Goal: Task Accomplishment & Management: Manage account settings

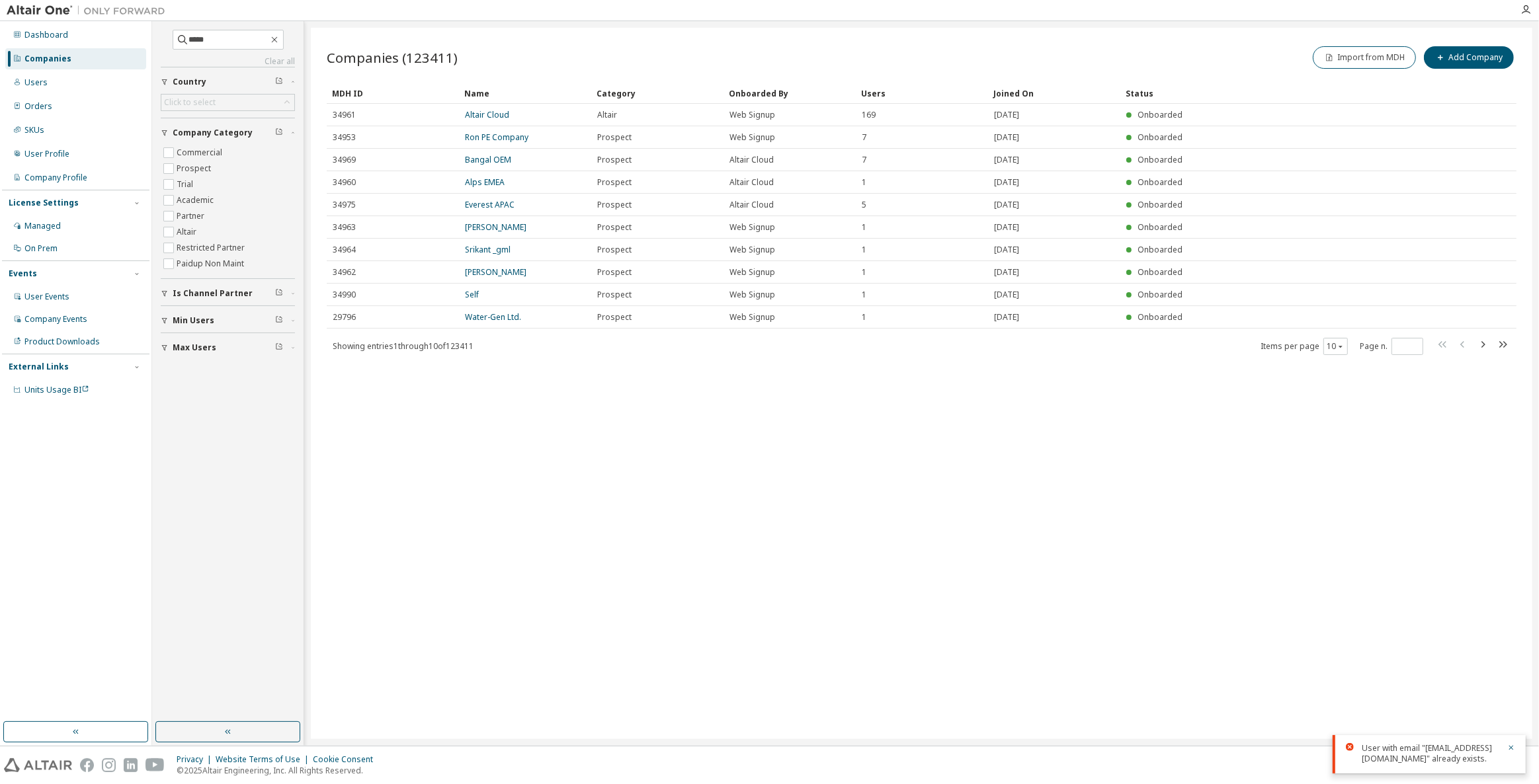
type input "*****"
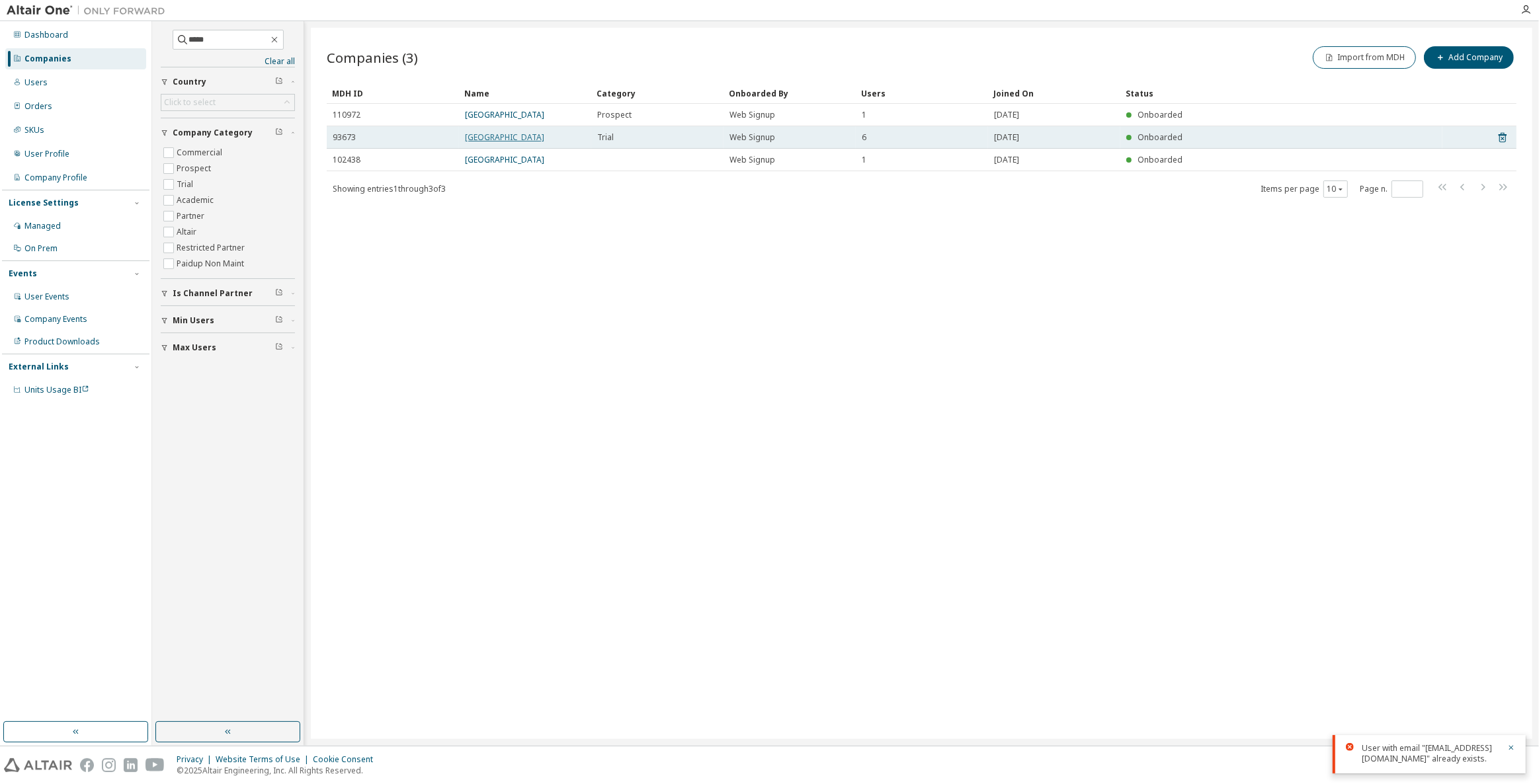
click at [507, 139] on link "[GEOGRAPHIC_DATA]" at bounding box center [505, 137] width 79 height 12
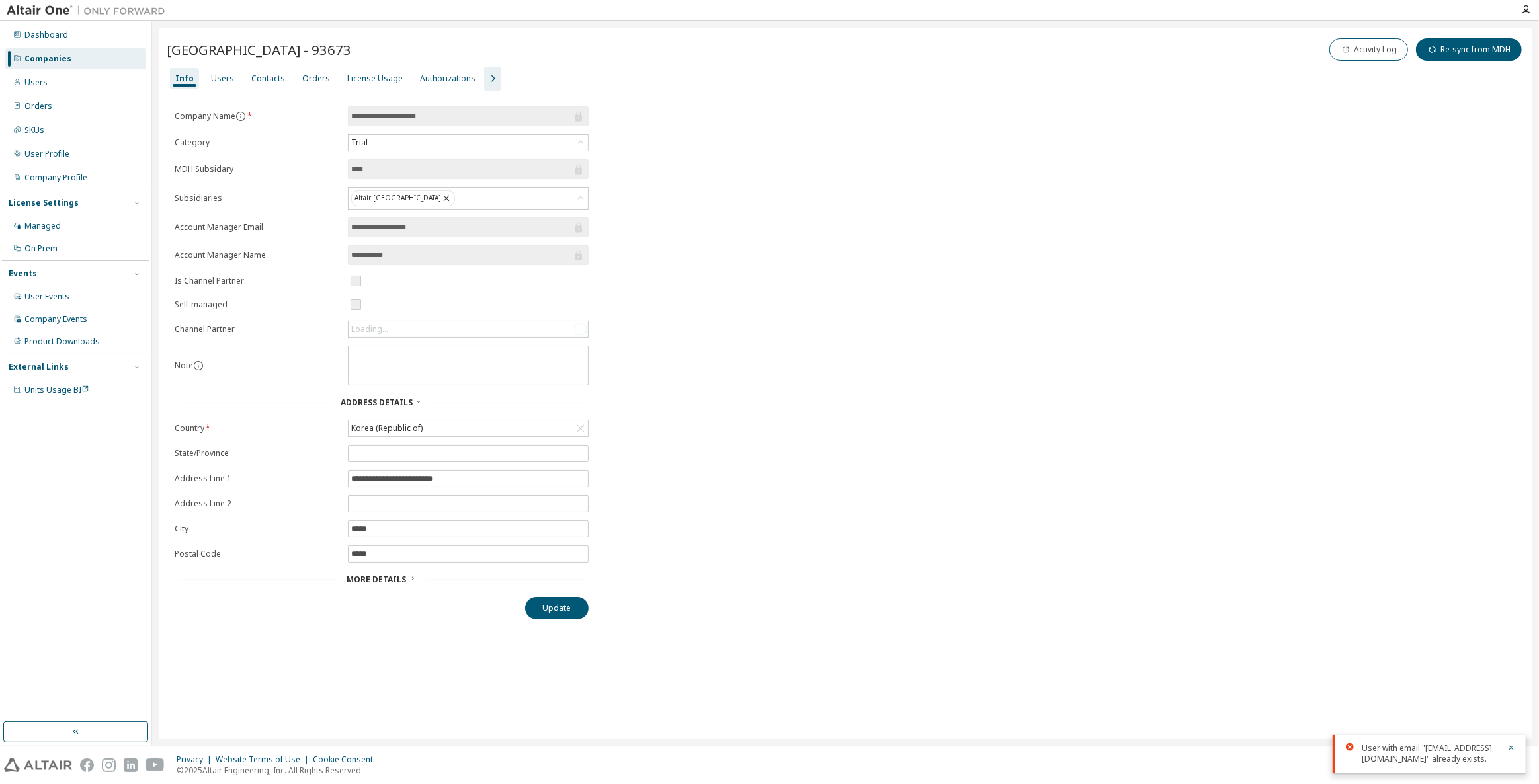
click at [484, 87] on button "button" at bounding box center [493, 78] width 17 height 24
click at [568, 79] on div "Groups" at bounding box center [582, 79] width 29 height 11
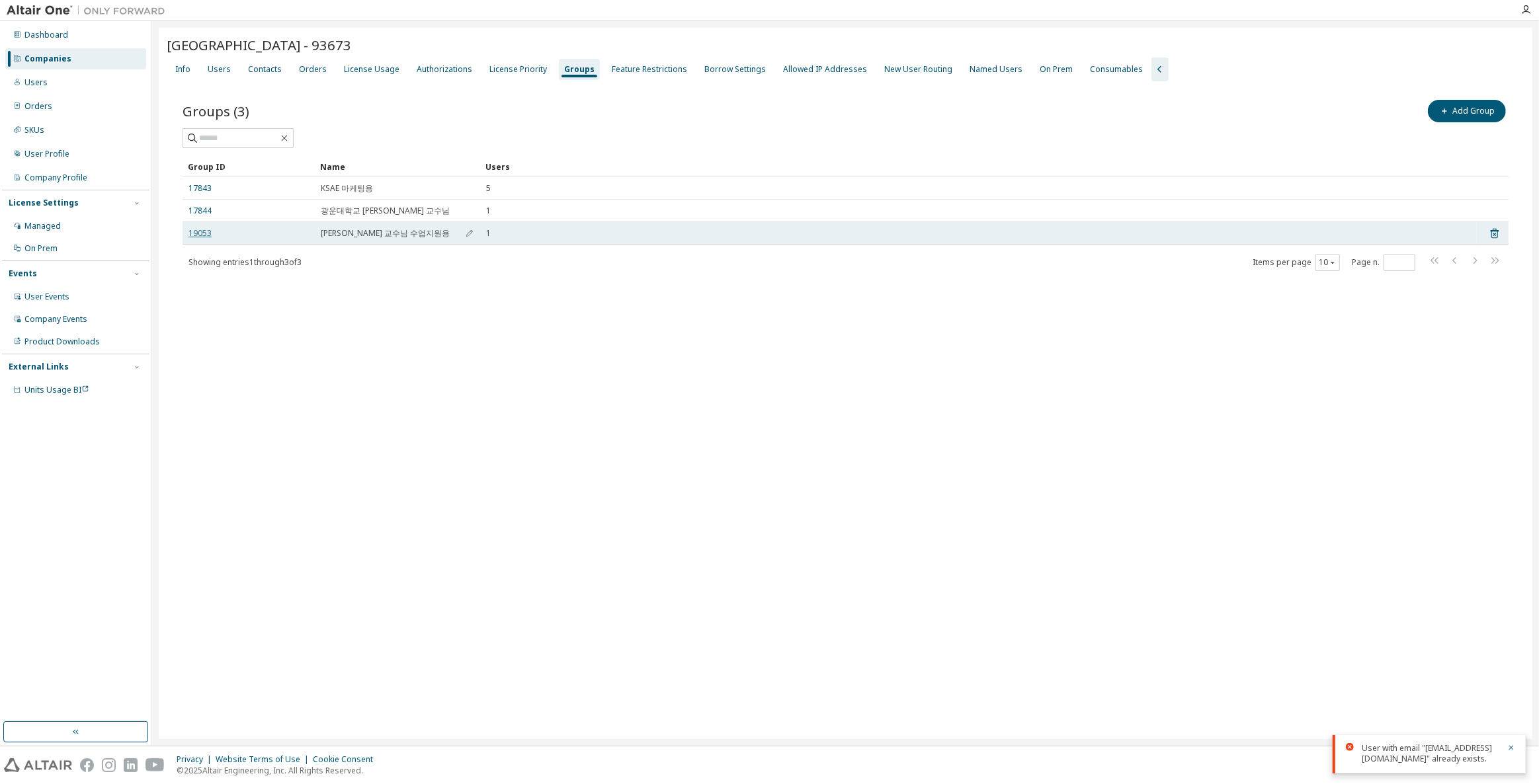
click at [202, 237] on link "19053" at bounding box center [200, 233] width 23 height 11
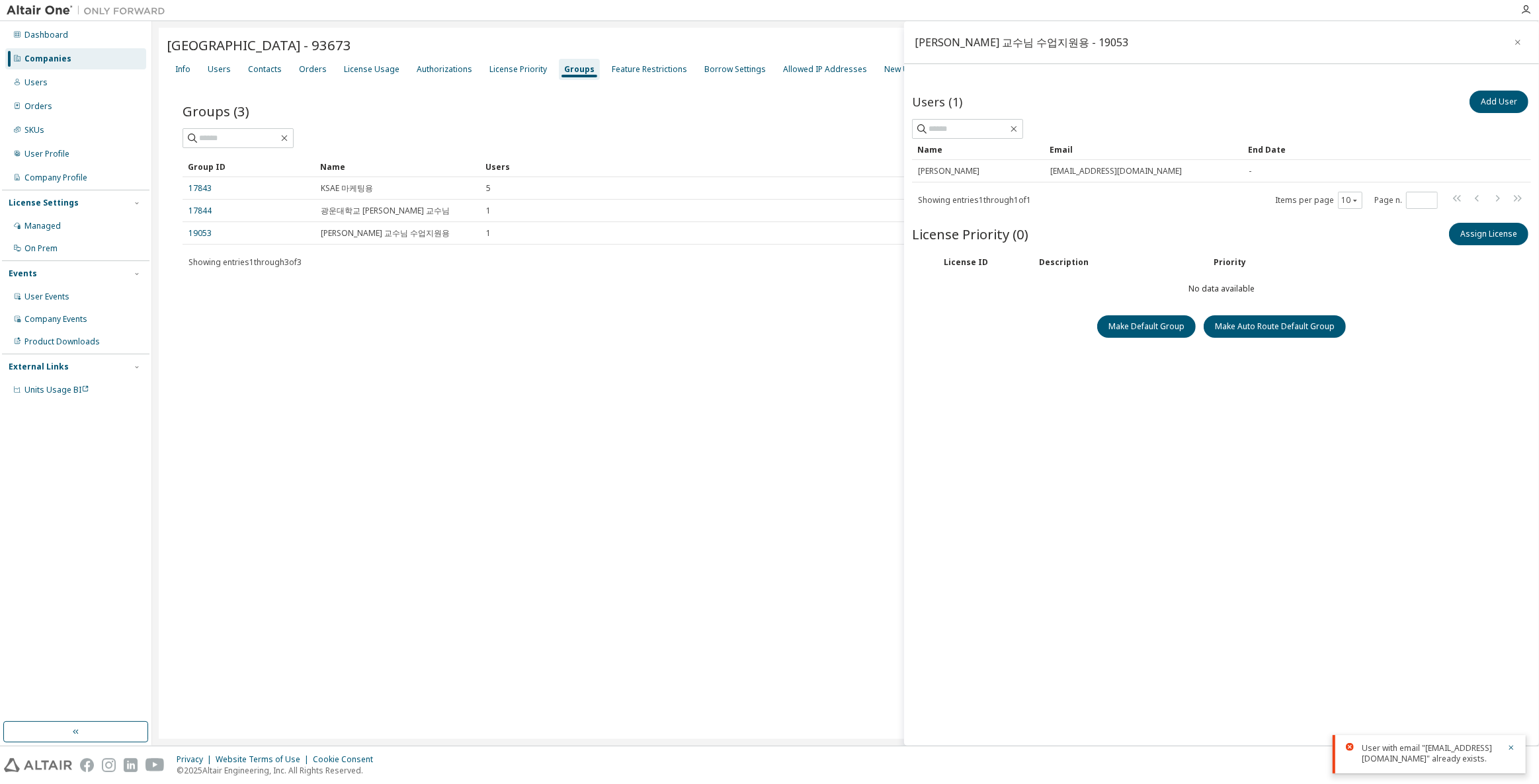
click at [84, 53] on div "Companies" at bounding box center [75, 58] width 141 height 21
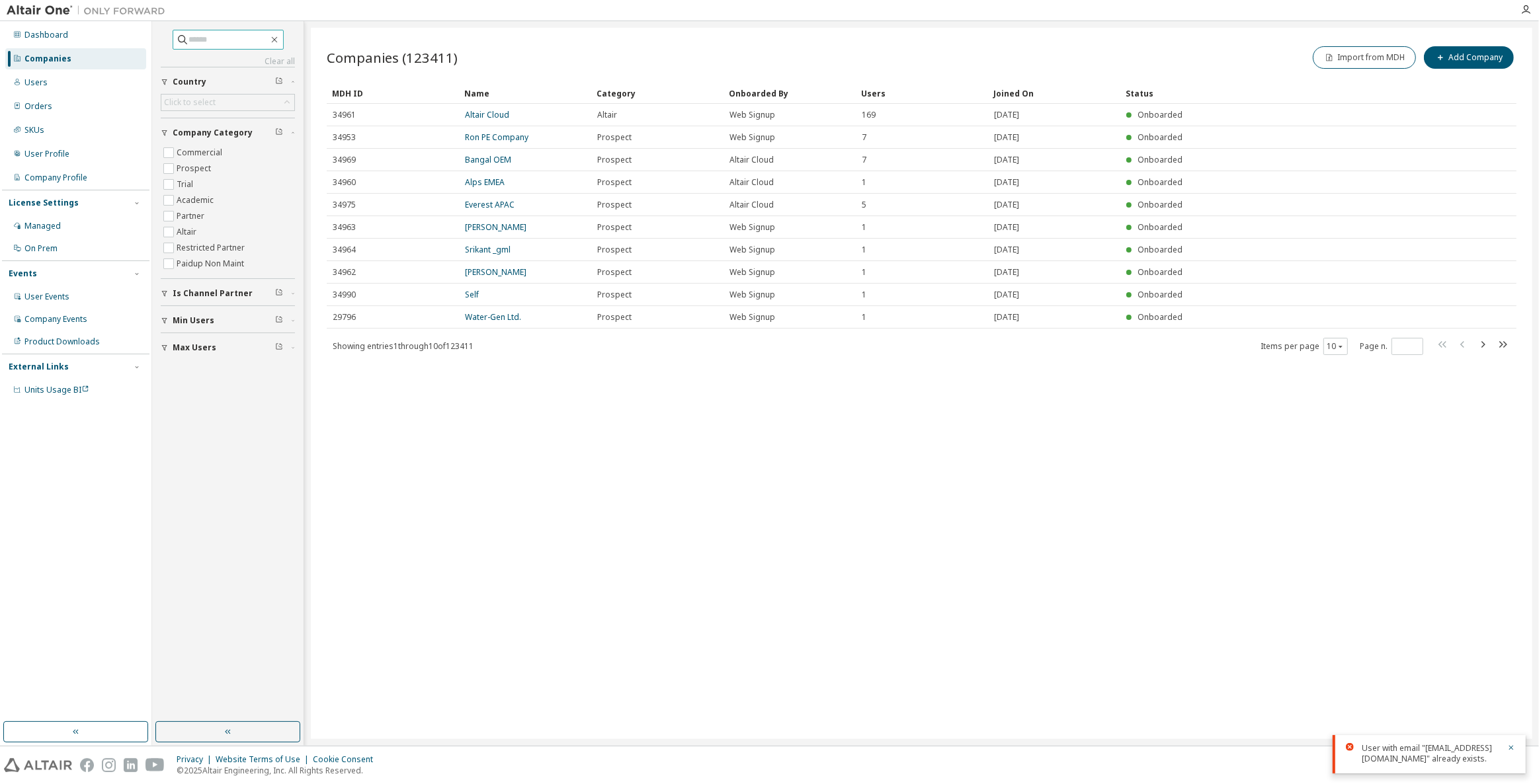
click at [199, 40] on input "text" at bounding box center [229, 40] width 79 height 13
type input "*****"
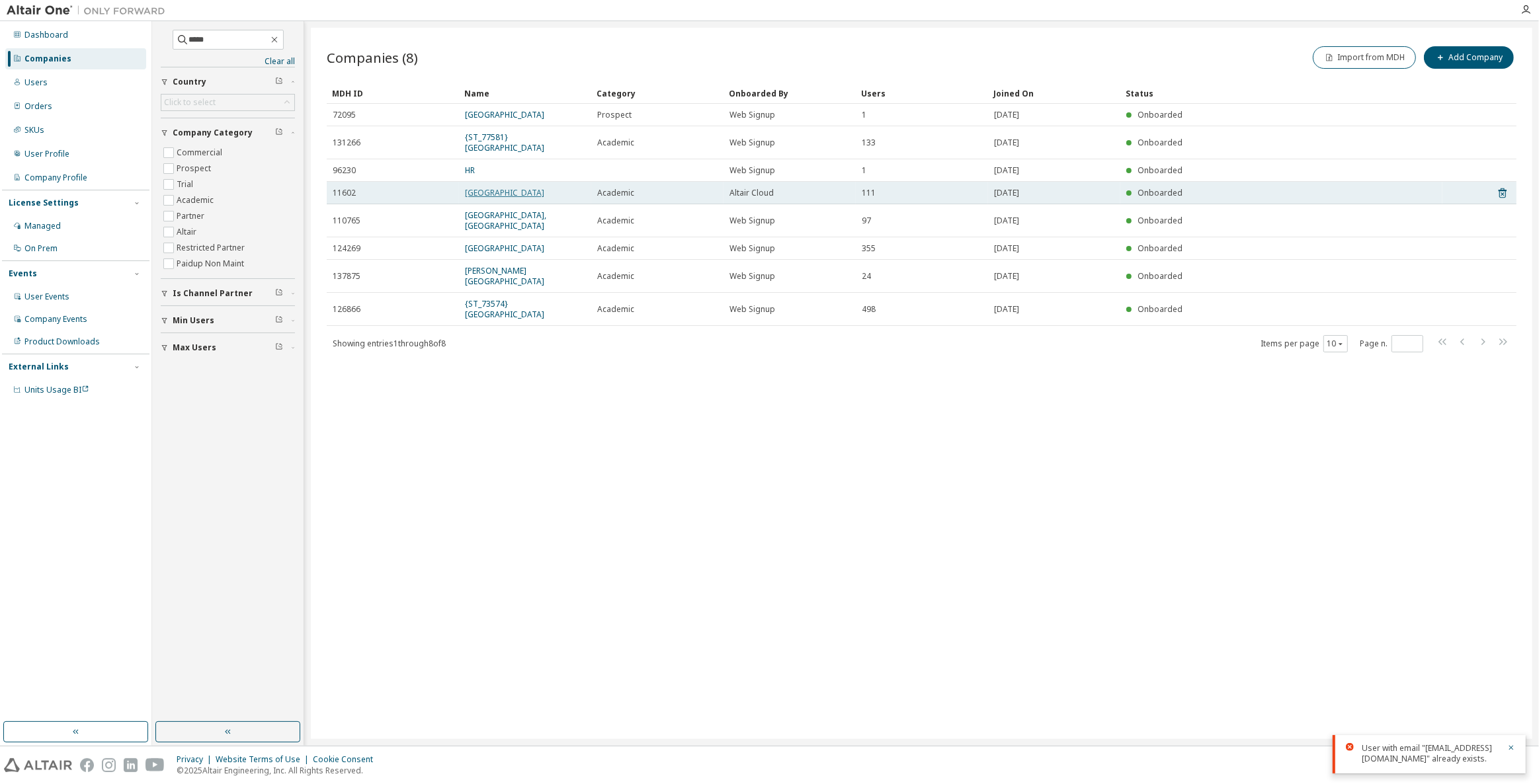
click at [516, 196] on link "[GEOGRAPHIC_DATA]" at bounding box center [505, 193] width 79 height 12
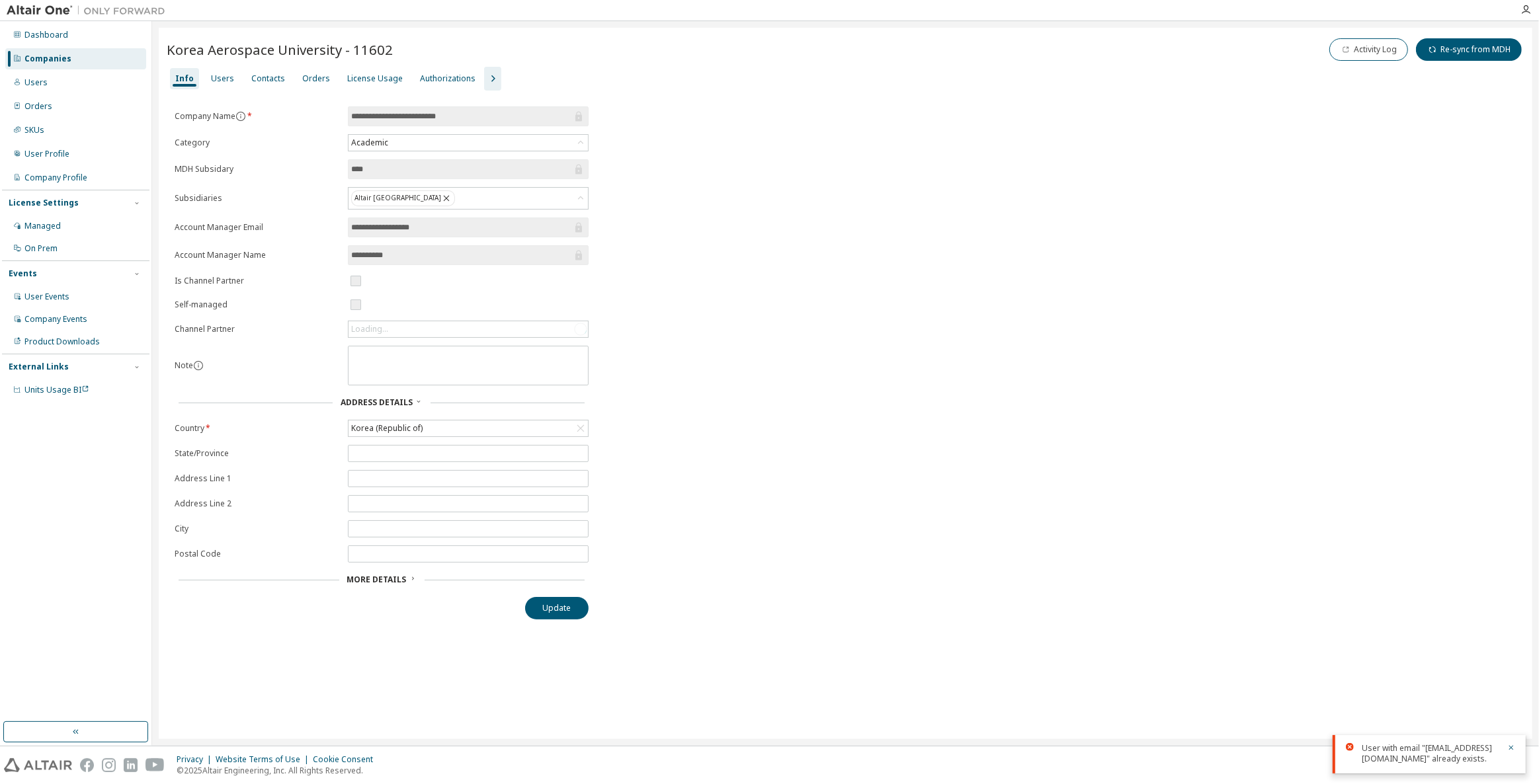
click at [486, 82] on icon "button" at bounding box center [493, 79] width 16 height 16
click at [575, 74] on div "Groups" at bounding box center [582, 79] width 29 height 11
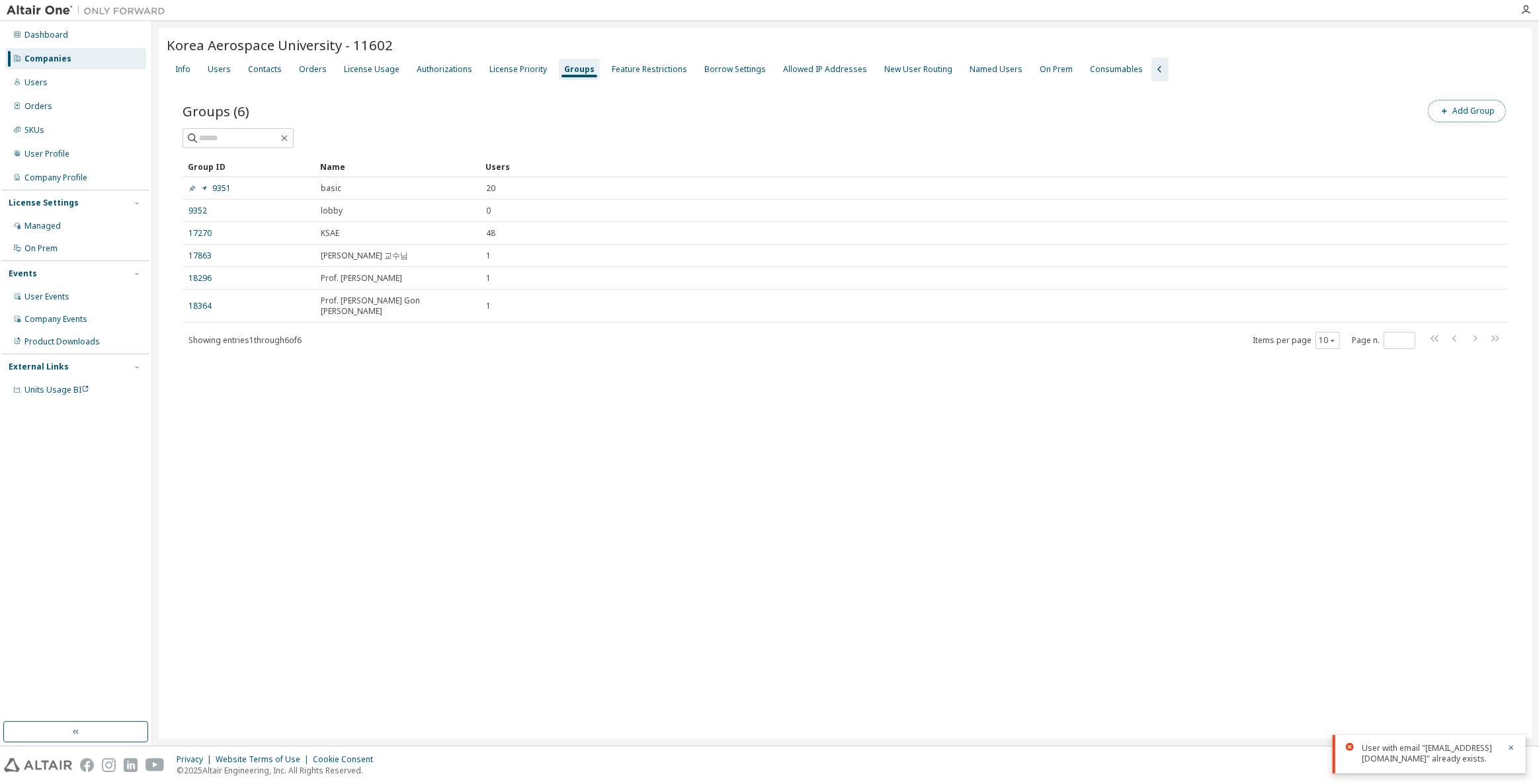
click at [1460, 113] on button "Add Group" at bounding box center [1467, 110] width 78 height 22
click at [1348, 103] on input "text" at bounding box center [1380, 100] width 295 height 11
type input "*"
type input "**********"
click at [1468, 117] on button "Add" at bounding box center [1499, 128] width 64 height 22
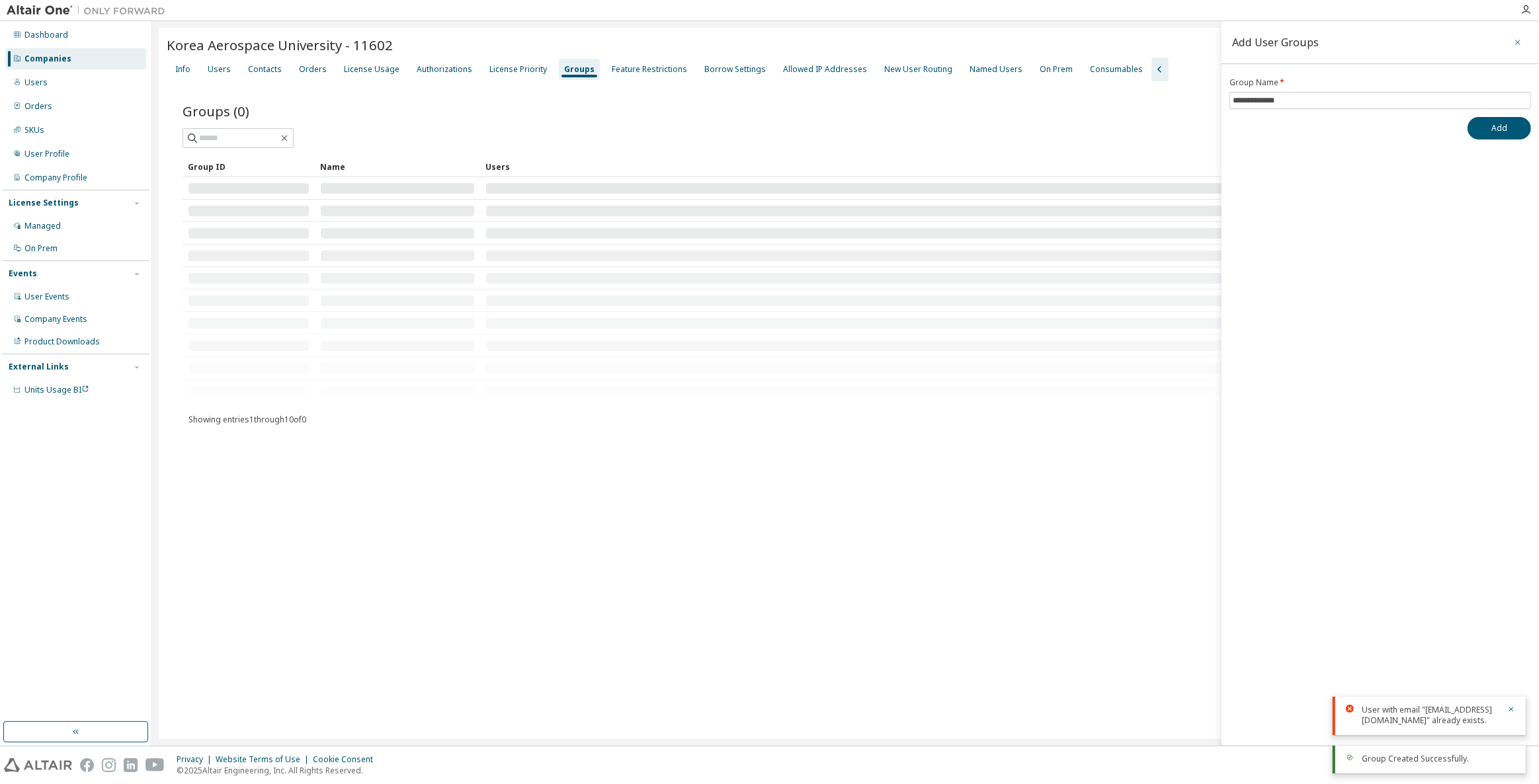
click at [1526, 40] on button "button" at bounding box center [1517, 42] width 21 height 21
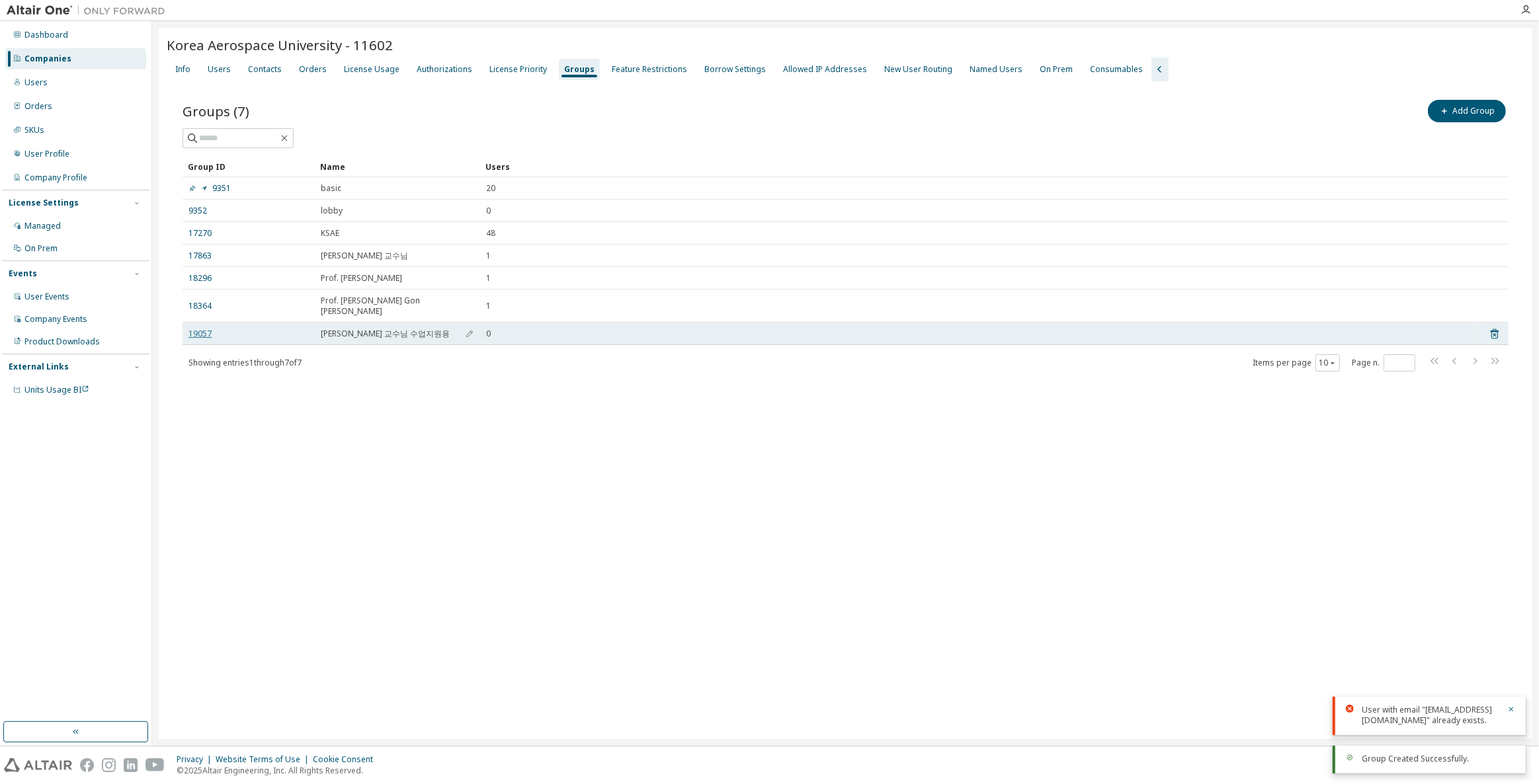
click at [204, 328] on link "19057" at bounding box center [200, 334] width 23 height 11
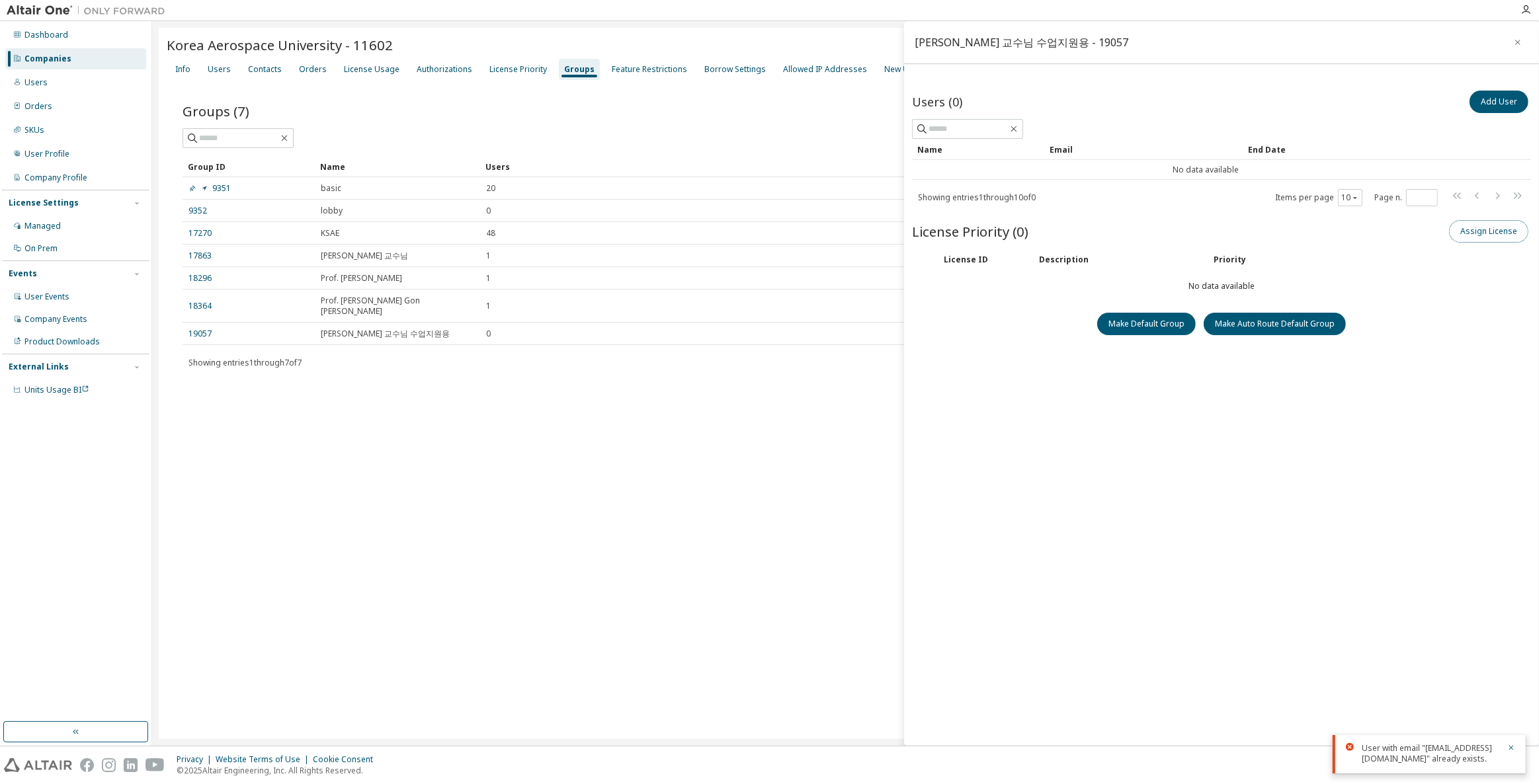
click at [1474, 231] on button "Assign License" at bounding box center [1489, 231] width 79 height 22
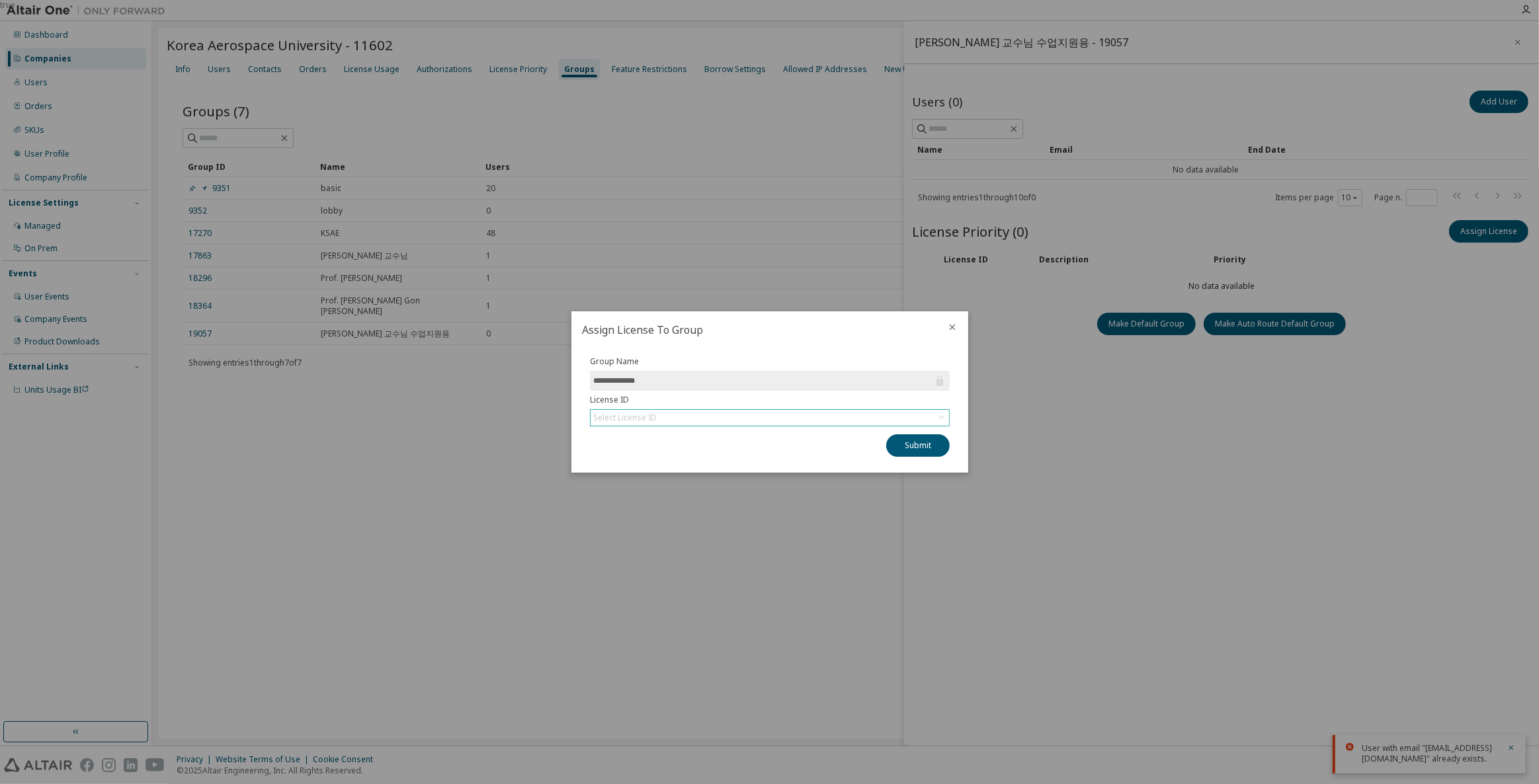
click at [829, 421] on div "Select License ID" at bounding box center [770, 418] width 358 height 16
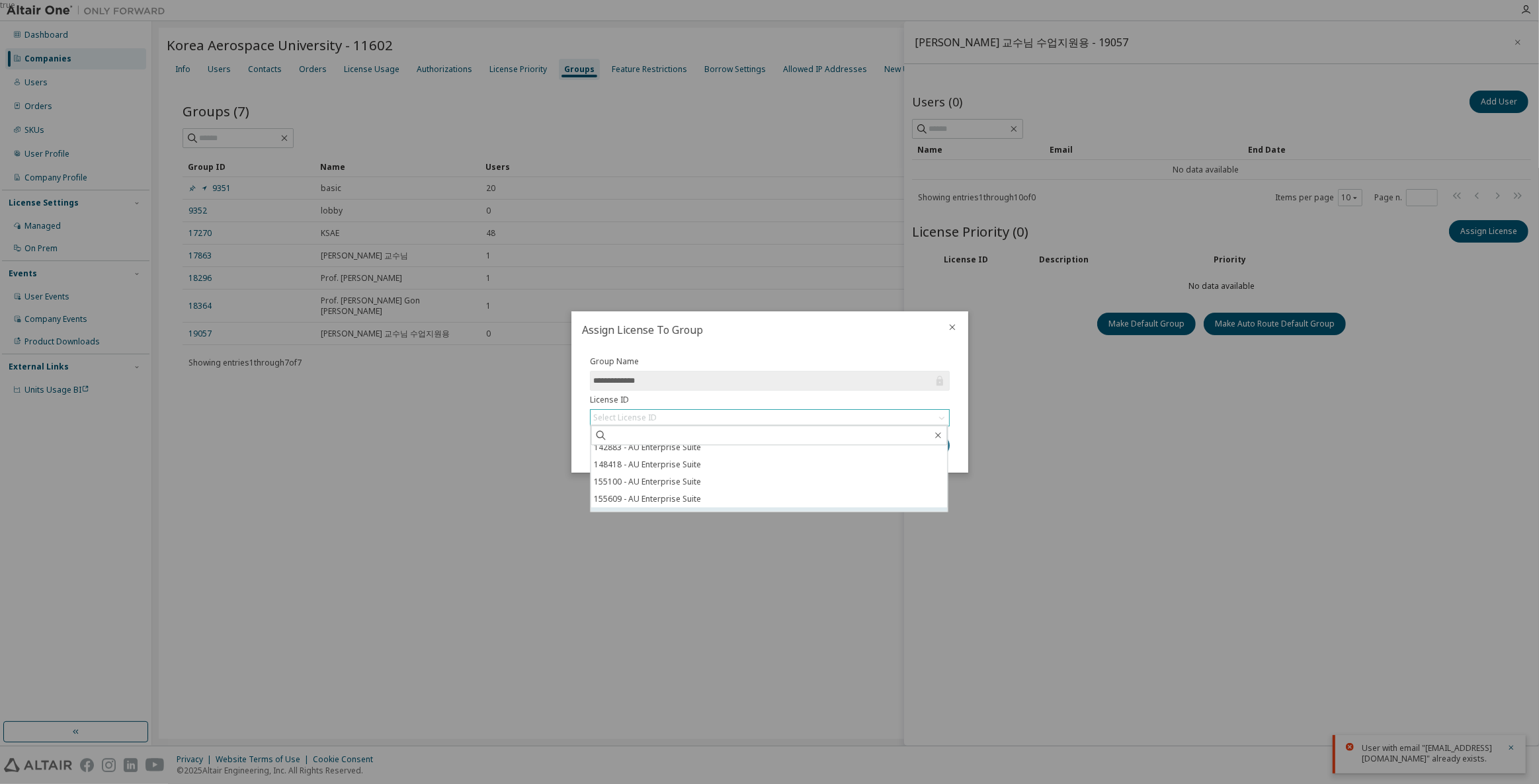
scroll to position [36, 0]
click at [707, 506] on li "158537 - AU Enterprise Suite" at bounding box center [769, 504] width 357 height 17
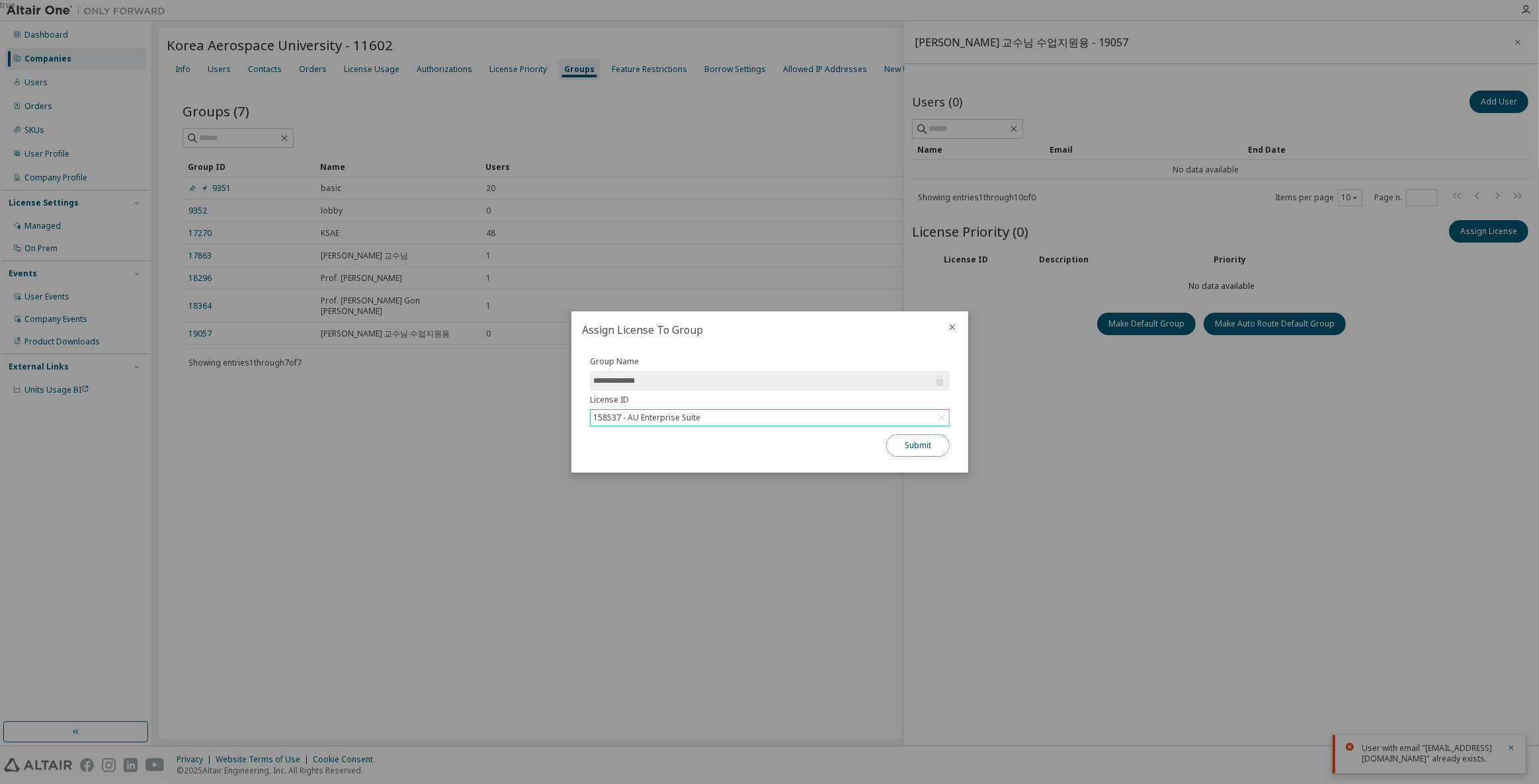
click at [916, 446] on button "Submit" at bounding box center [918, 445] width 64 height 22
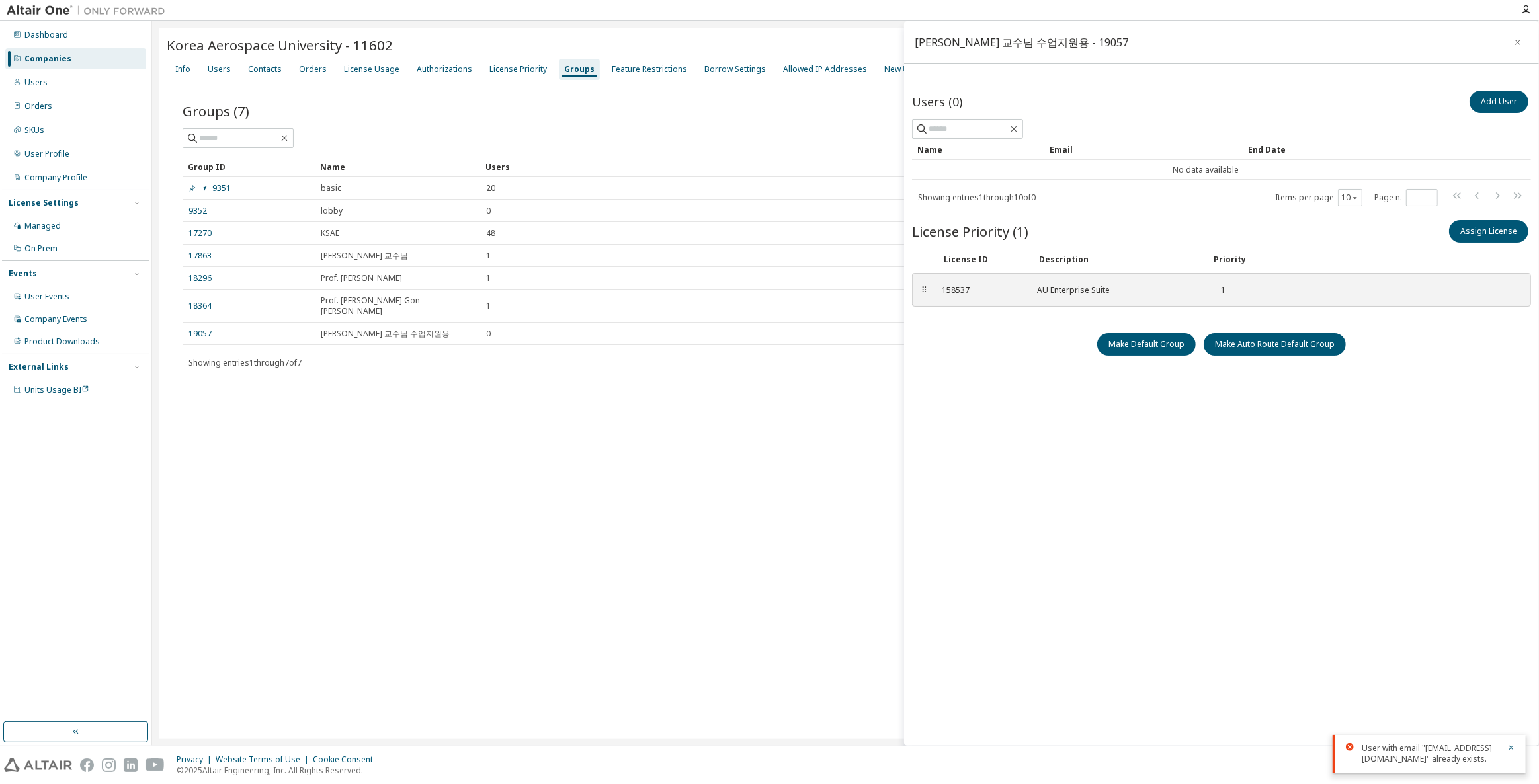
click at [1467, 110] on div "Add User" at bounding box center [1377, 102] width 310 height 27
click at [1486, 103] on button "Add User" at bounding box center [1499, 101] width 59 height 22
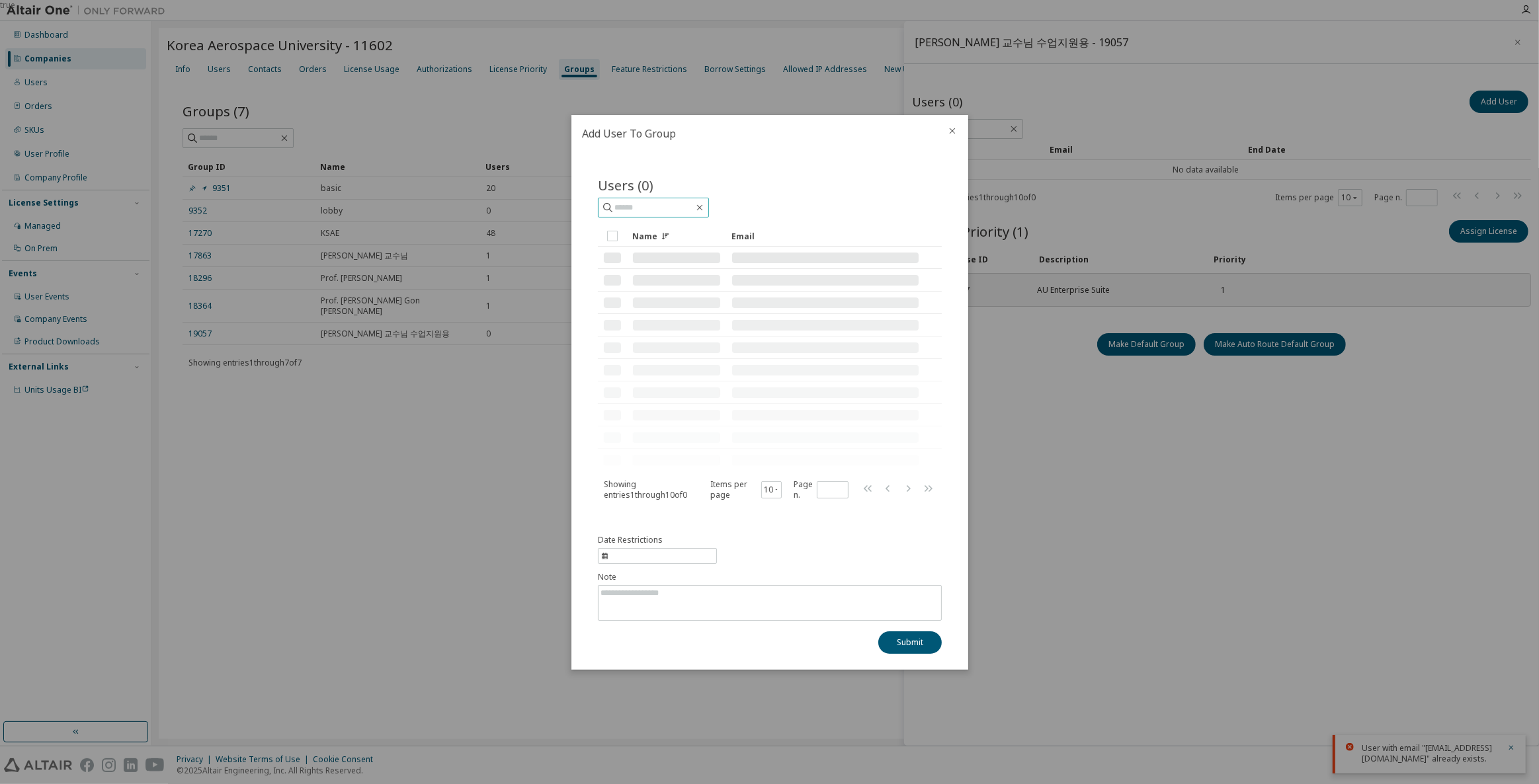
click at [666, 205] on input "text" at bounding box center [654, 207] width 79 height 13
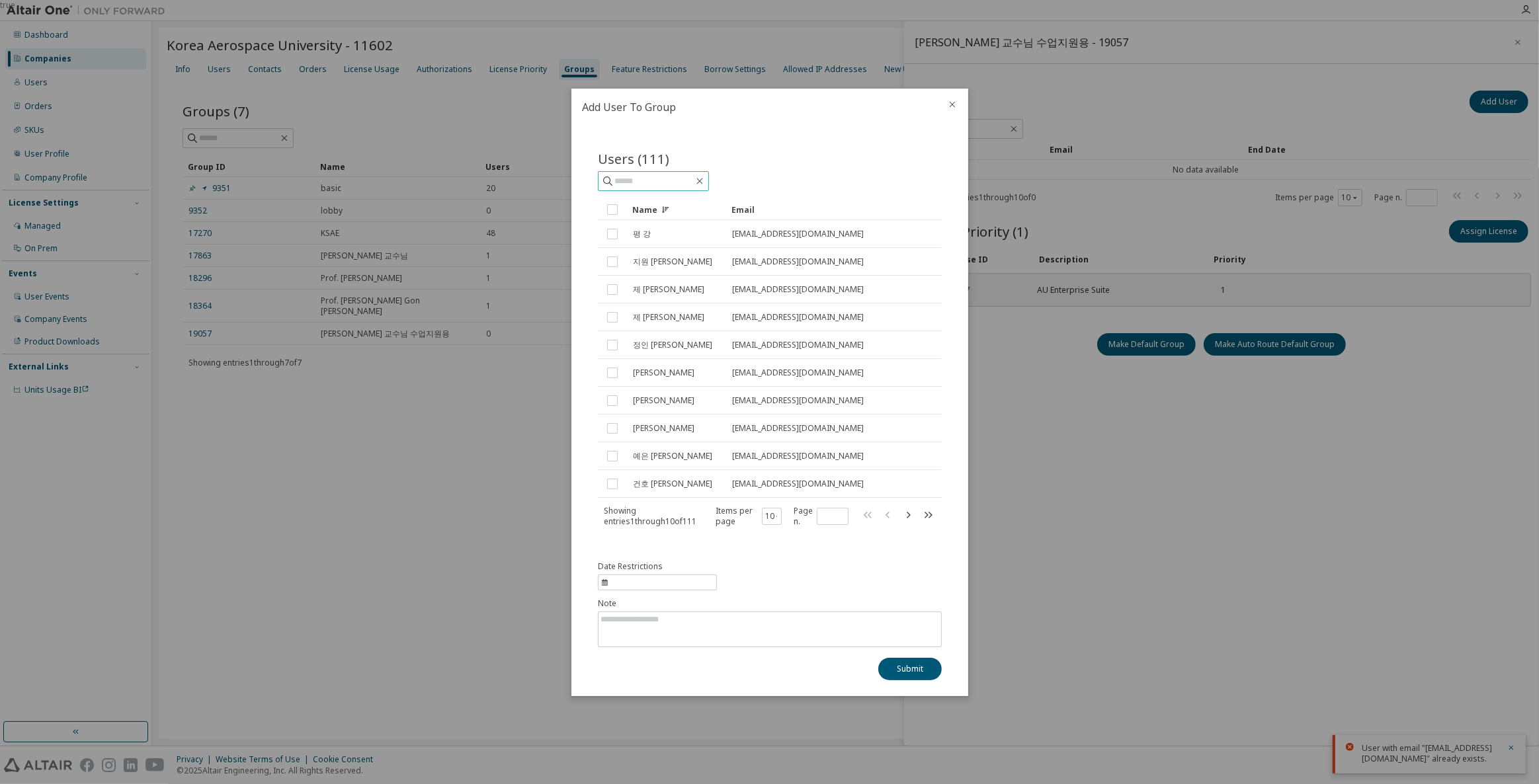
paste input "**********"
type input "**********"
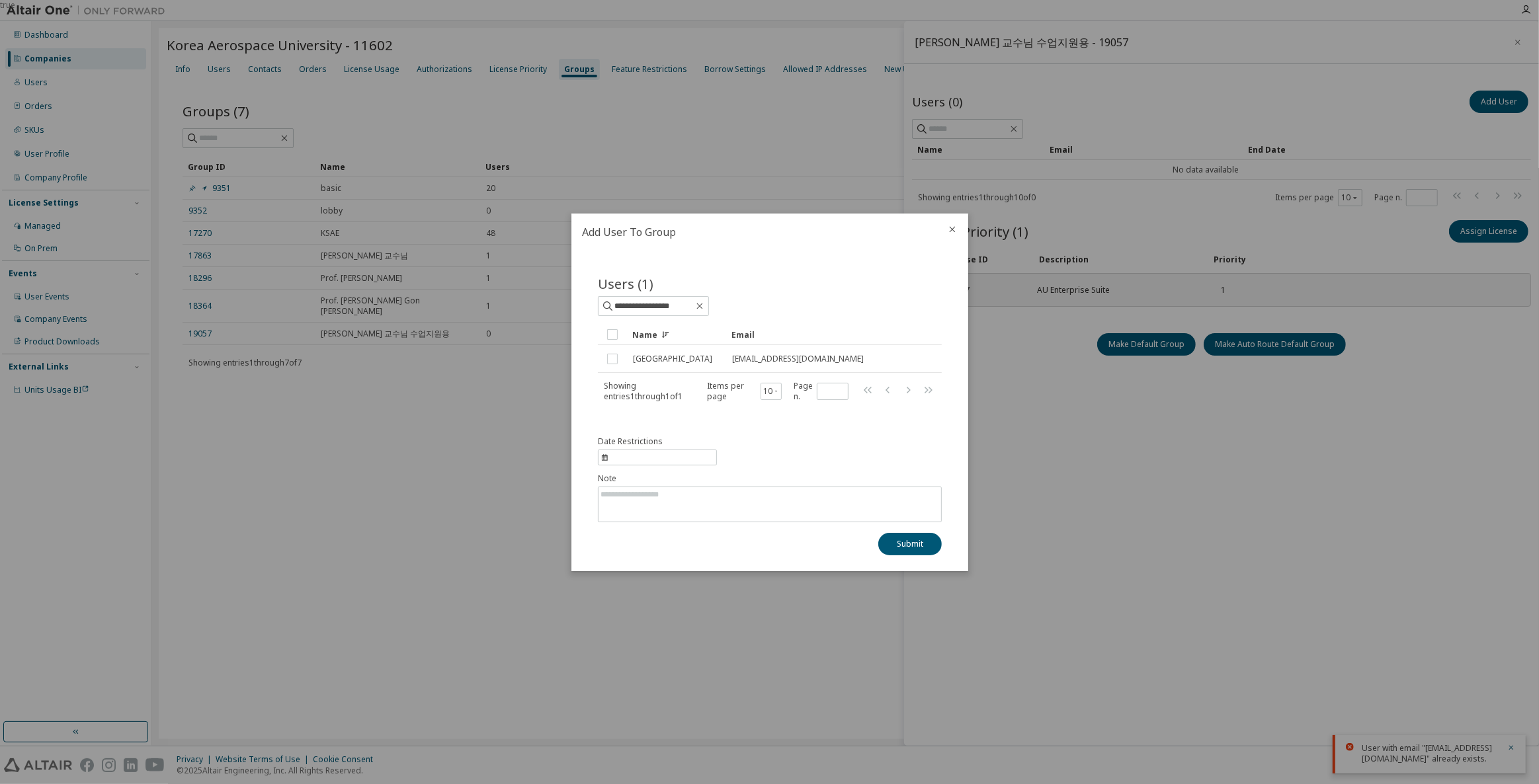
click at [613, 342] on td at bounding box center [612, 334] width 29 height 21
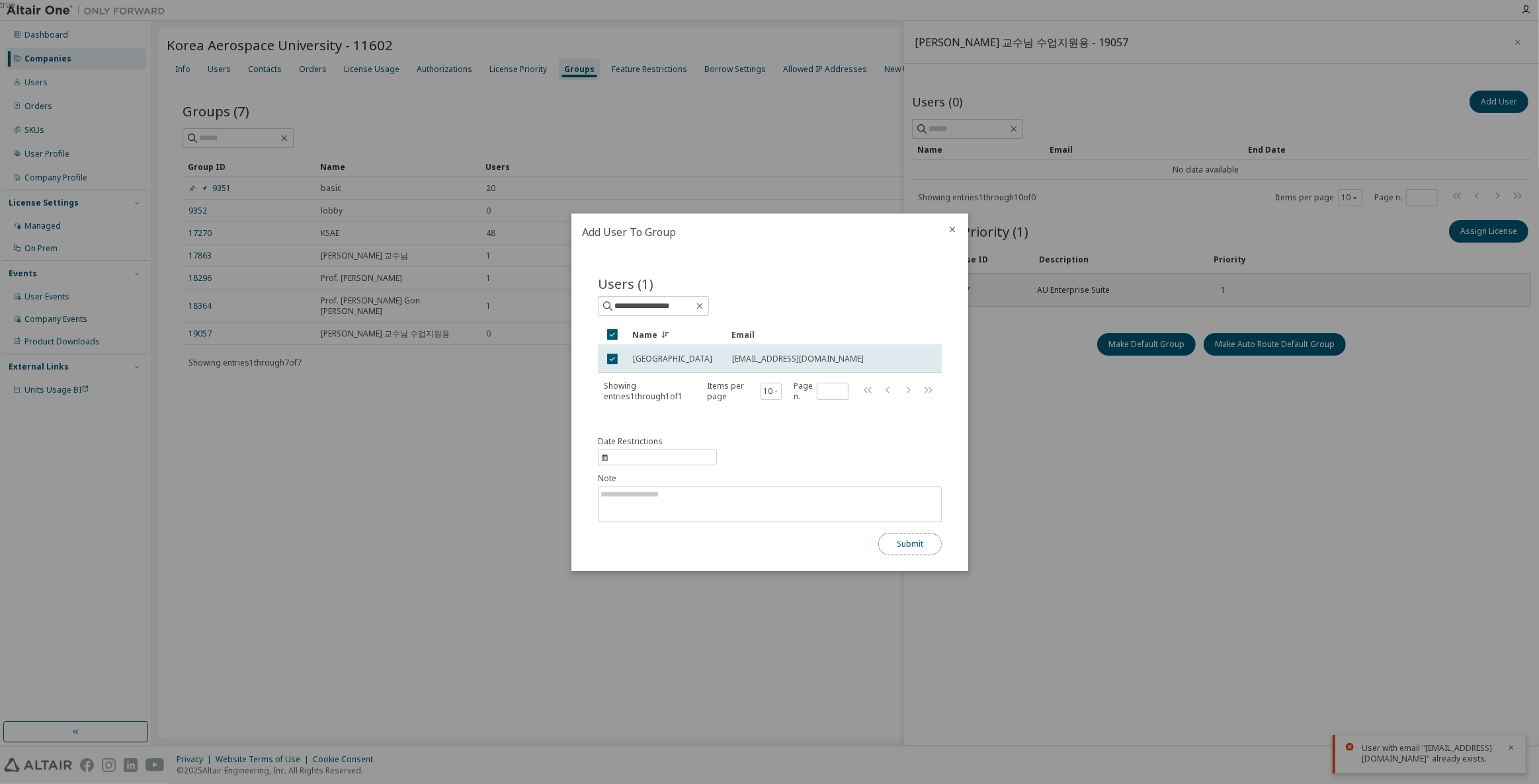
click at [929, 541] on button "Submit" at bounding box center [910, 544] width 64 height 22
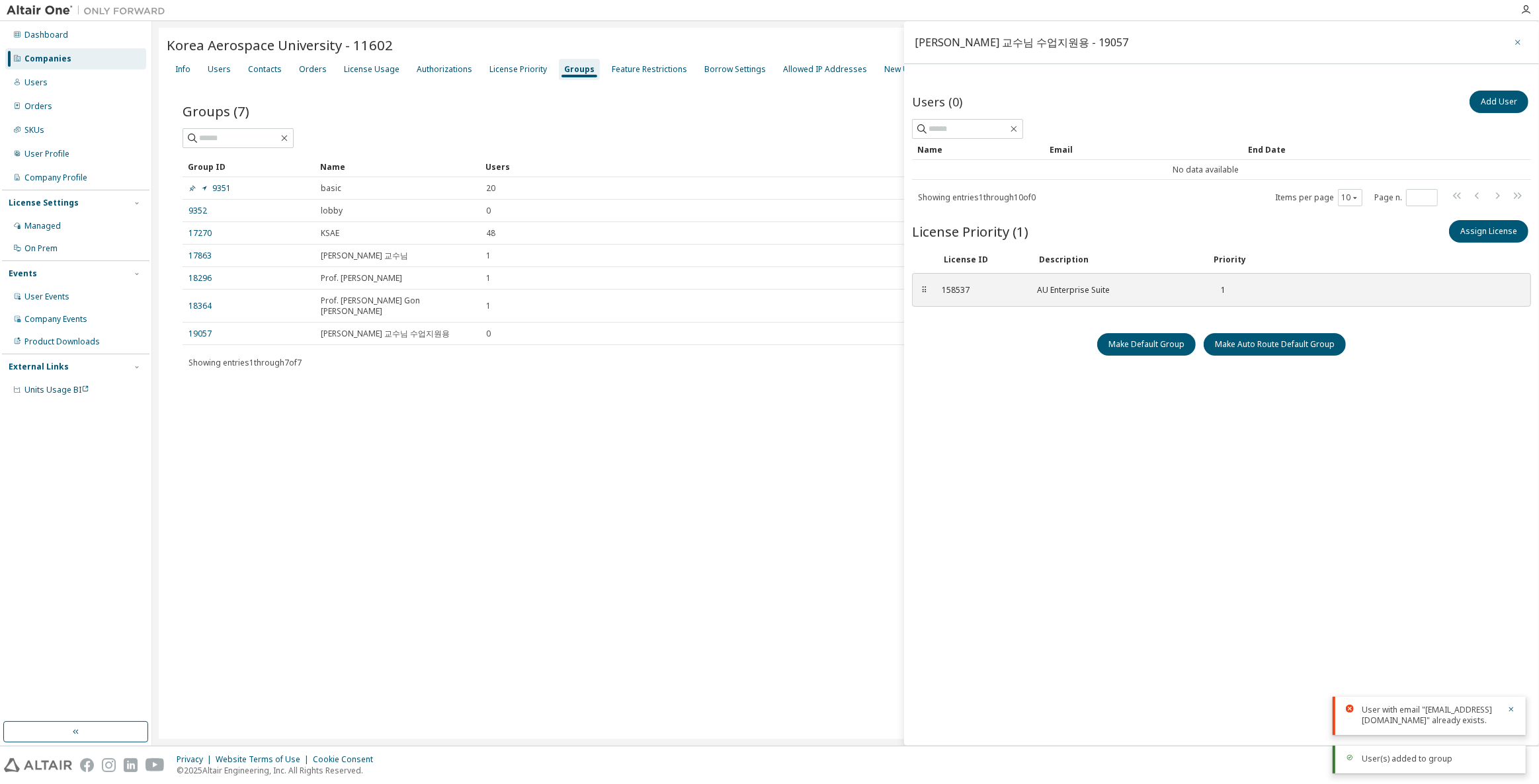
click at [1522, 42] on icon "button" at bounding box center [1517, 42] width 9 height 11
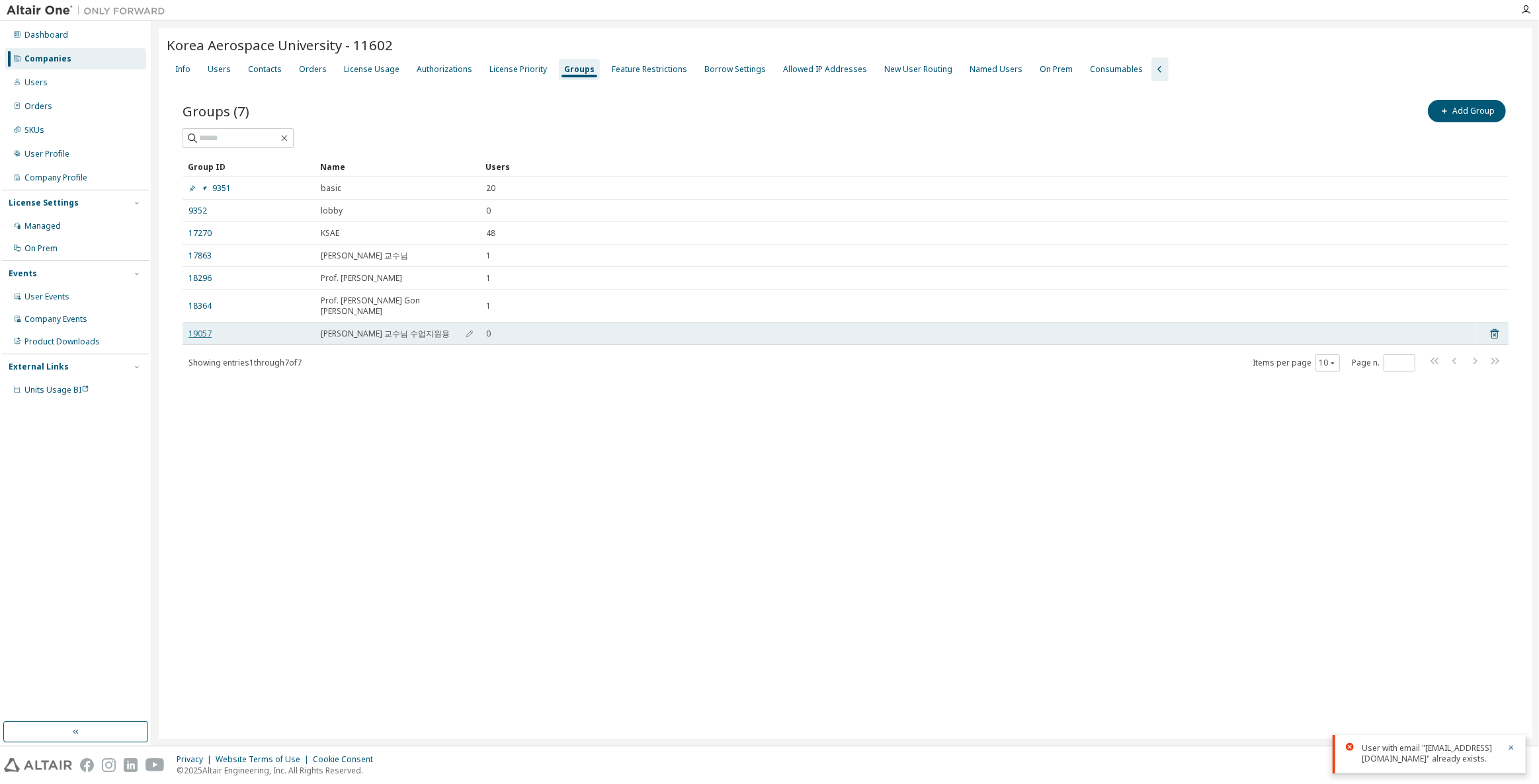
click at [207, 328] on link "19057" at bounding box center [200, 334] width 23 height 11
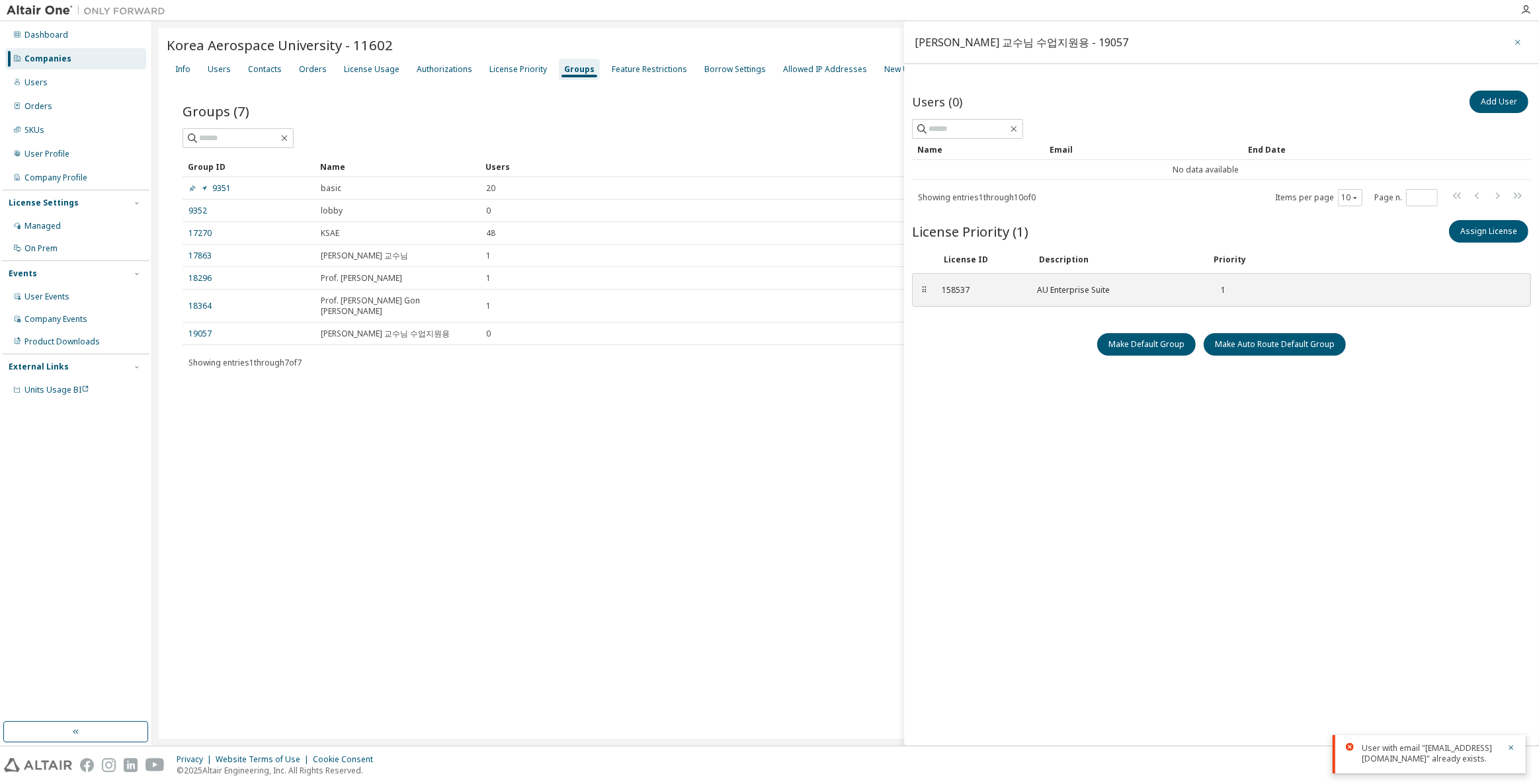
click at [1515, 38] on icon "button" at bounding box center [1517, 42] width 9 height 11
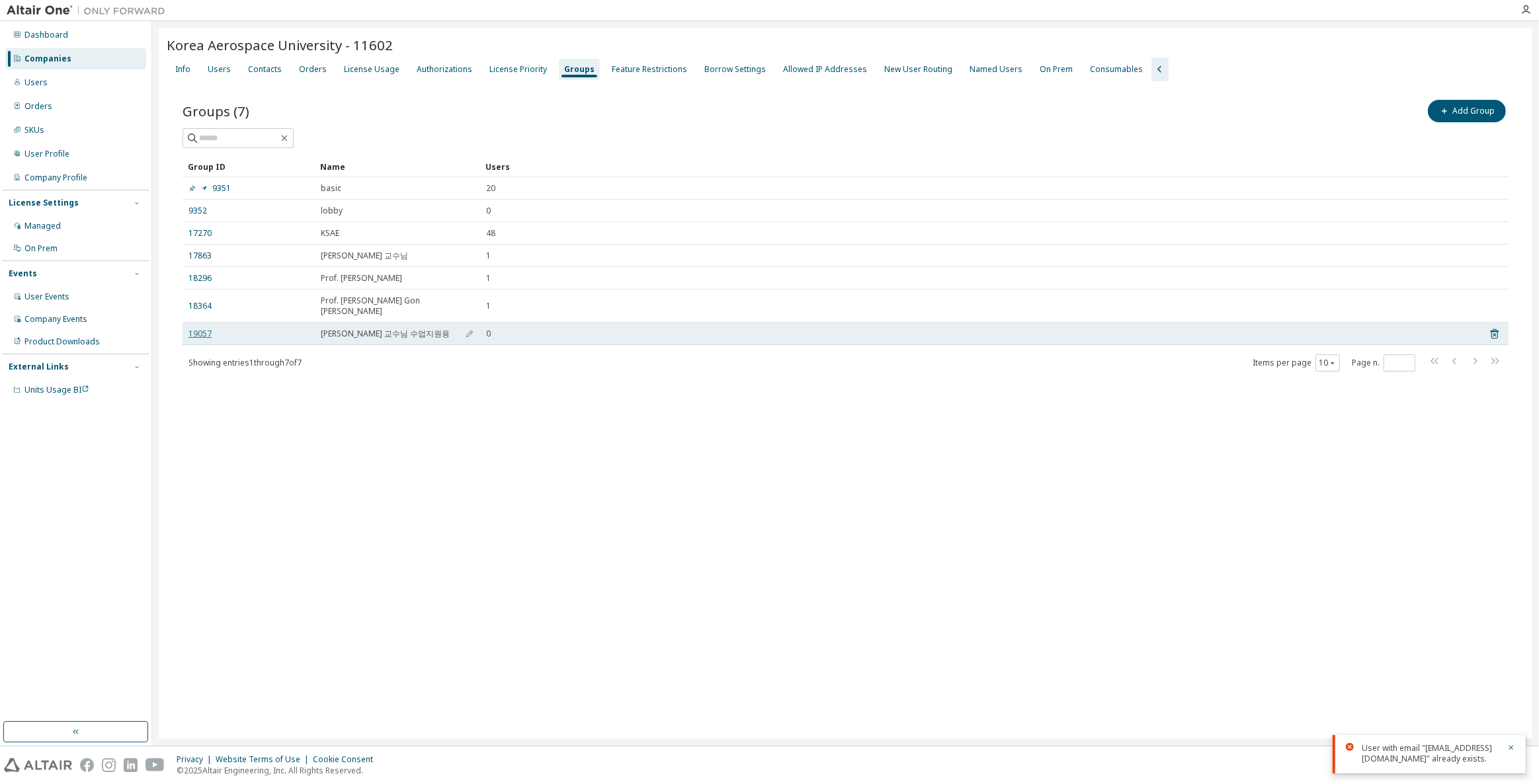
click at [196, 328] on link "19057" at bounding box center [200, 334] width 23 height 11
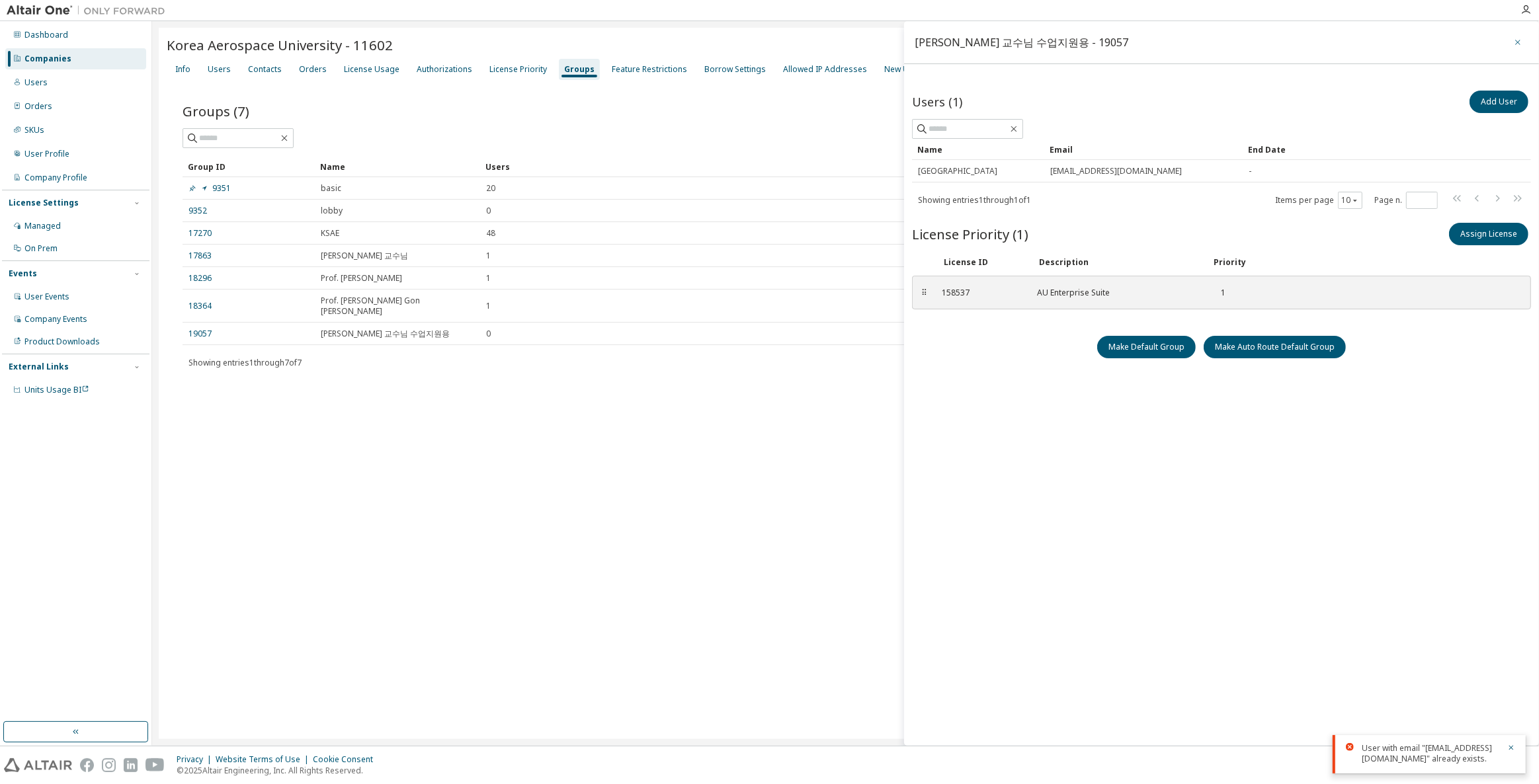
click at [1511, 40] on button "button" at bounding box center [1517, 42] width 21 height 21
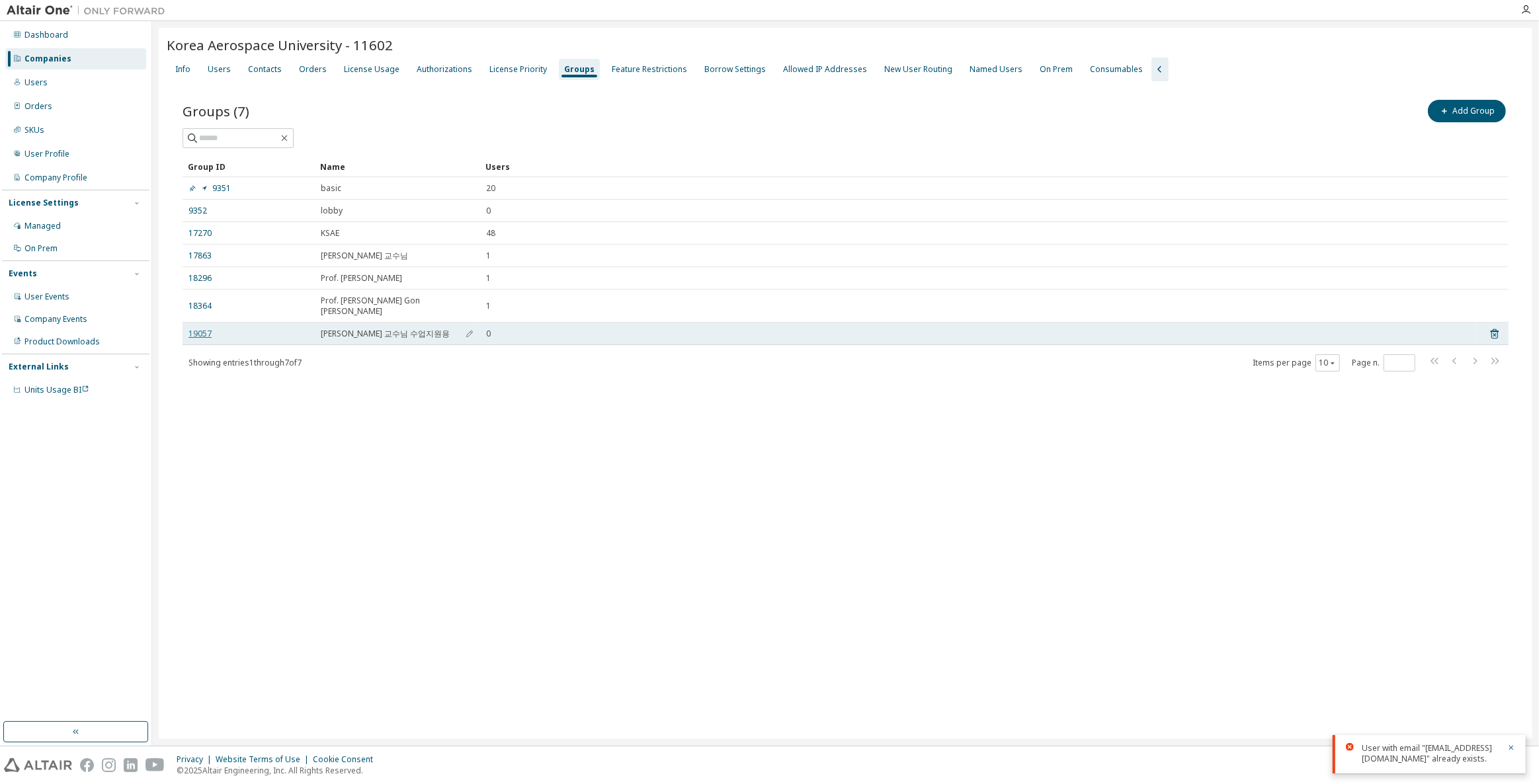
click at [205, 328] on link "19057" at bounding box center [200, 334] width 23 height 11
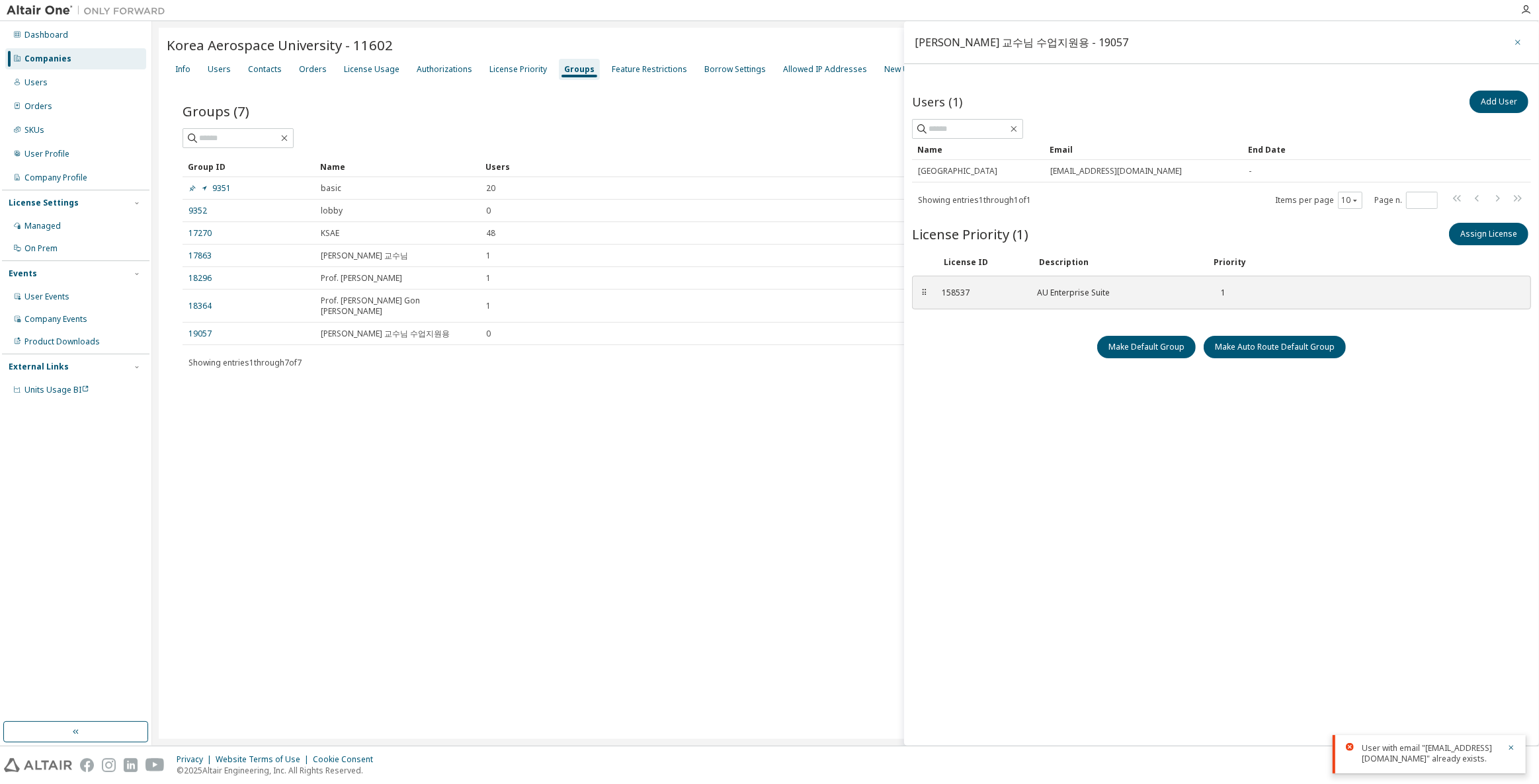
click at [1518, 45] on icon "button" at bounding box center [1517, 42] width 9 height 11
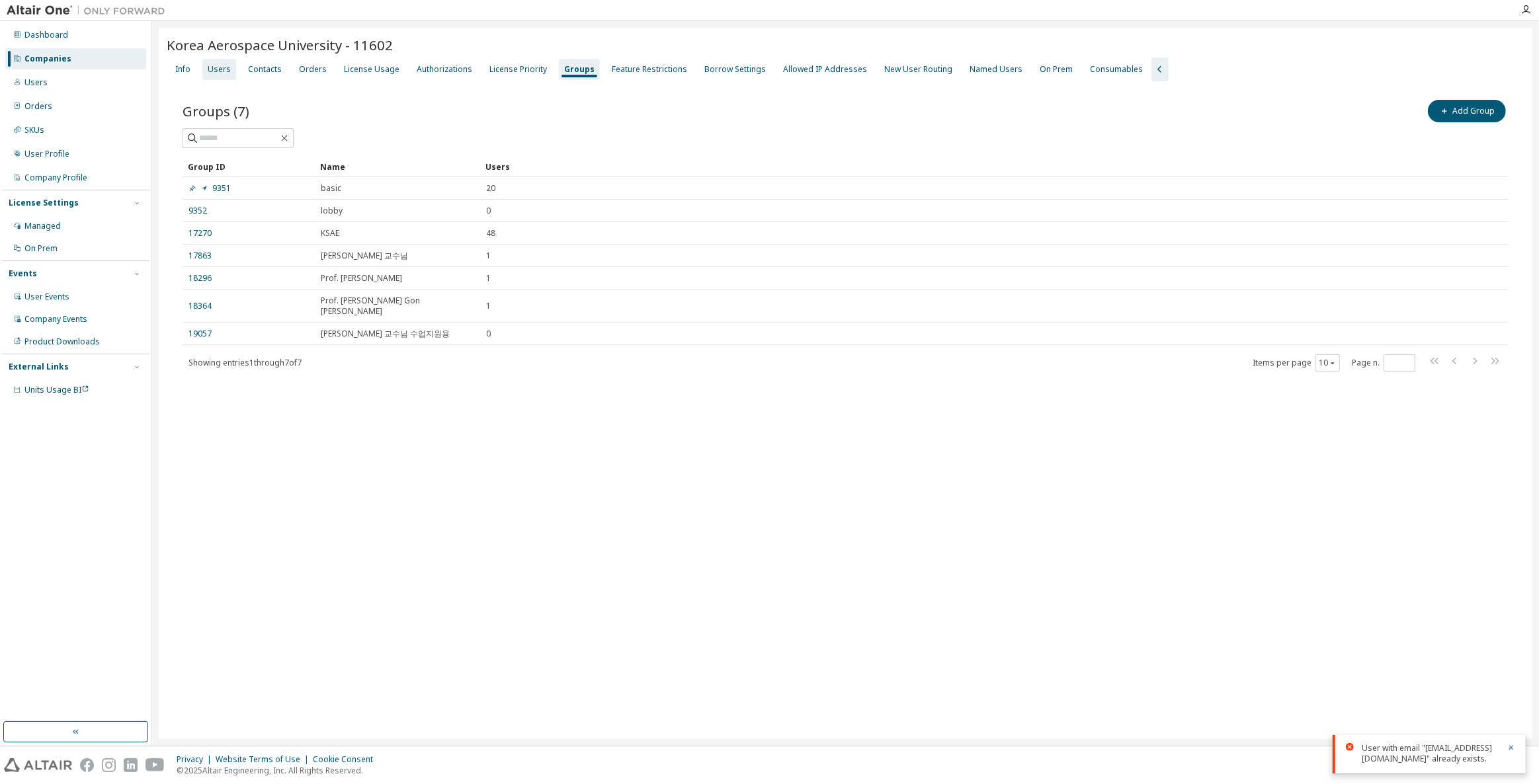
click at [222, 74] on div "Users" at bounding box center [219, 69] width 34 height 21
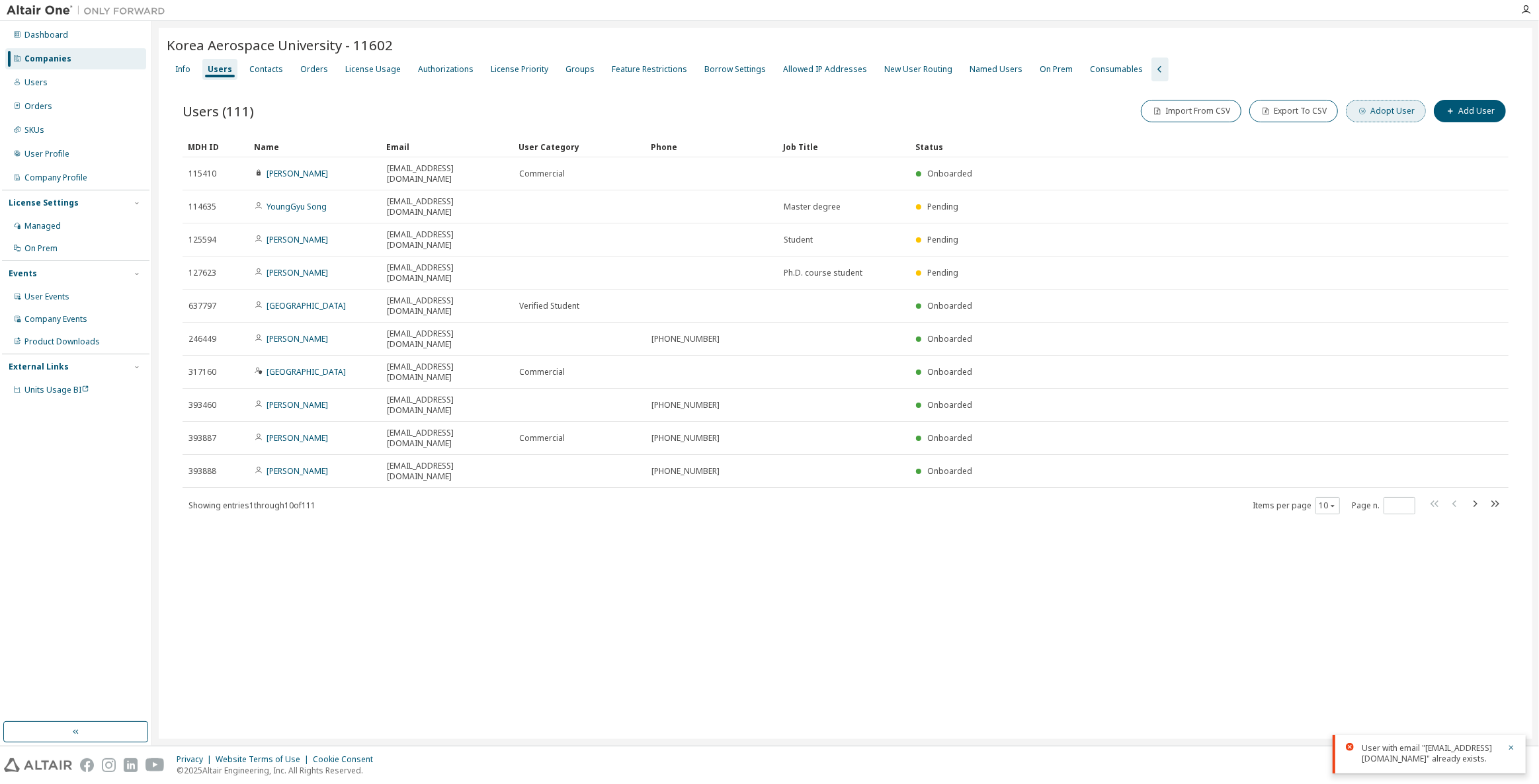
click at [1382, 115] on button "Adopt User" at bounding box center [1386, 110] width 80 height 22
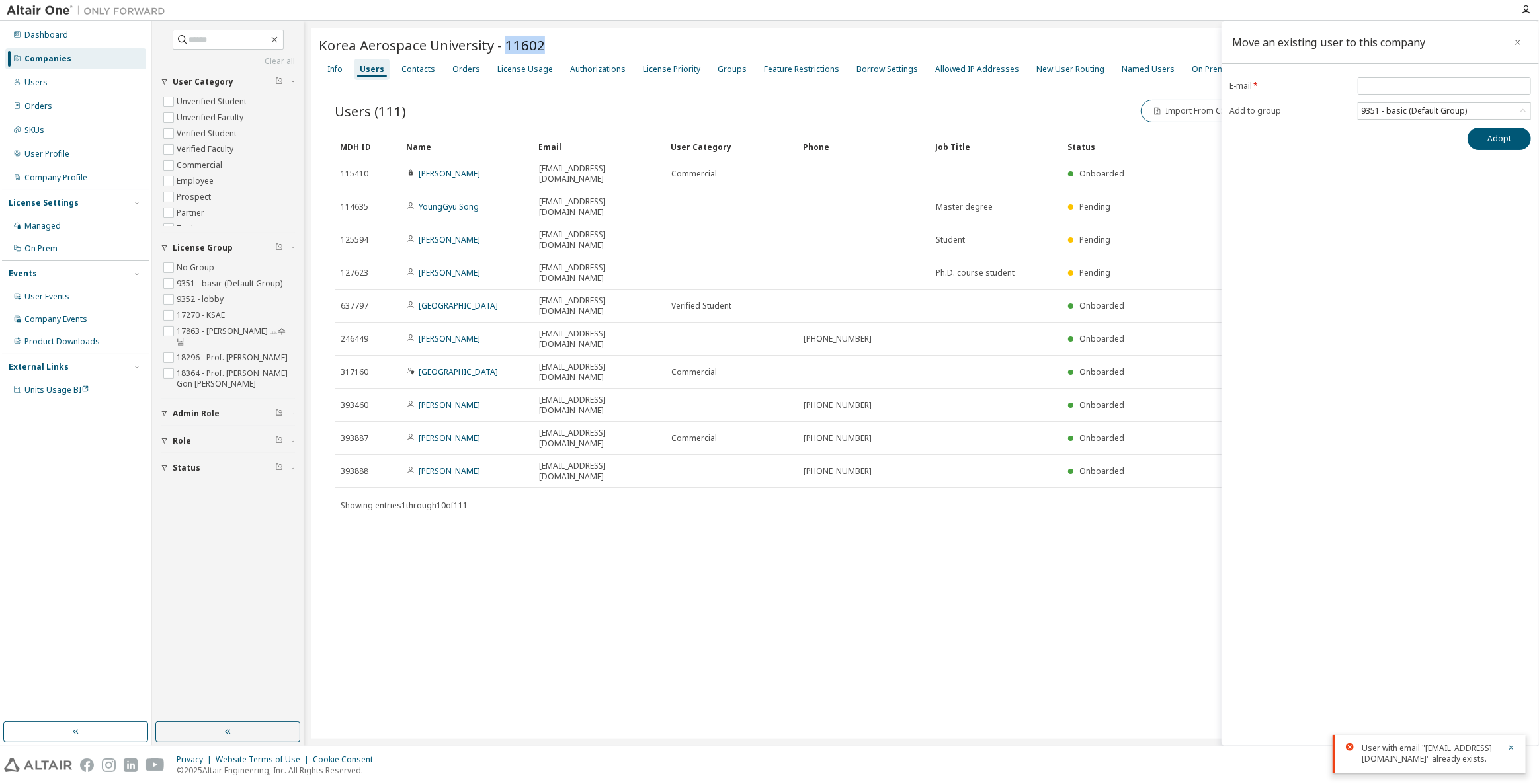
drag, startPoint x: 564, startPoint y: 45, endPoint x: 507, endPoint y: 37, distance: 57.6
click at [507, 37] on div "Korea Aerospace University - 11602" at bounding box center [922, 45] width 1206 height 19
copy span "11602"
click at [491, 467] on div "Korea Aerospace University - 11602 Clear Load Save Save As Field Operator Value…" at bounding box center [922, 383] width 1222 height 711
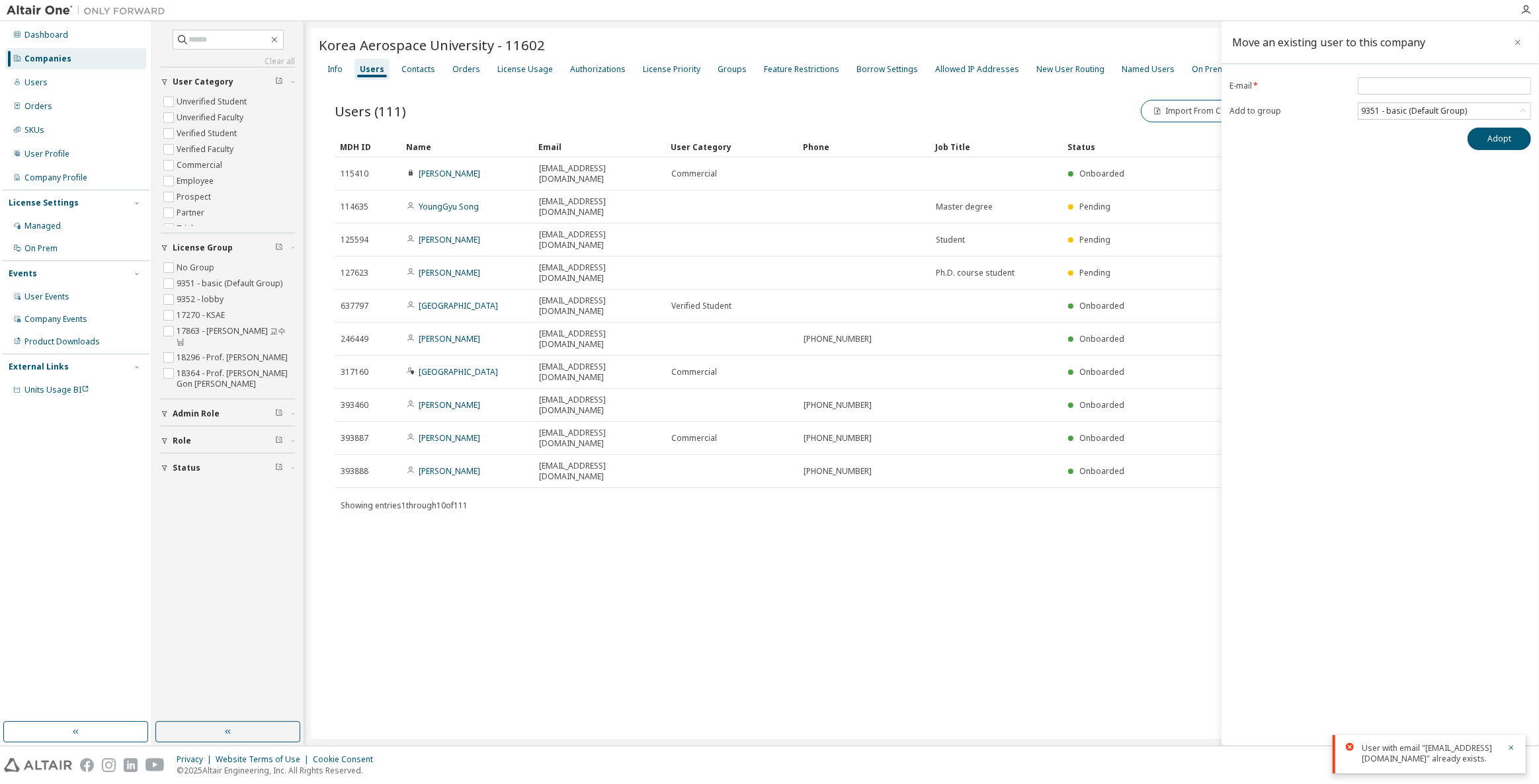
click at [93, 56] on div "Companies" at bounding box center [75, 58] width 141 height 21
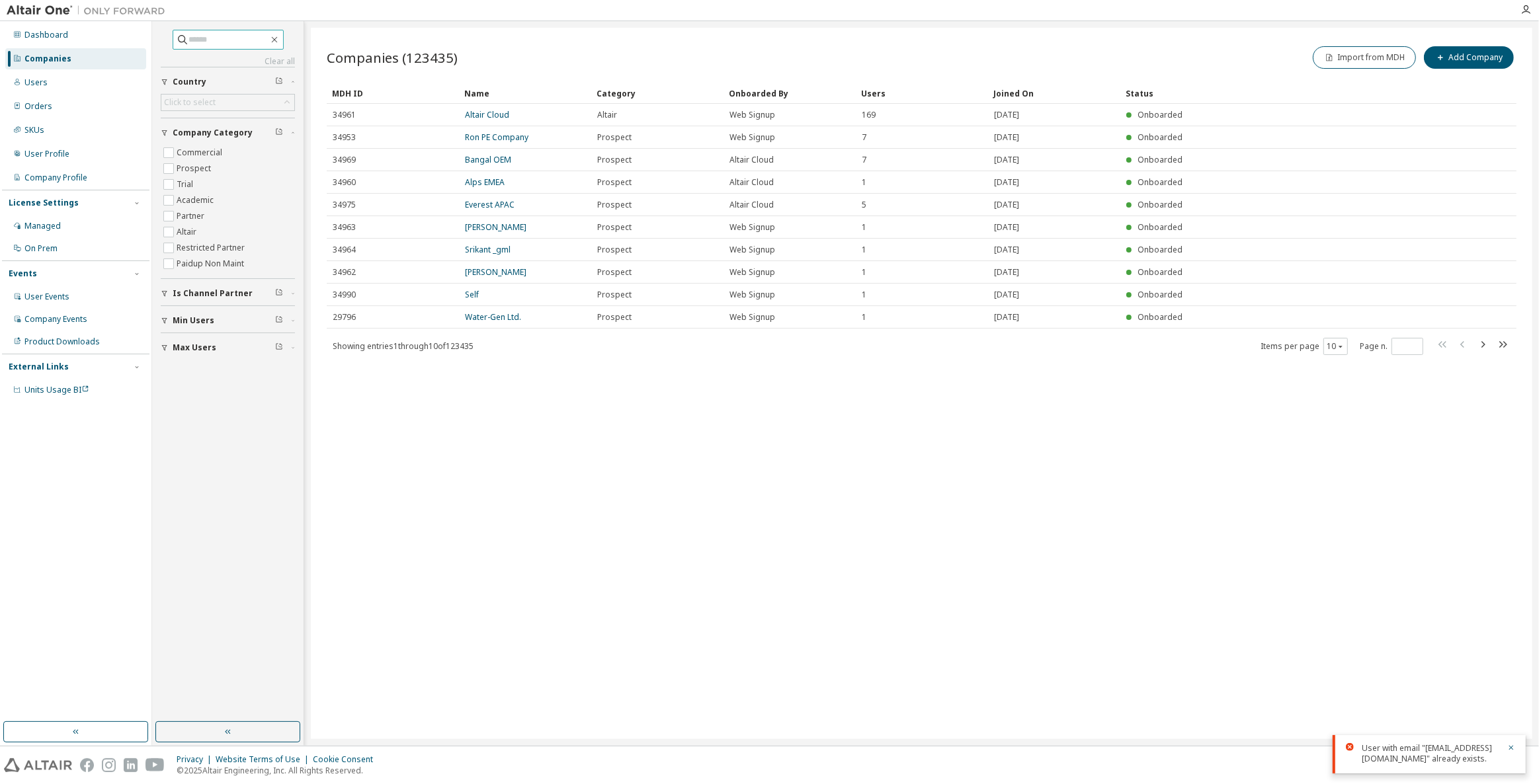
click at [220, 47] on span at bounding box center [228, 39] width 111 height 19
click at [227, 41] on input "text" at bounding box center [229, 40] width 79 height 13
type input "*****"
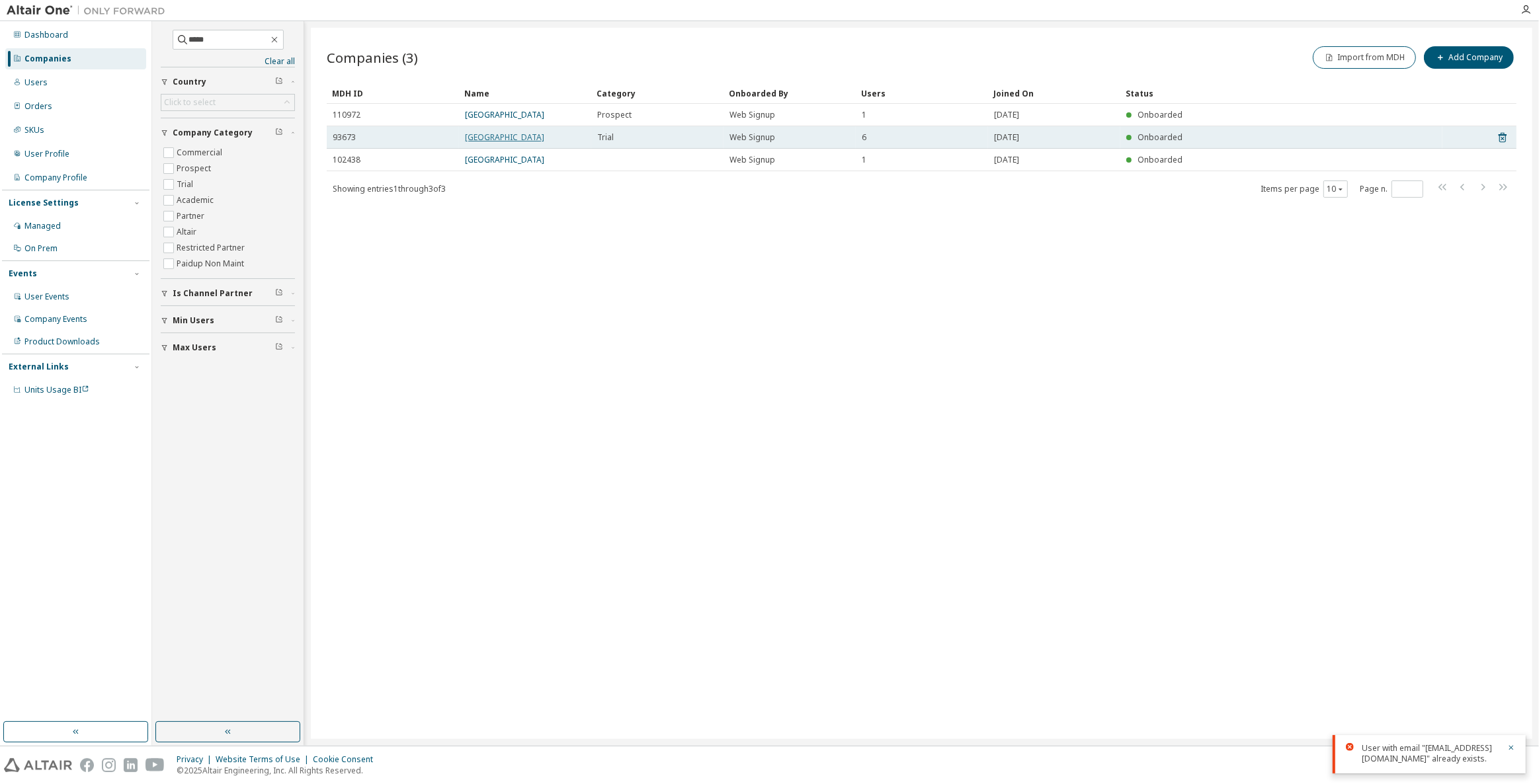
click at [515, 136] on link "[GEOGRAPHIC_DATA]" at bounding box center [505, 137] width 79 height 12
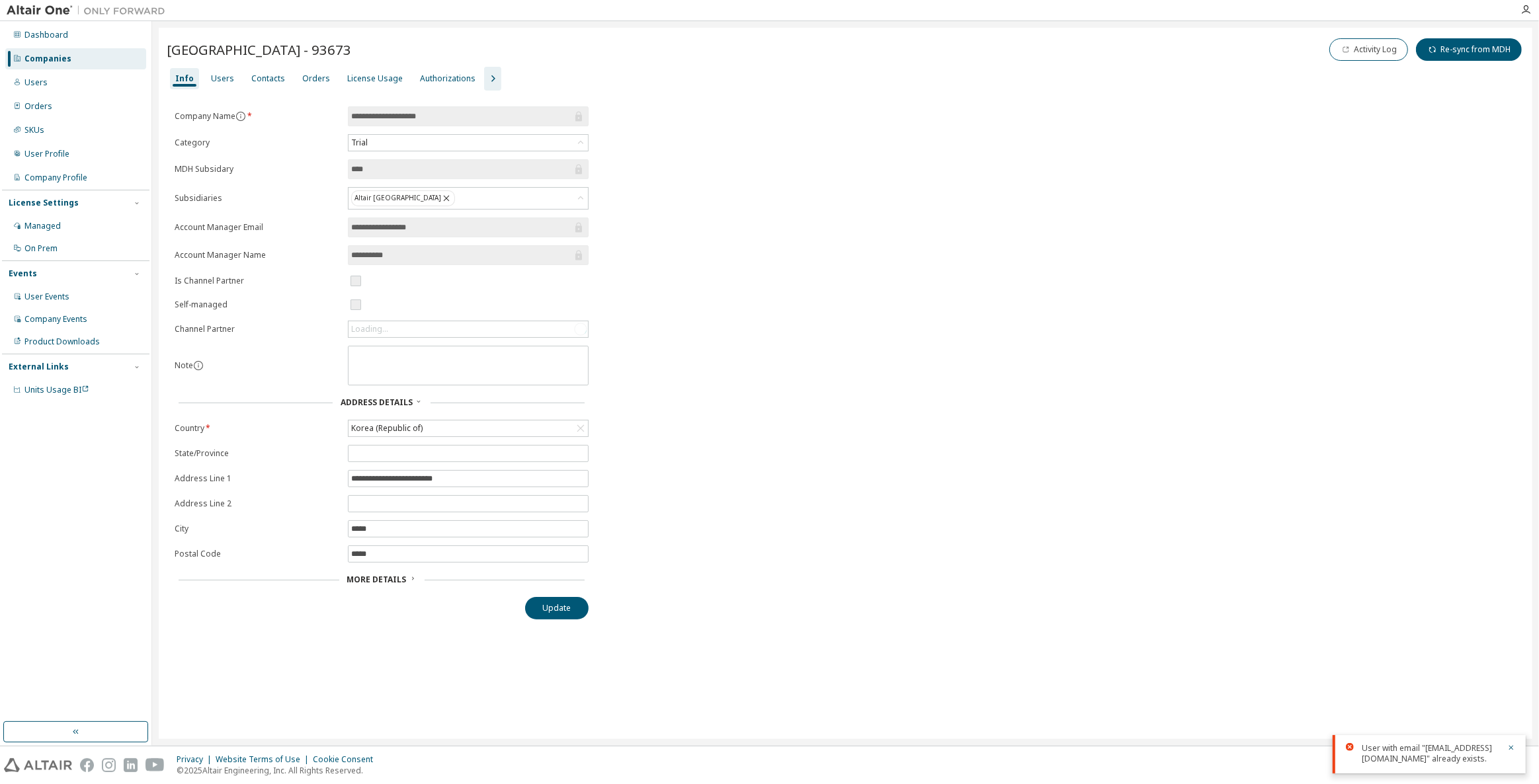
click at [491, 75] on icon "button" at bounding box center [493, 78] width 4 height 6
click at [568, 79] on div "Groups" at bounding box center [582, 79] width 29 height 11
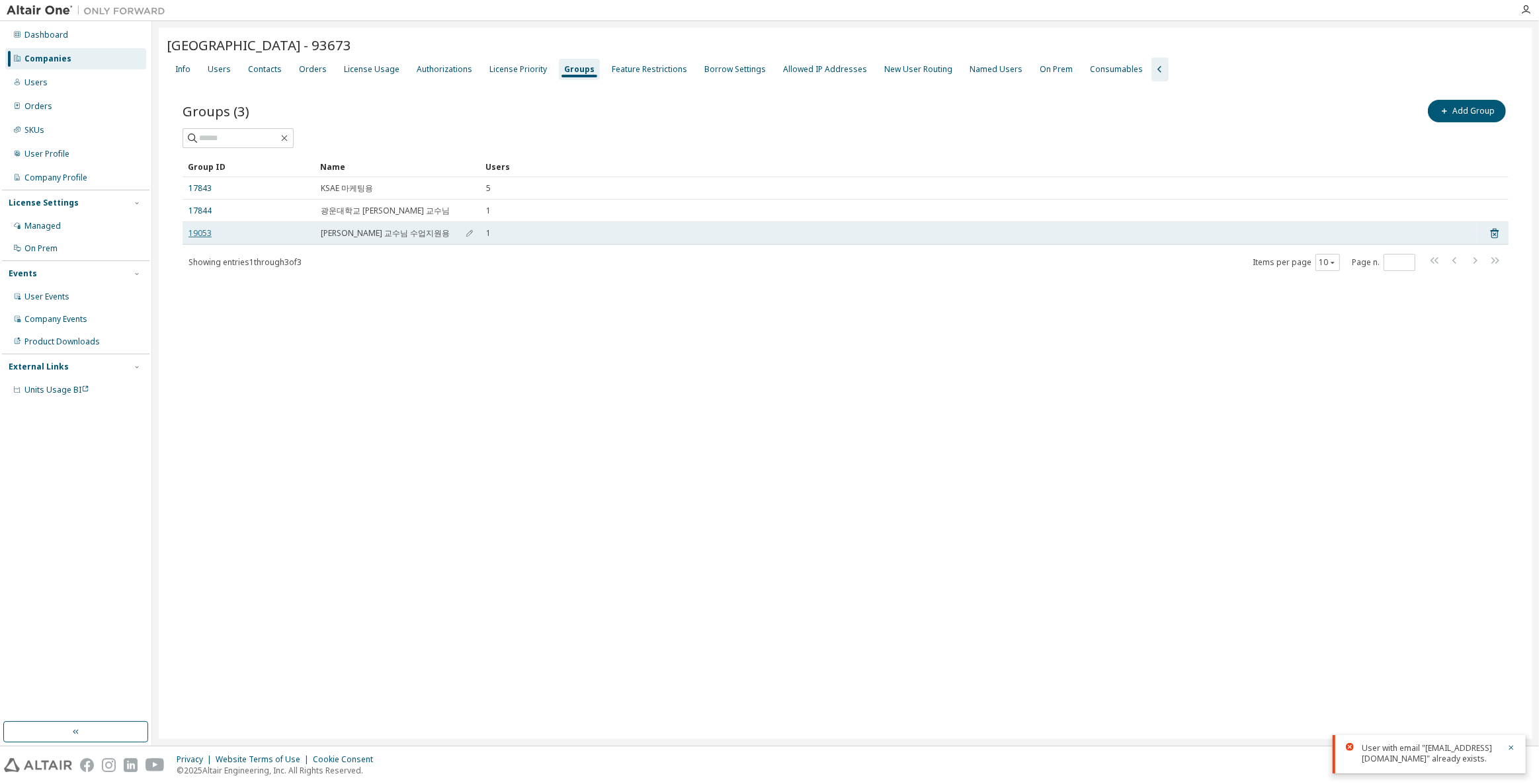
click at [205, 232] on link "19053" at bounding box center [200, 233] width 23 height 11
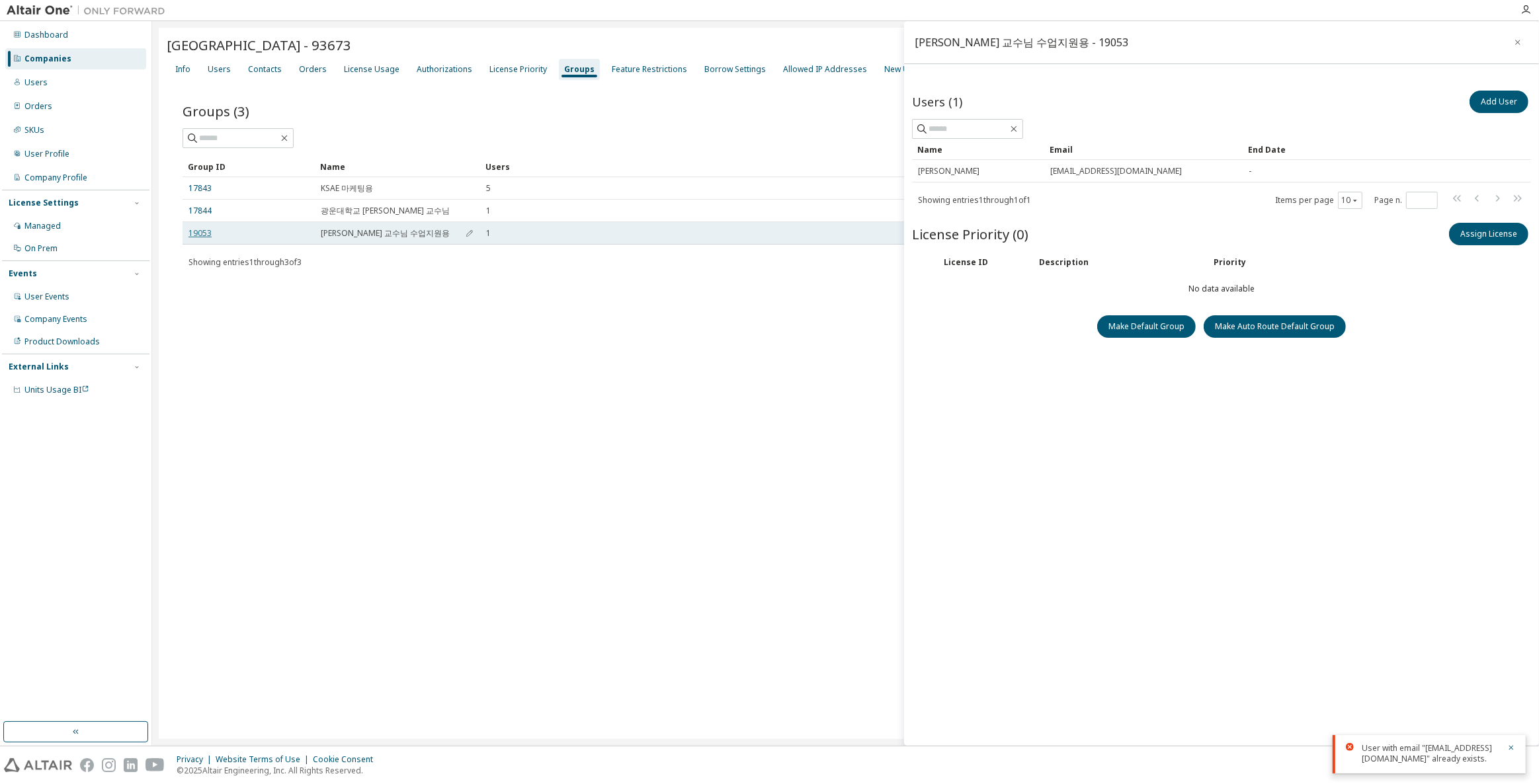
click at [199, 235] on link "19053" at bounding box center [200, 233] width 23 height 11
drag, startPoint x: 568, startPoint y: 349, endPoint x: 656, endPoint y: 422, distance: 114.3
click at [644, 413] on div "[GEOGRAPHIC_DATA] - 93673 Clear Load Save Save As Field Operator Value Select f…" at bounding box center [846, 383] width 1374 height 711
drag, startPoint x: 809, startPoint y: 559, endPoint x: 501, endPoint y: 291, distance: 408.3
click at [511, 307] on div "[GEOGRAPHIC_DATA] - 93673 Clear Load Save Save As Field Operator Value Select f…" at bounding box center [846, 383] width 1374 height 711
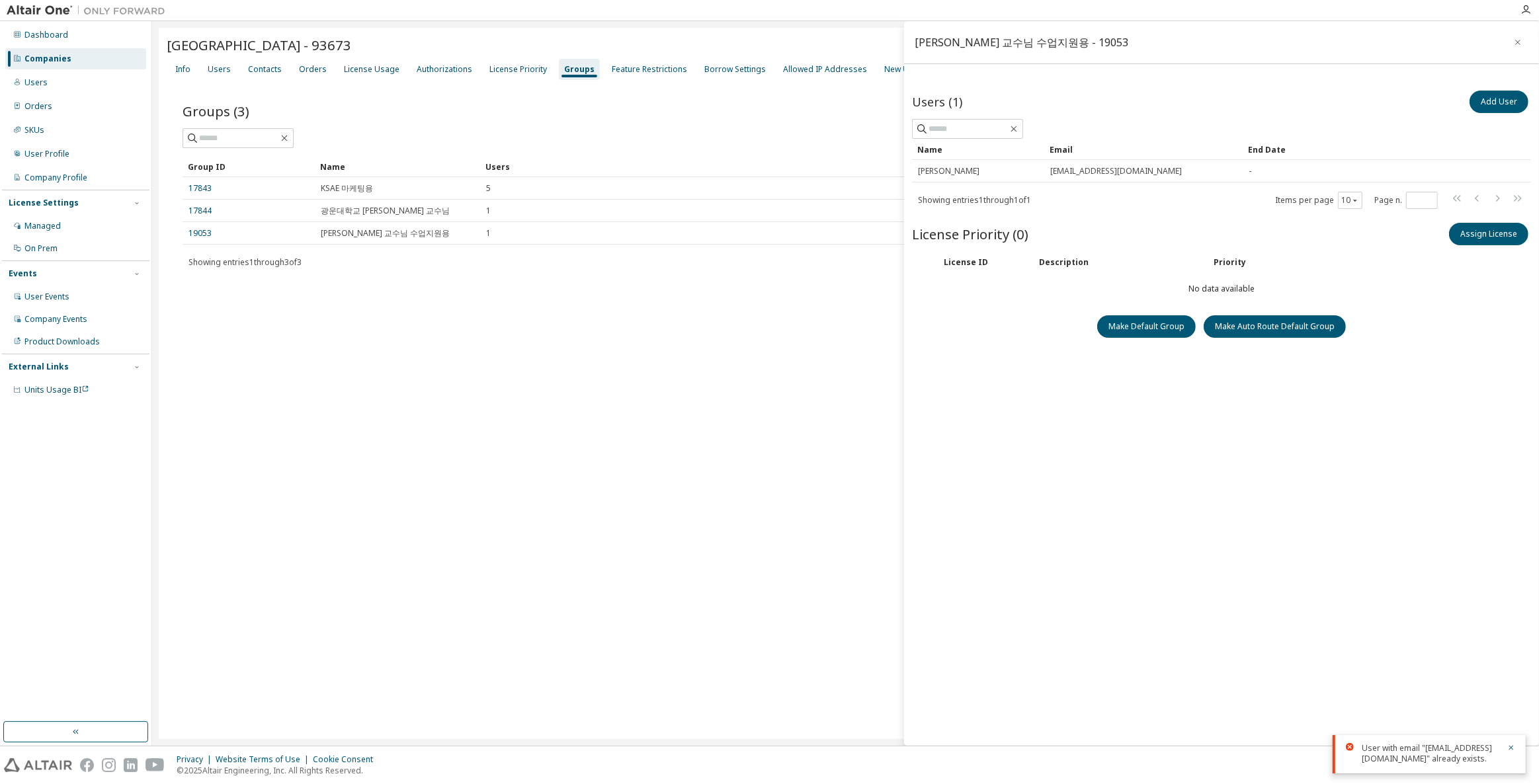
click at [497, 303] on div "[GEOGRAPHIC_DATA] - 93673 Clear Load Save Save As Field Operator Value Select f…" at bounding box center [846, 383] width 1374 height 711
click at [52, 92] on div "Users" at bounding box center [75, 82] width 141 height 21
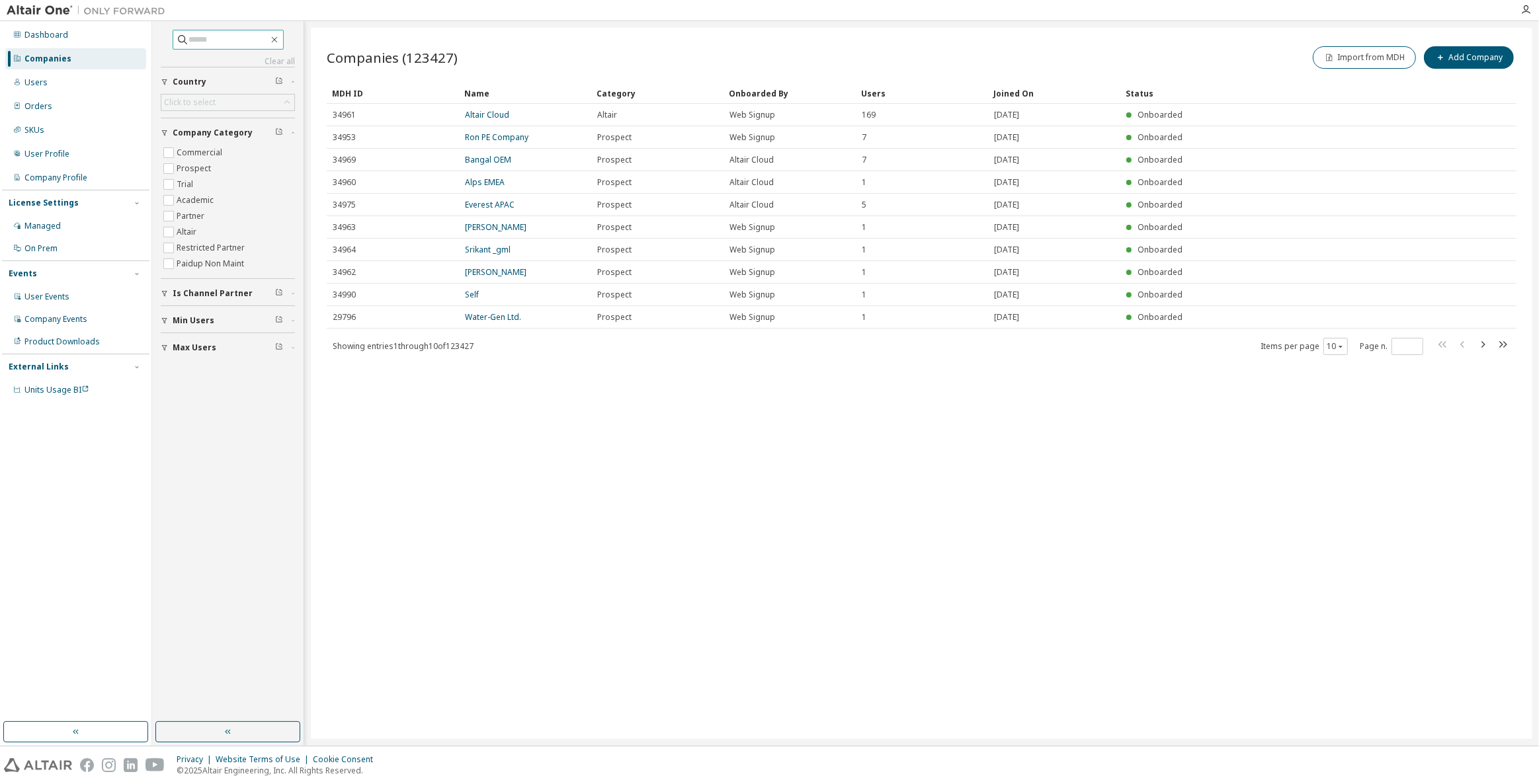
click at [250, 39] on input "text" at bounding box center [229, 40] width 79 height 13
type input "*****"
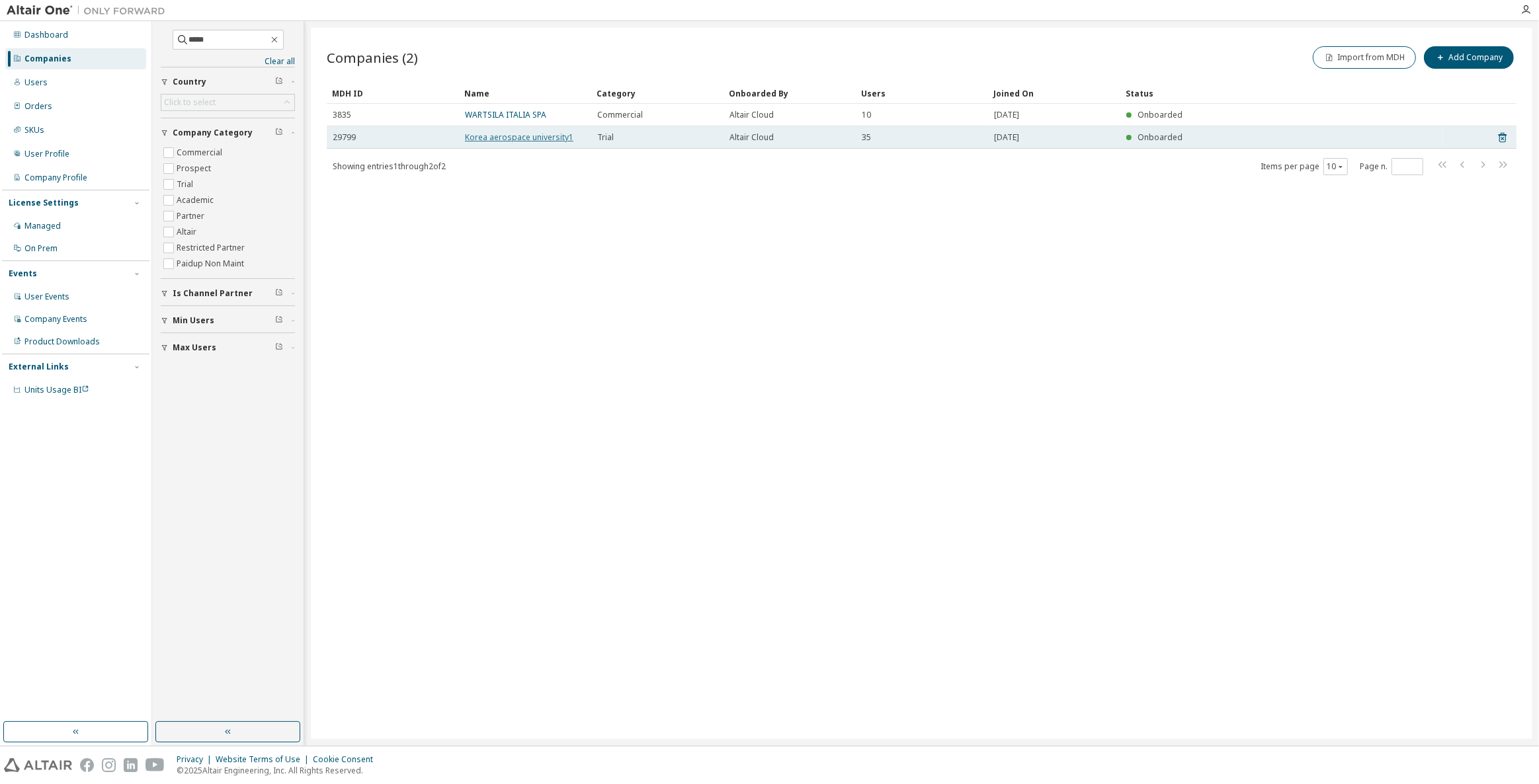
click at [515, 134] on link "Korea aerospace university1" at bounding box center [519, 137] width 108 height 12
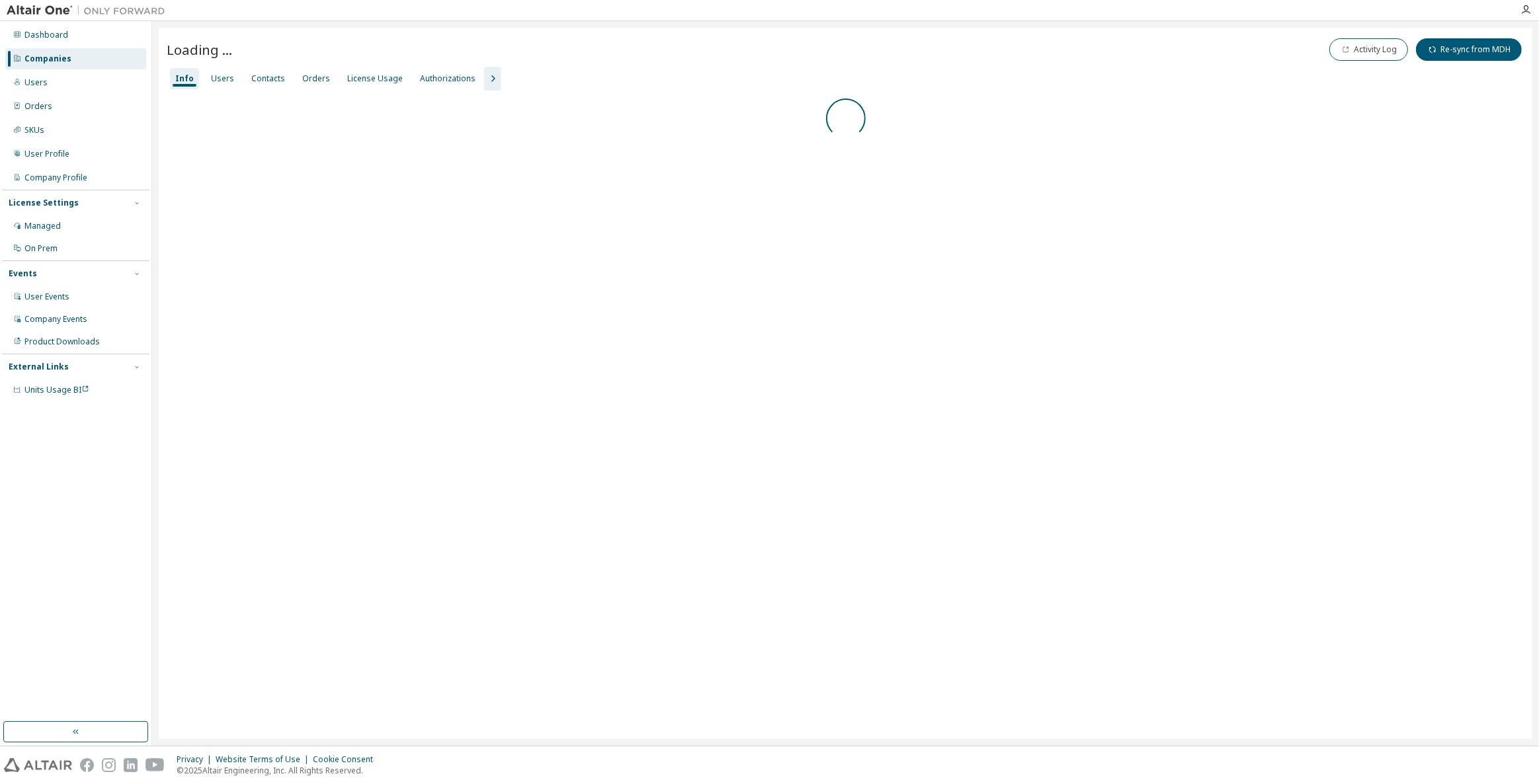
click at [487, 83] on icon "button" at bounding box center [493, 79] width 16 height 16
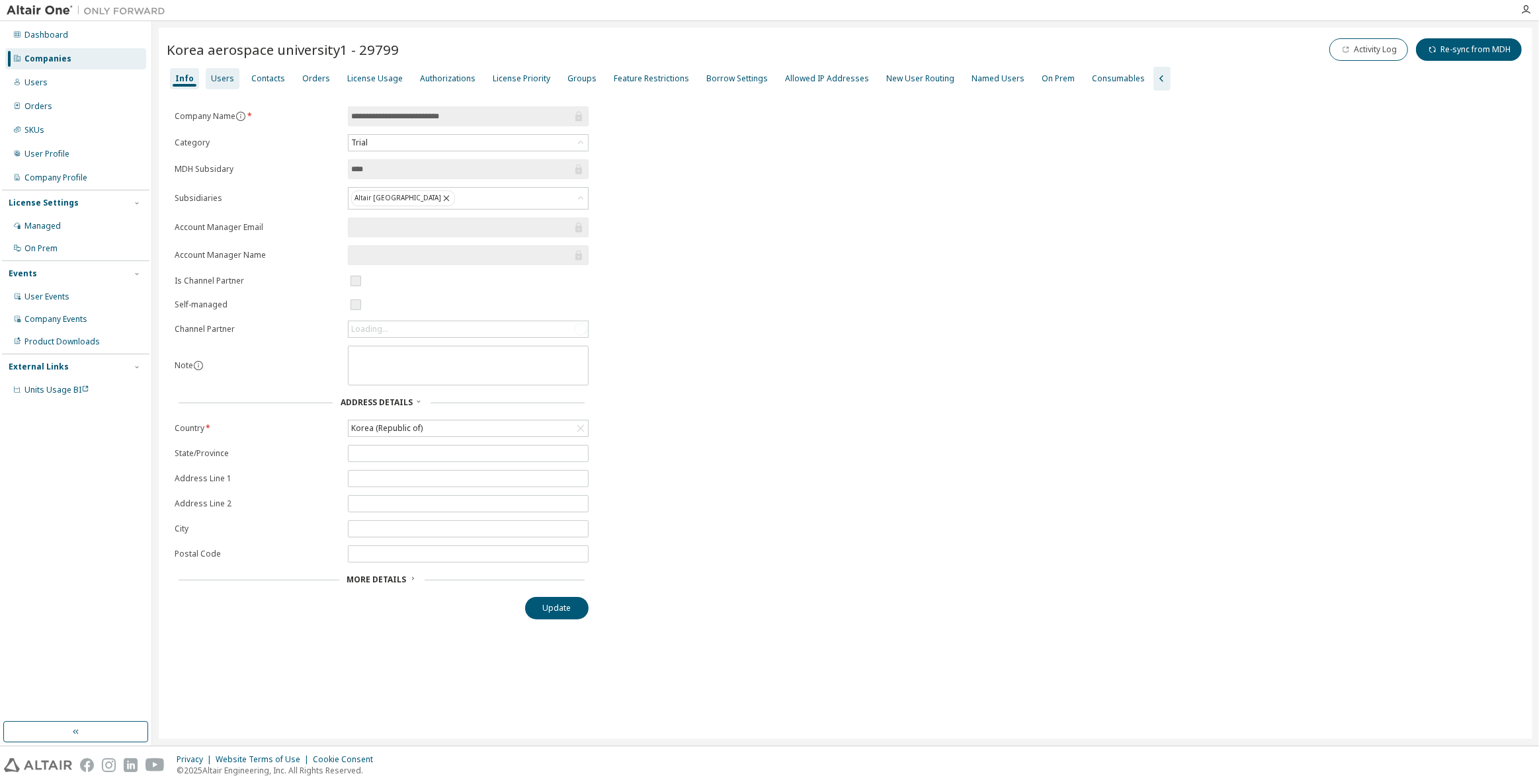
click at [211, 79] on div "Users" at bounding box center [222, 79] width 23 height 11
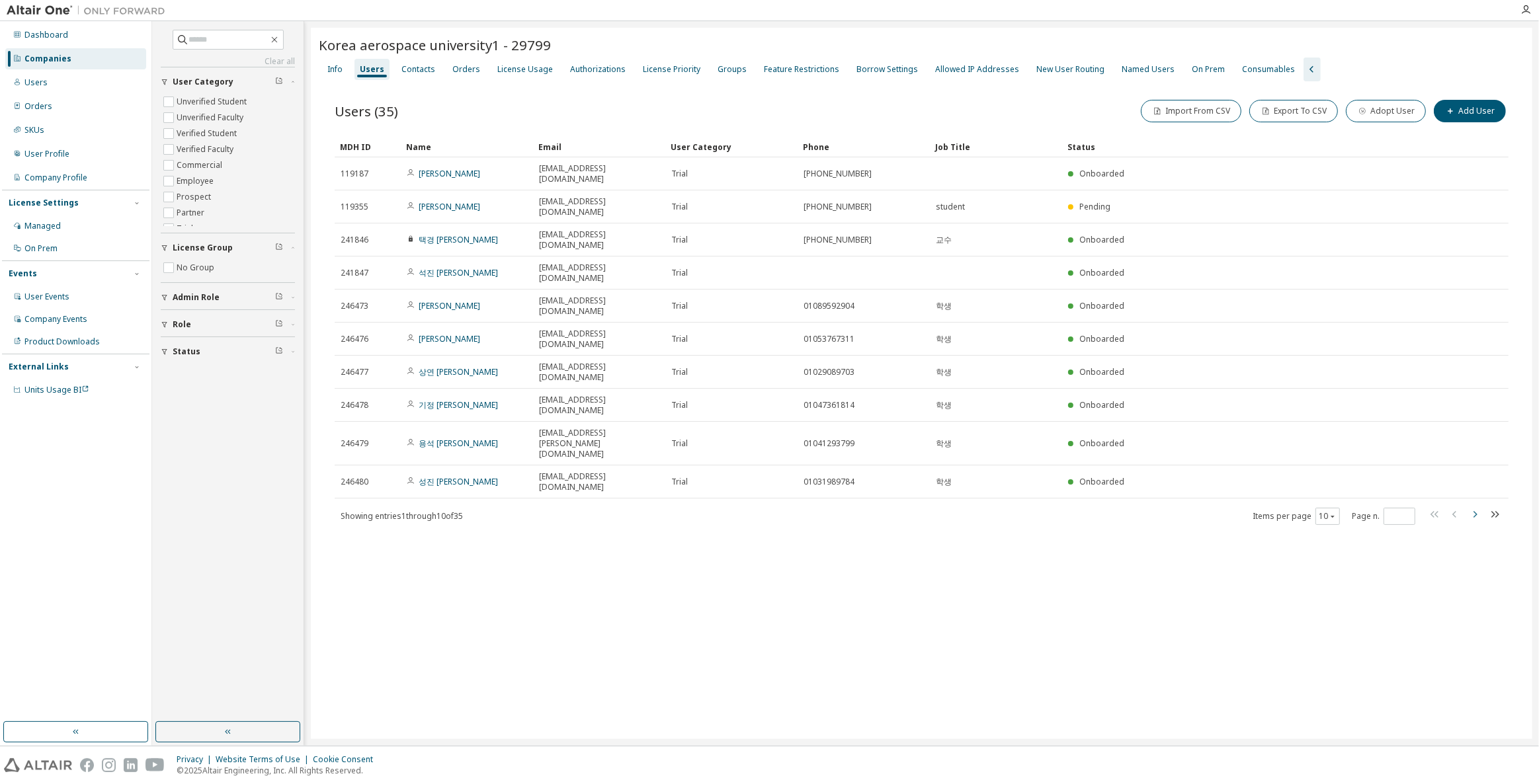
click at [1473, 507] on icon "button" at bounding box center [1475, 515] width 16 height 16
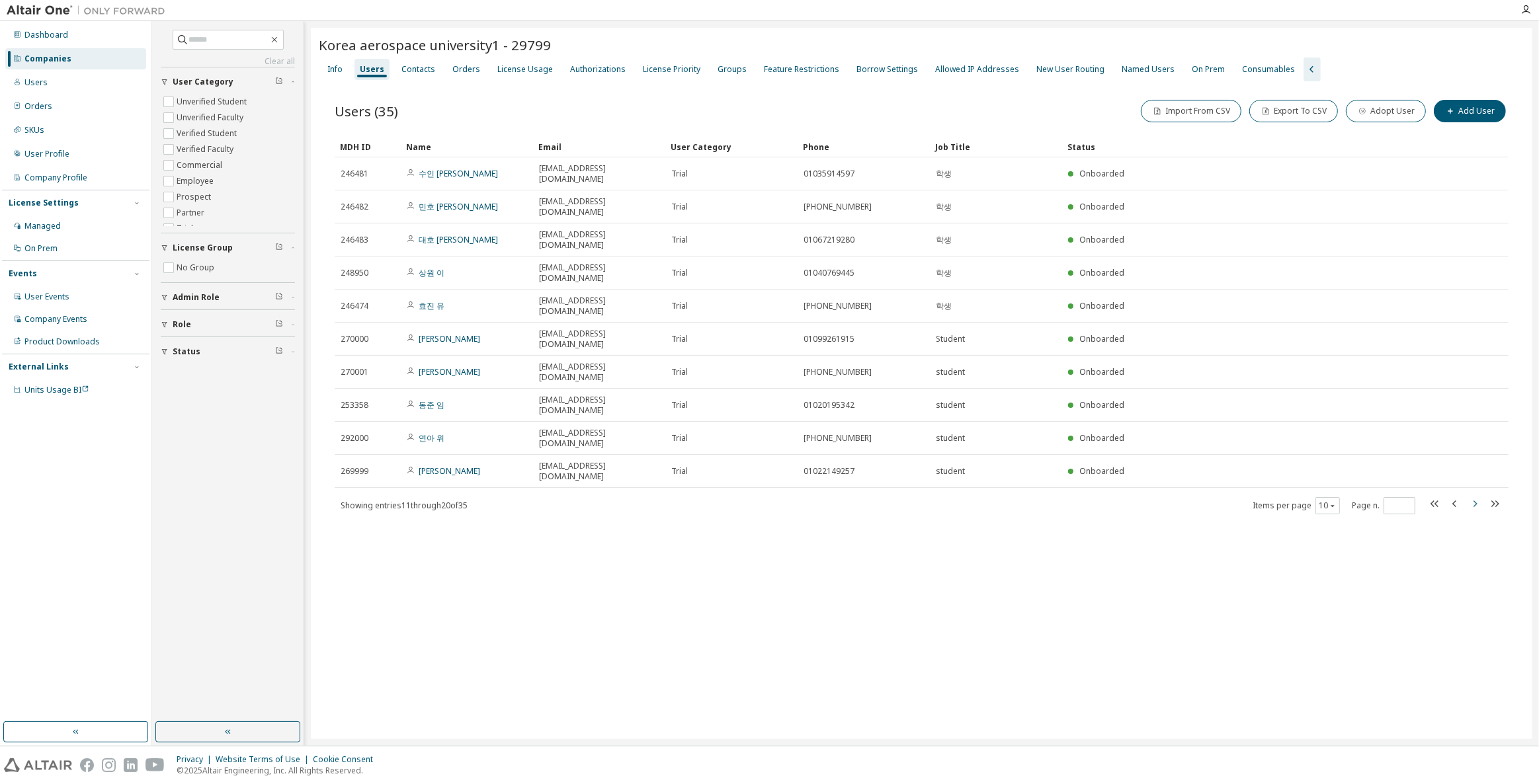
click at [1475, 496] on icon "button" at bounding box center [1475, 504] width 16 height 16
click at [1439, 496] on icon "button" at bounding box center [1435, 504] width 16 height 16
type input "*"
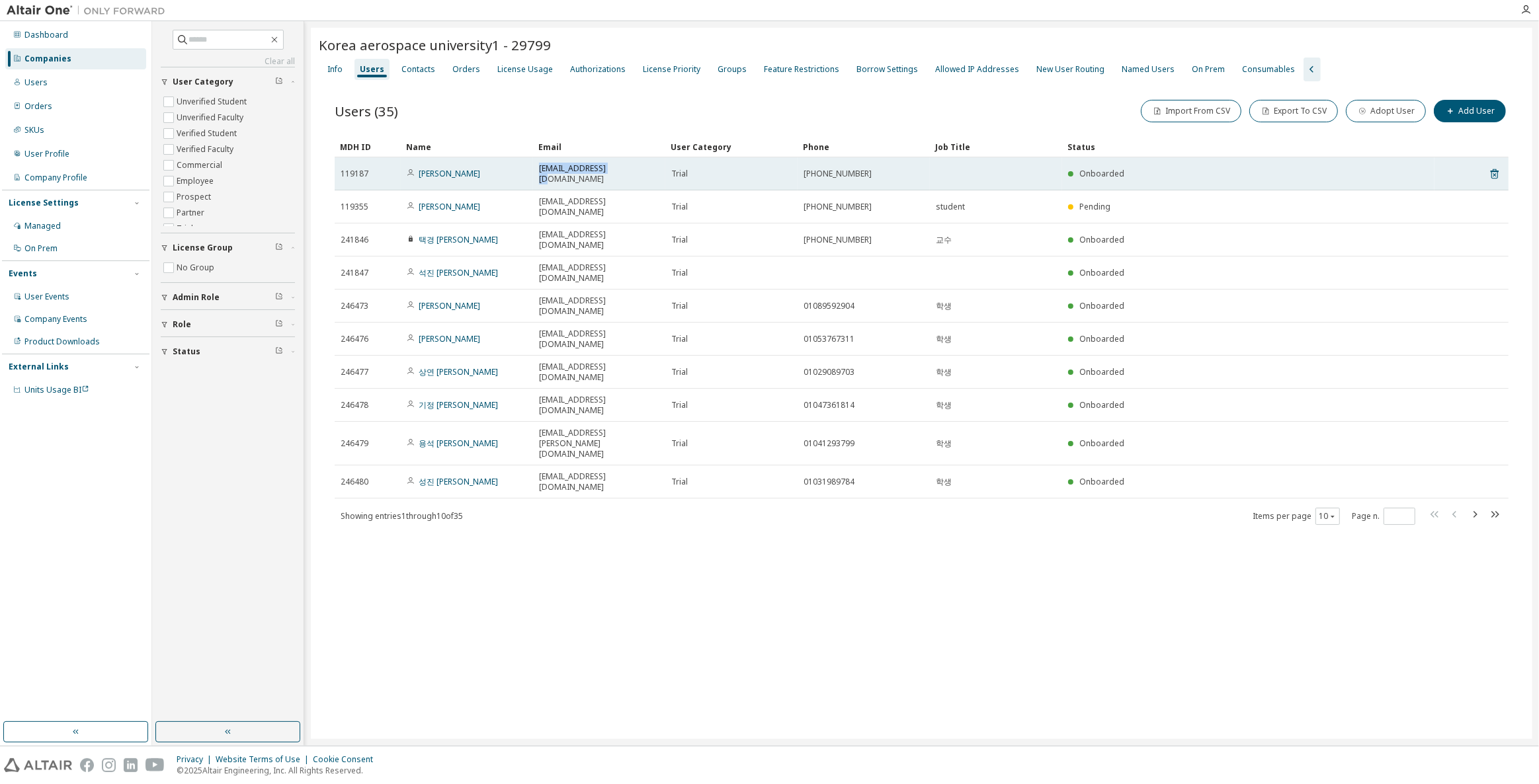
drag, startPoint x: 637, startPoint y: 172, endPoint x: 539, endPoint y: 169, distance: 98.0
click at [539, 169] on div "1357dla@naver.com" at bounding box center [599, 173] width 121 height 21
copy span "1357dla@naver.com"
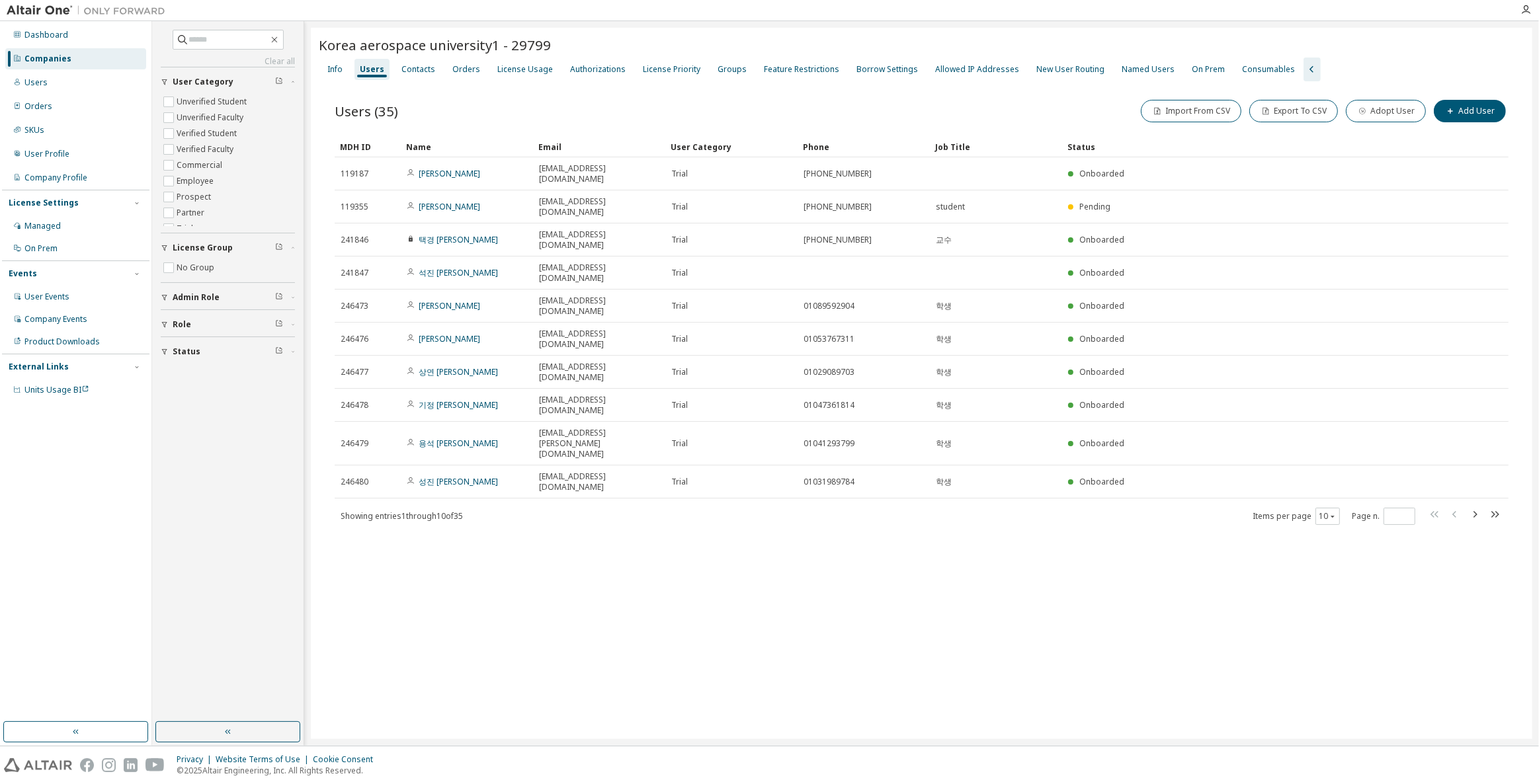
click at [680, 478] on div "Korea aerospace university1 - 29799 Clear Load Save Save As Field Operator Valu…" at bounding box center [922, 383] width 1222 height 711
click at [1456, 109] on span "button" at bounding box center [1450, 111] width 11 height 11
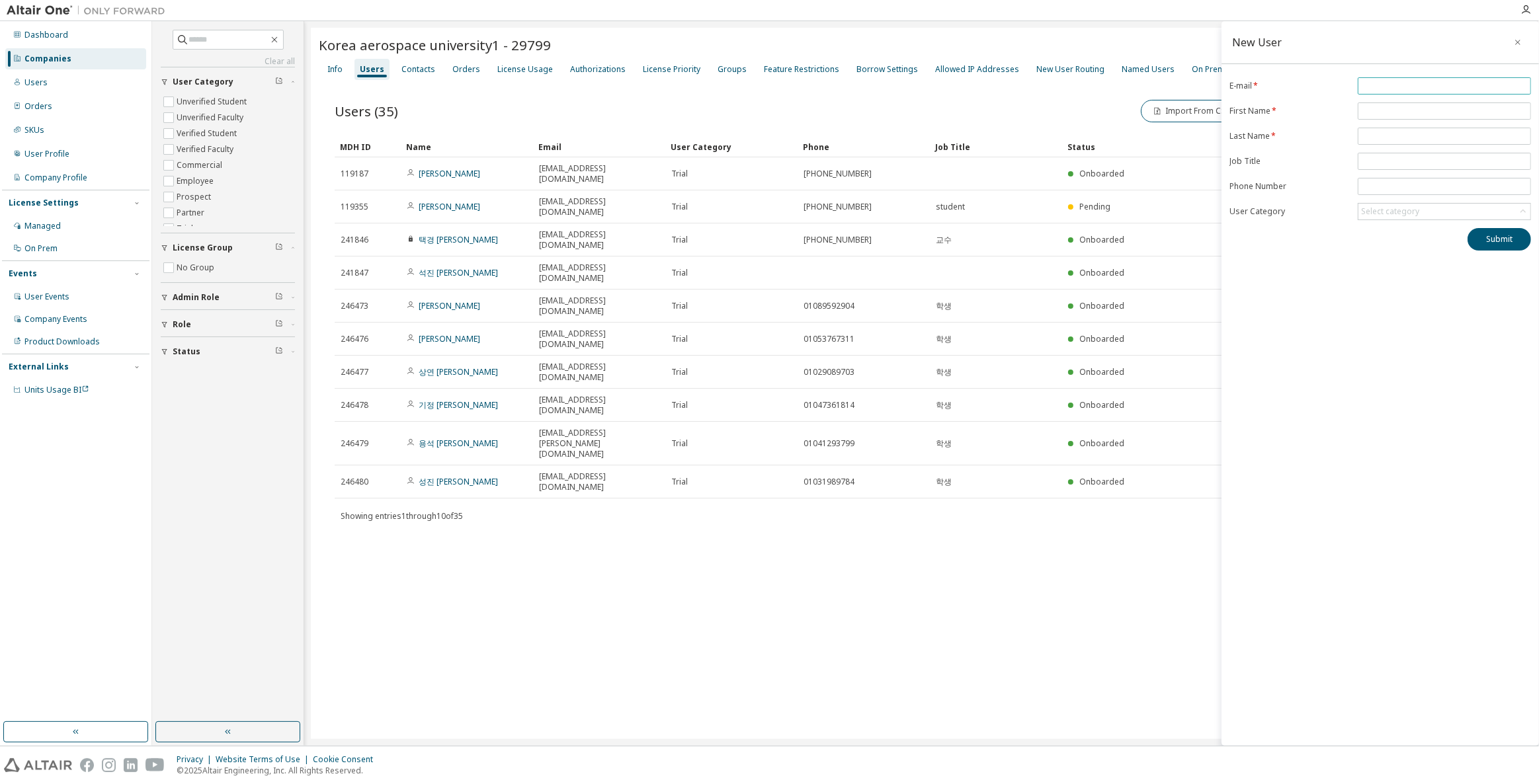
click at [1421, 89] on input "email" at bounding box center [1444, 86] width 167 height 11
drag, startPoint x: 1434, startPoint y: 87, endPoint x: 1420, endPoint y: 85, distance: 14.1
click at [1420, 85] on input "**********" at bounding box center [1444, 86] width 167 height 11
type input "**********"
click at [1418, 132] on input "text" at bounding box center [1444, 136] width 167 height 11
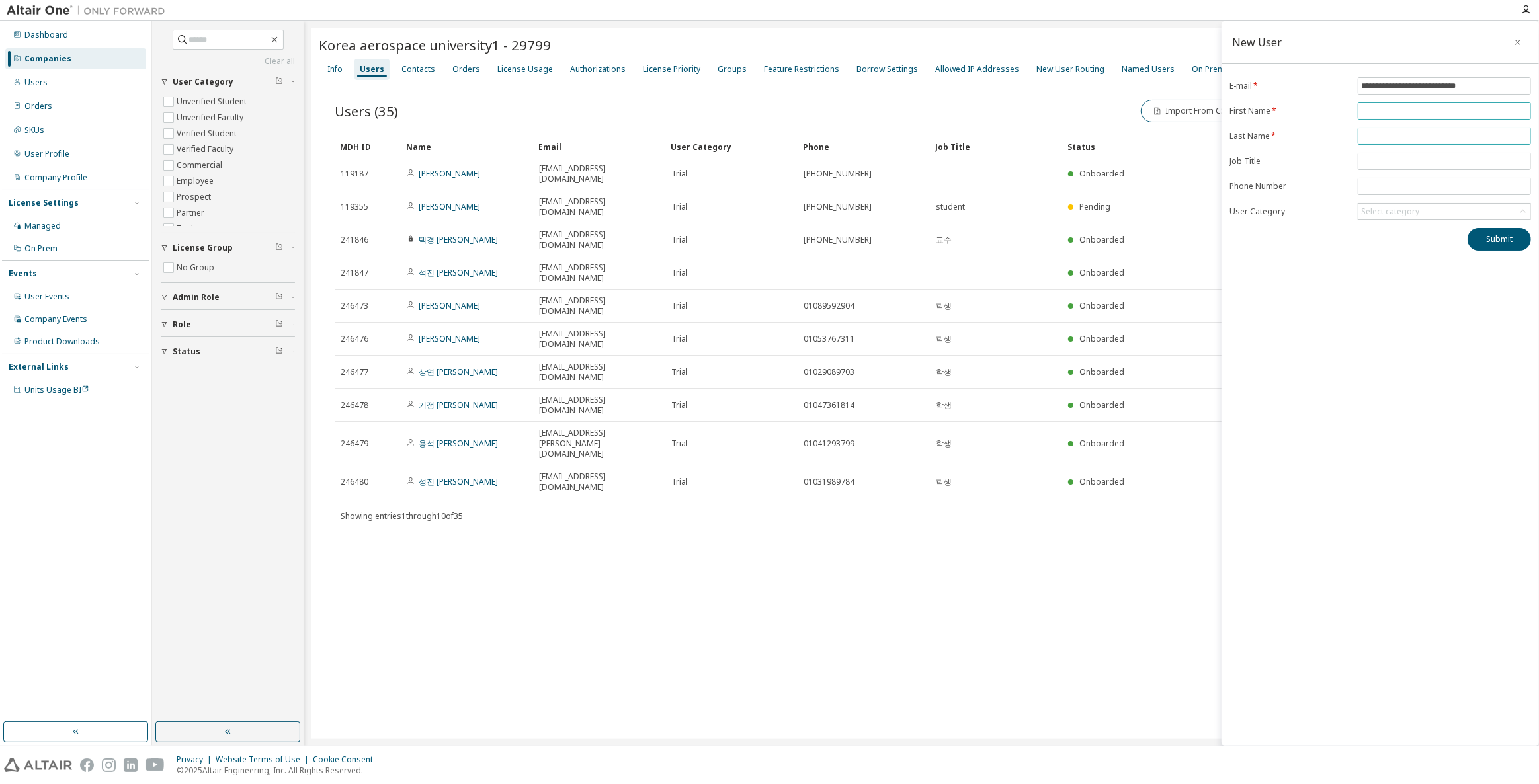
paste input "****"
type input "****"
drag, startPoint x: 1410, startPoint y: 89, endPoint x: 1289, endPoint y: 90, distance: 121.0
click at [1289, 90] on form "**********" at bounding box center [1381, 149] width 302 height 143
click at [1389, 114] on input "text" at bounding box center [1444, 111] width 167 height 11
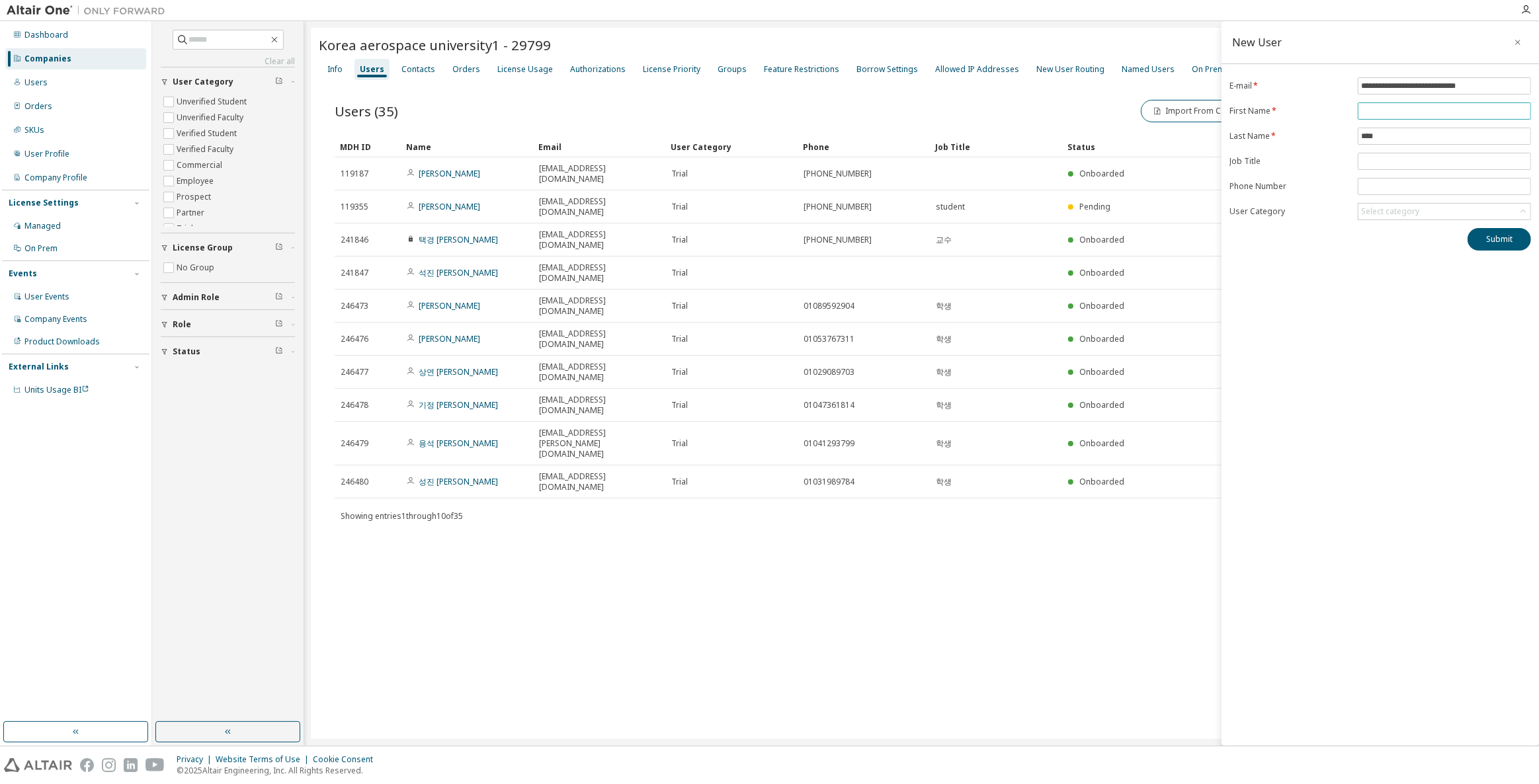
paste input "**********"
type input "**********"
click at [1399, 274] on div "**********" at bounding box center [1381, 383] width 318 height 725
click at [1460, 212] on div "Select category" at bounding box center [1444, 212] width 172 height 16
click at [1321, 259] on div "**********" at bounding box center [1381, 383] width 318 height 725
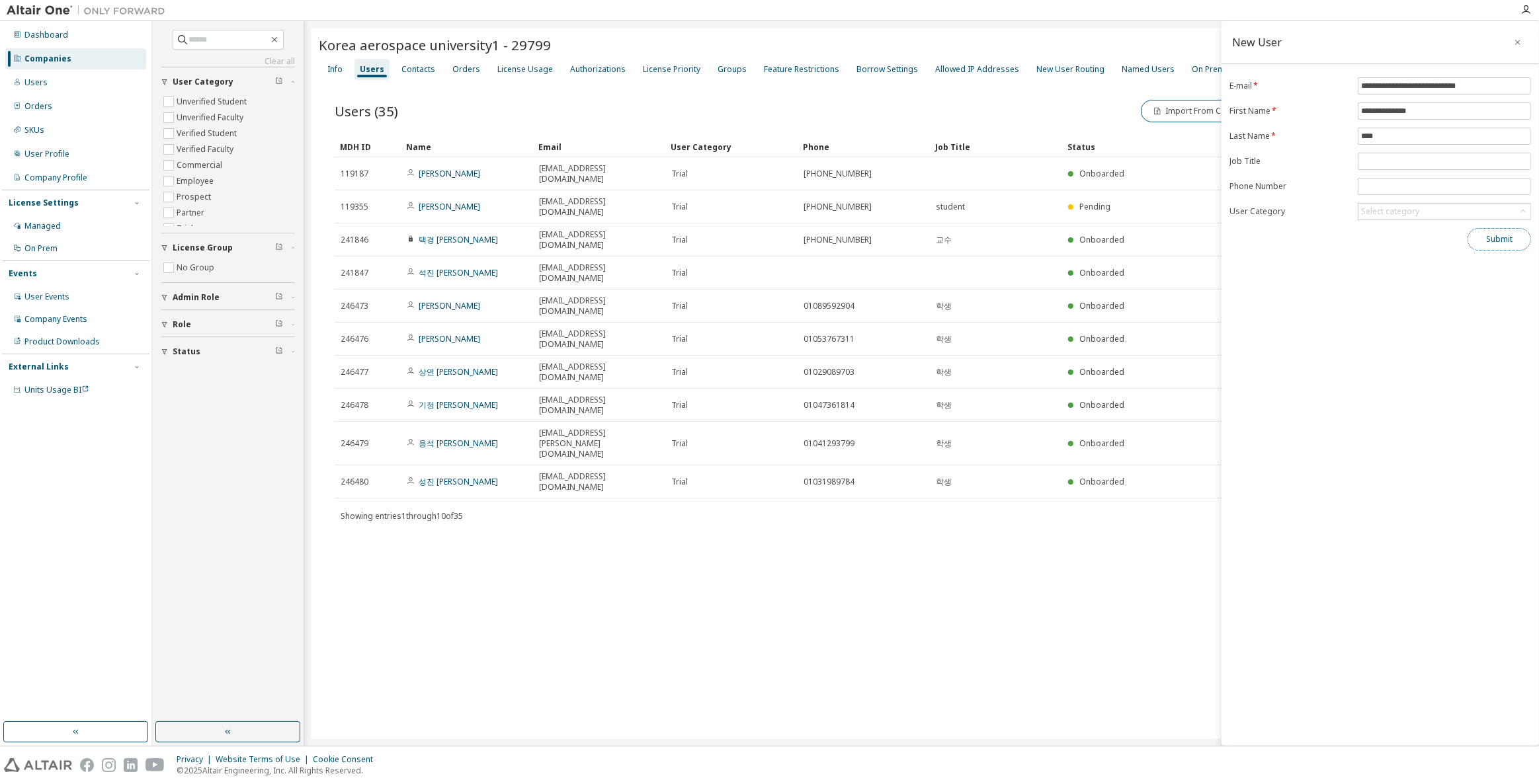
click at [1473, 235] on button "Submit" at bounding box center [1499, 239] width 64 height 22
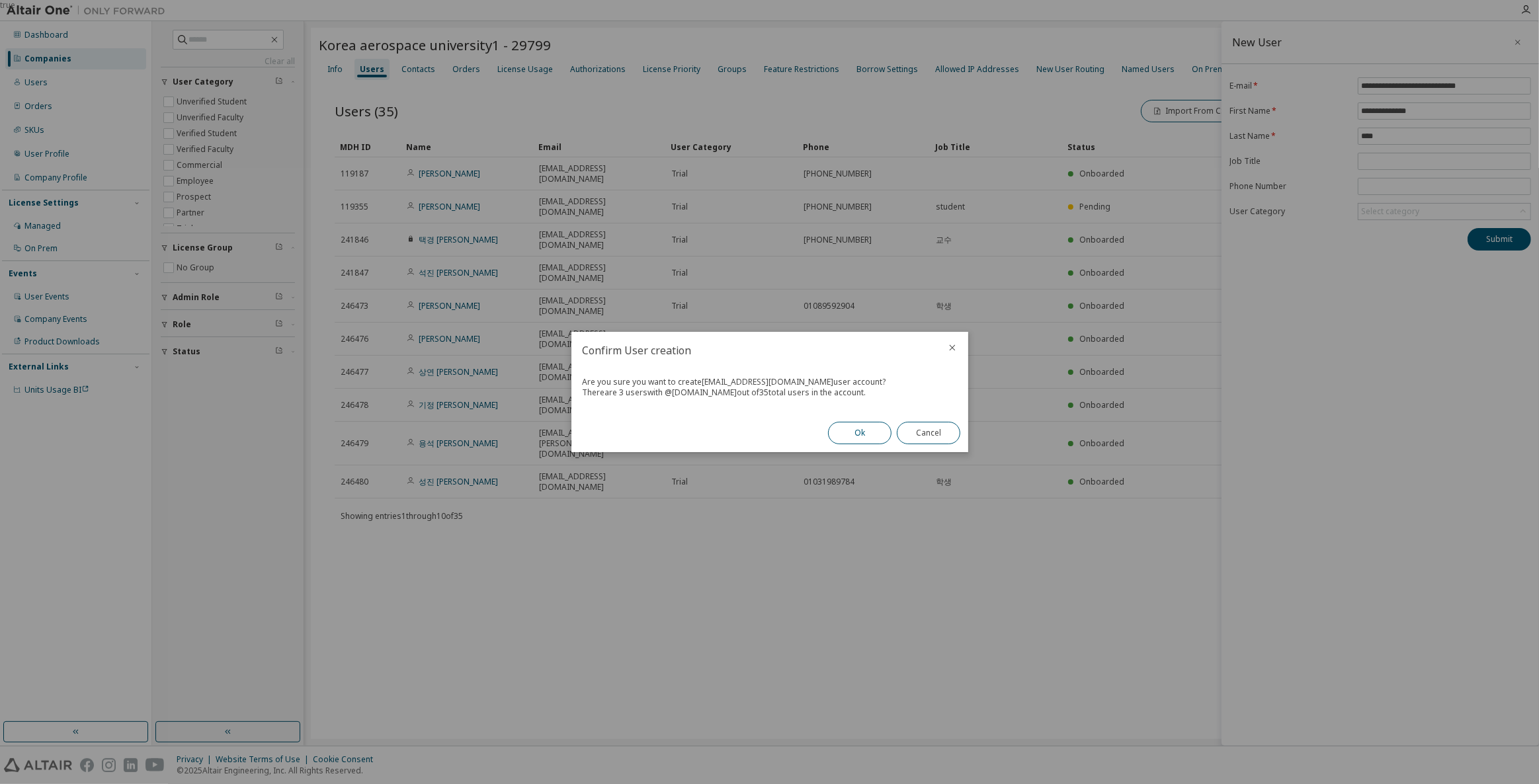
click at [857, 432] on button "Ok" at bounding box center [860, 432] width 64 height 22
click at [940, 437] on button "Close" at bounding box center [929, 432] width 64 height 22
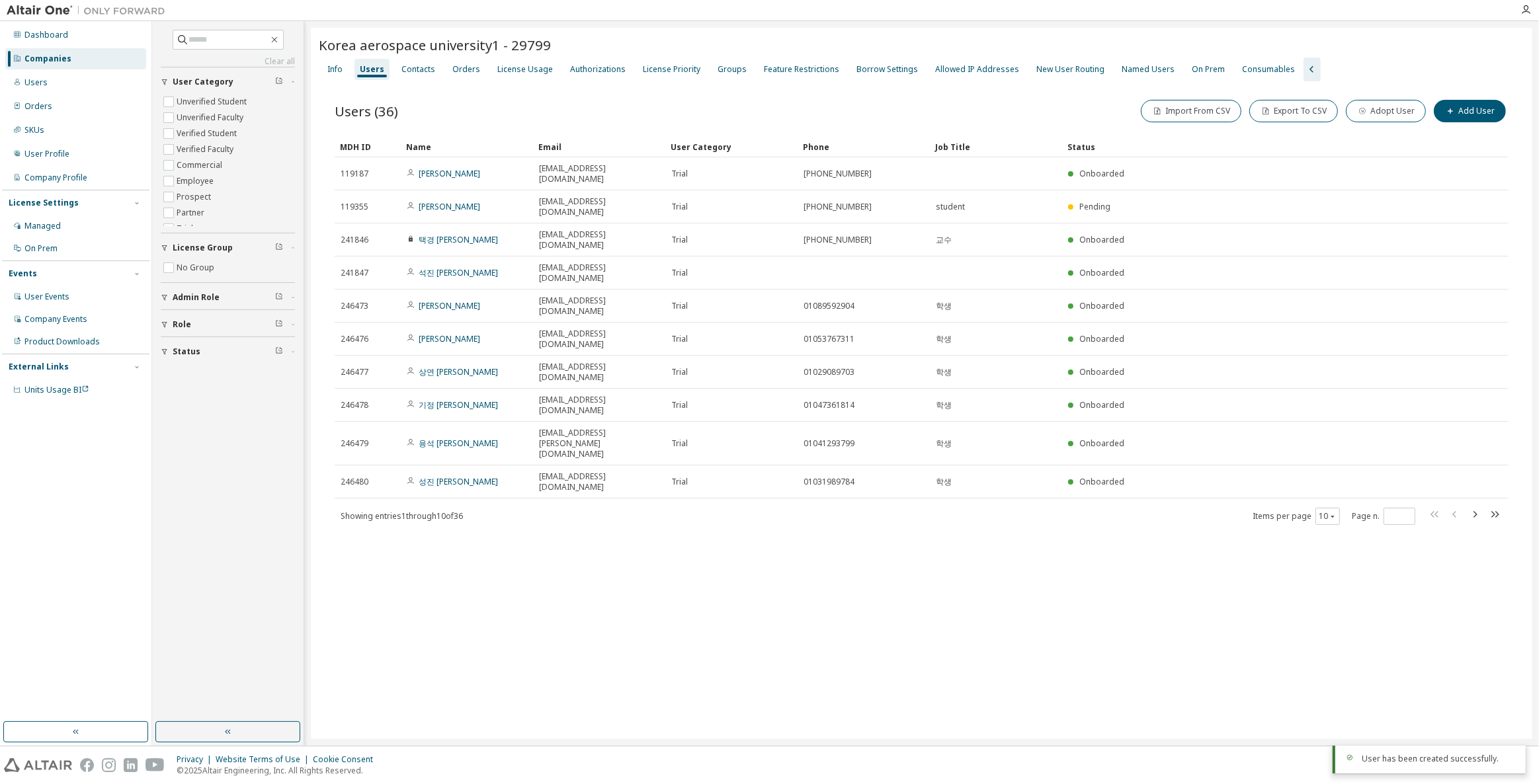
click at [841, 468] on div "Korea aerospace university1 - 29799 Clear Load Save Save As Field Operator Valu…" at bounding box center [922, 383] width 1222 height 711
click at [1497, 507] on icon "button" at bounding box center [1495, 515] width 16 height 16
type input "*"
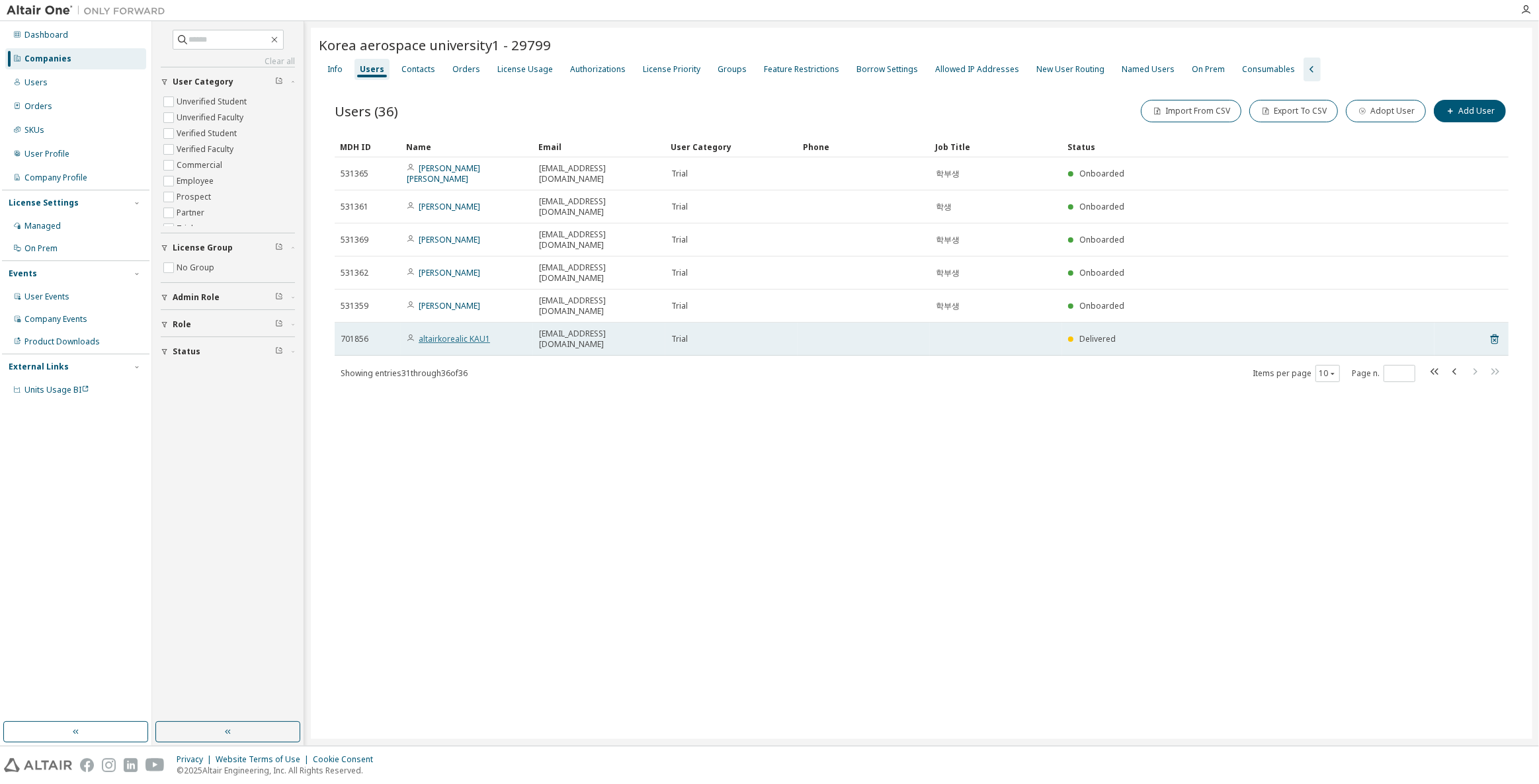
click at [470, 334] on link "altairkorealic KAU1" at bounding box center [454, 339] width 71 height 12
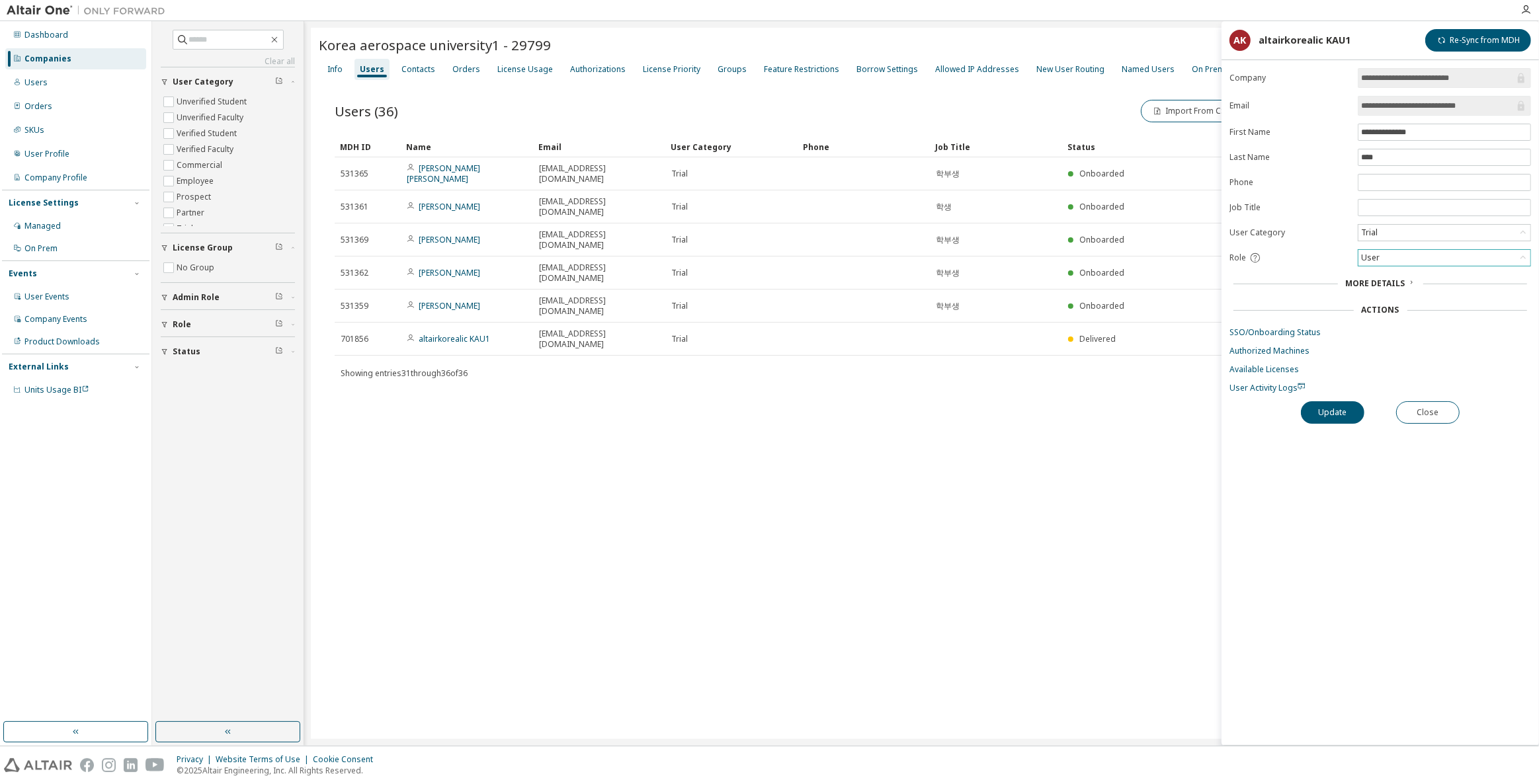
click at [1408, 250] on div "User" at bounding box center [1444, 258] width 172 height 16
click at [1400, 288] on li "Owner" at bounding box center [1444, 288] width 169 height 17
click at [1346, 419] on div "**********" at bounding box center [1381, 406] width 318 height 677
click at [1348, 412] on button "Update" at bounding box center [1332, 412] width 64 height 22
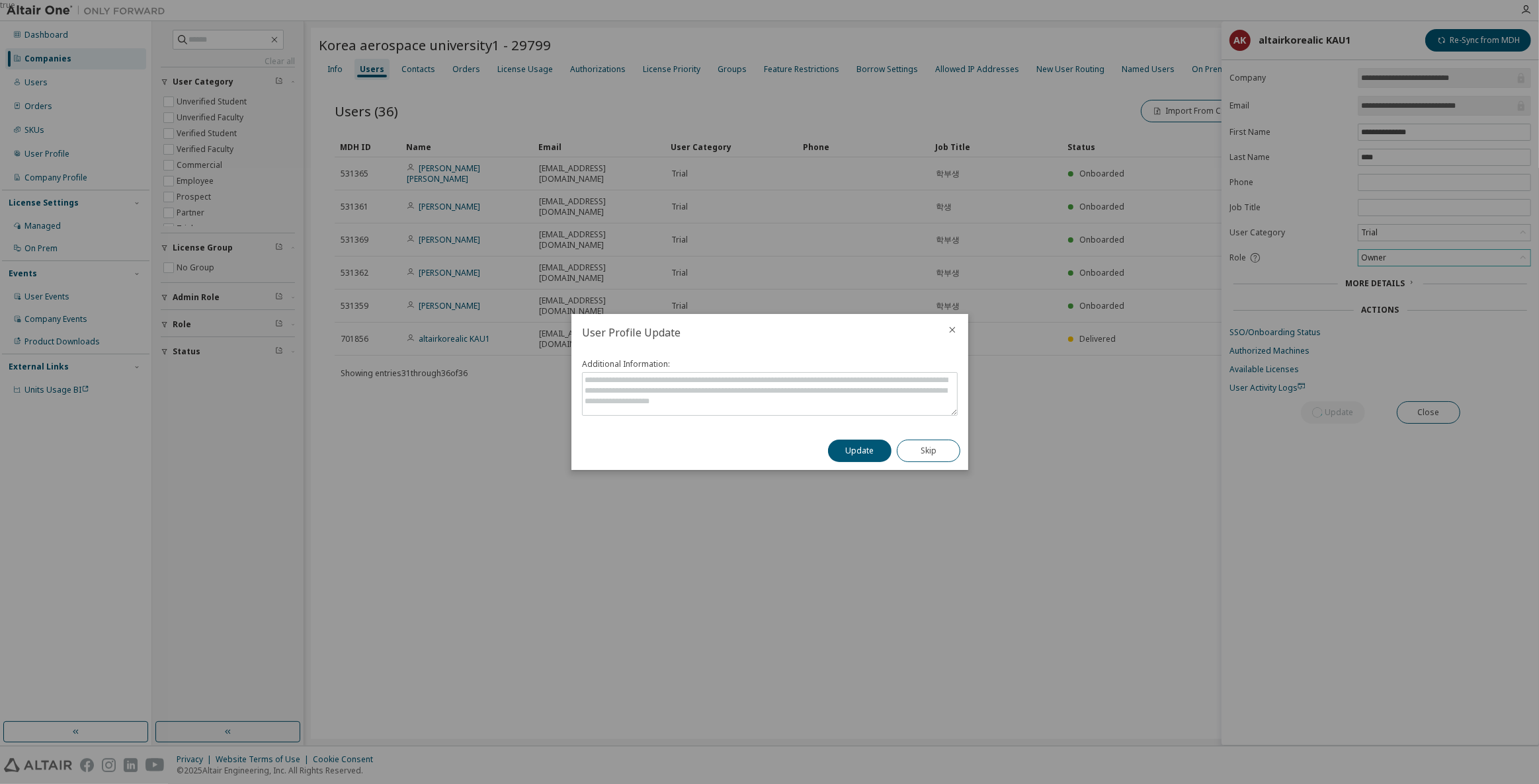
click at [875, 453] on button "Update" at bounding box center [860, 450] width 64 height 22
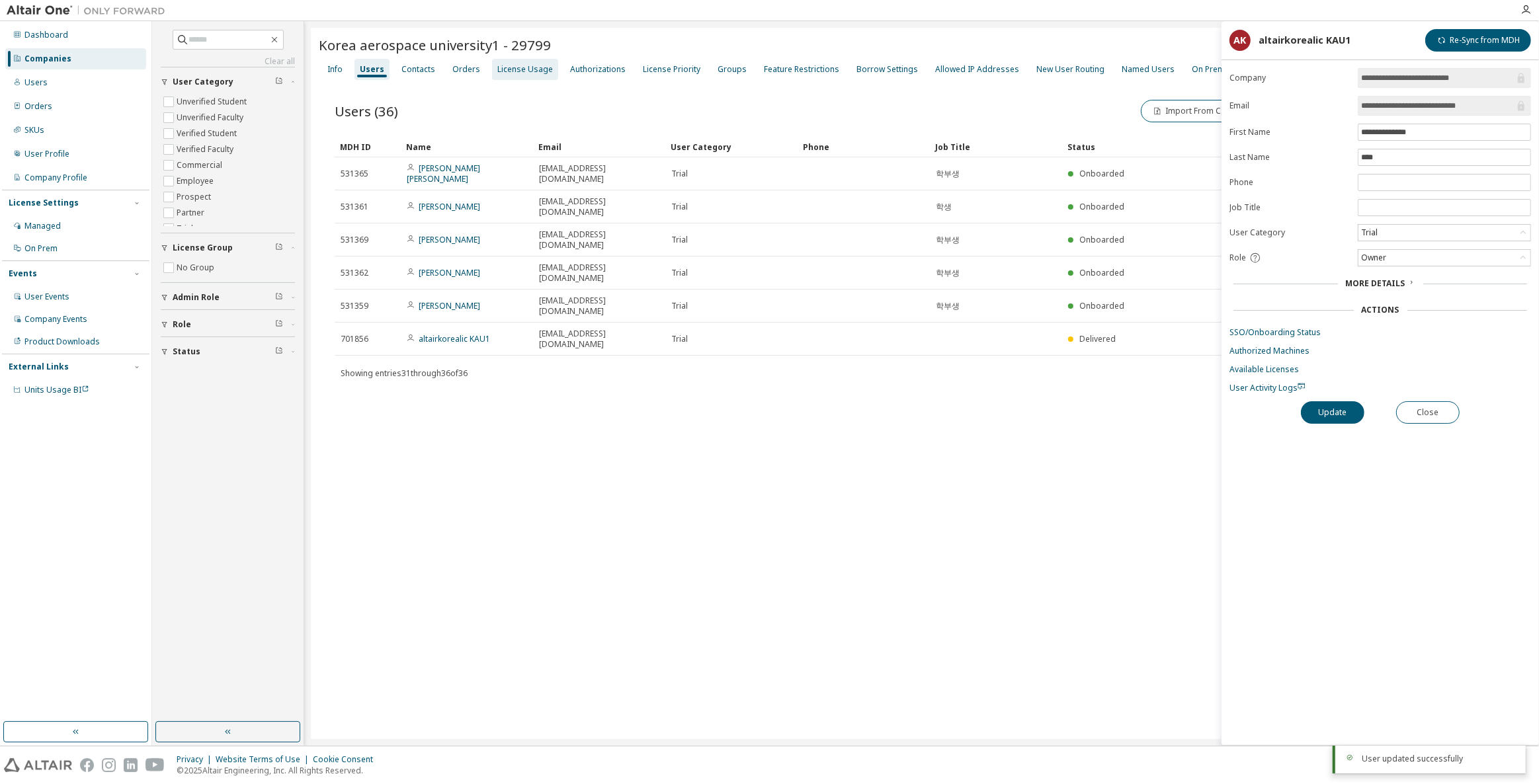
click at [516, 71] on div "License Usage" at bounding box center [525, 69] width 56 height 11
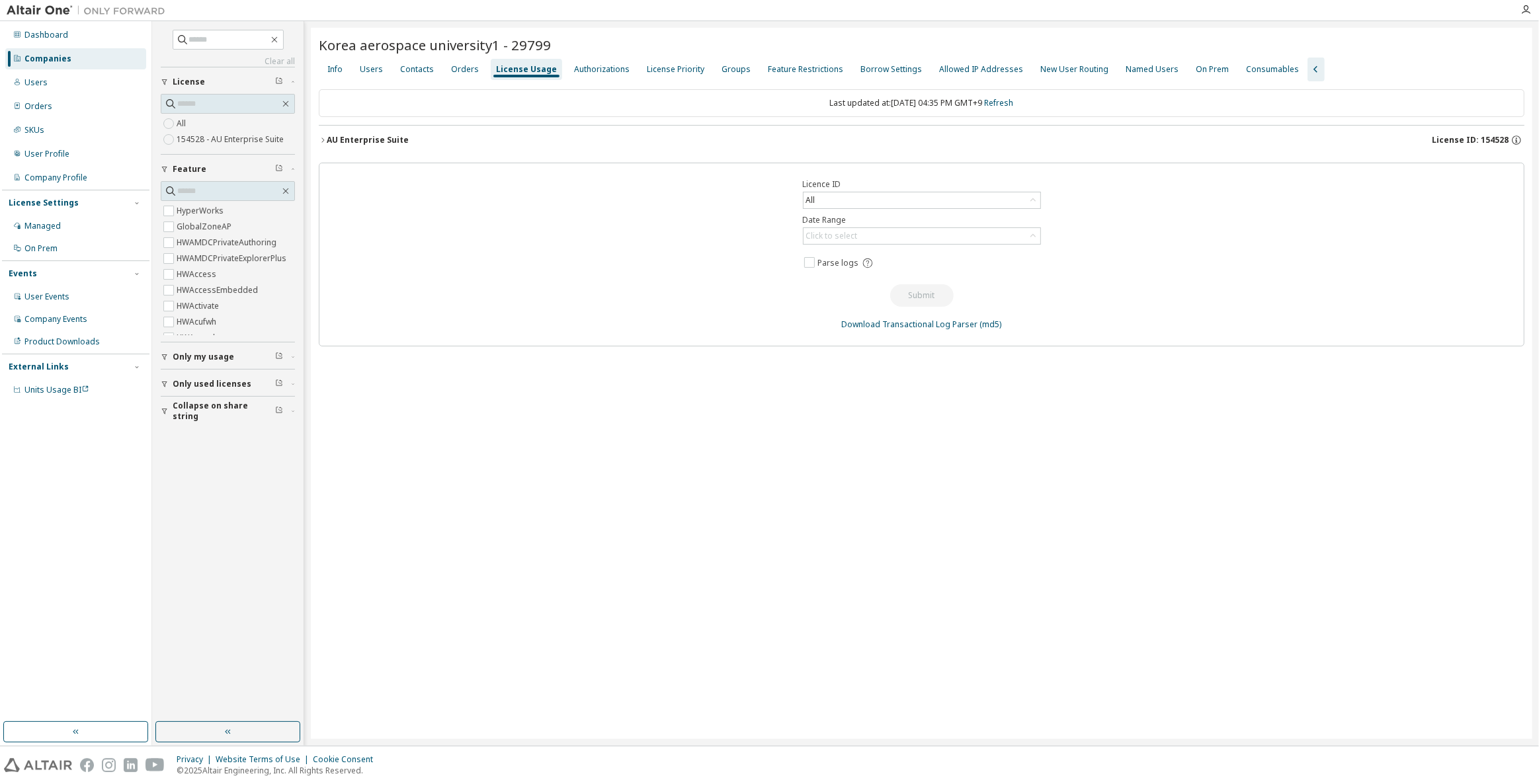
click at [926, 149] on button "AU Enterprise Suite License ID: 154528" at bounding box center [922, 140] width 1206 height 29
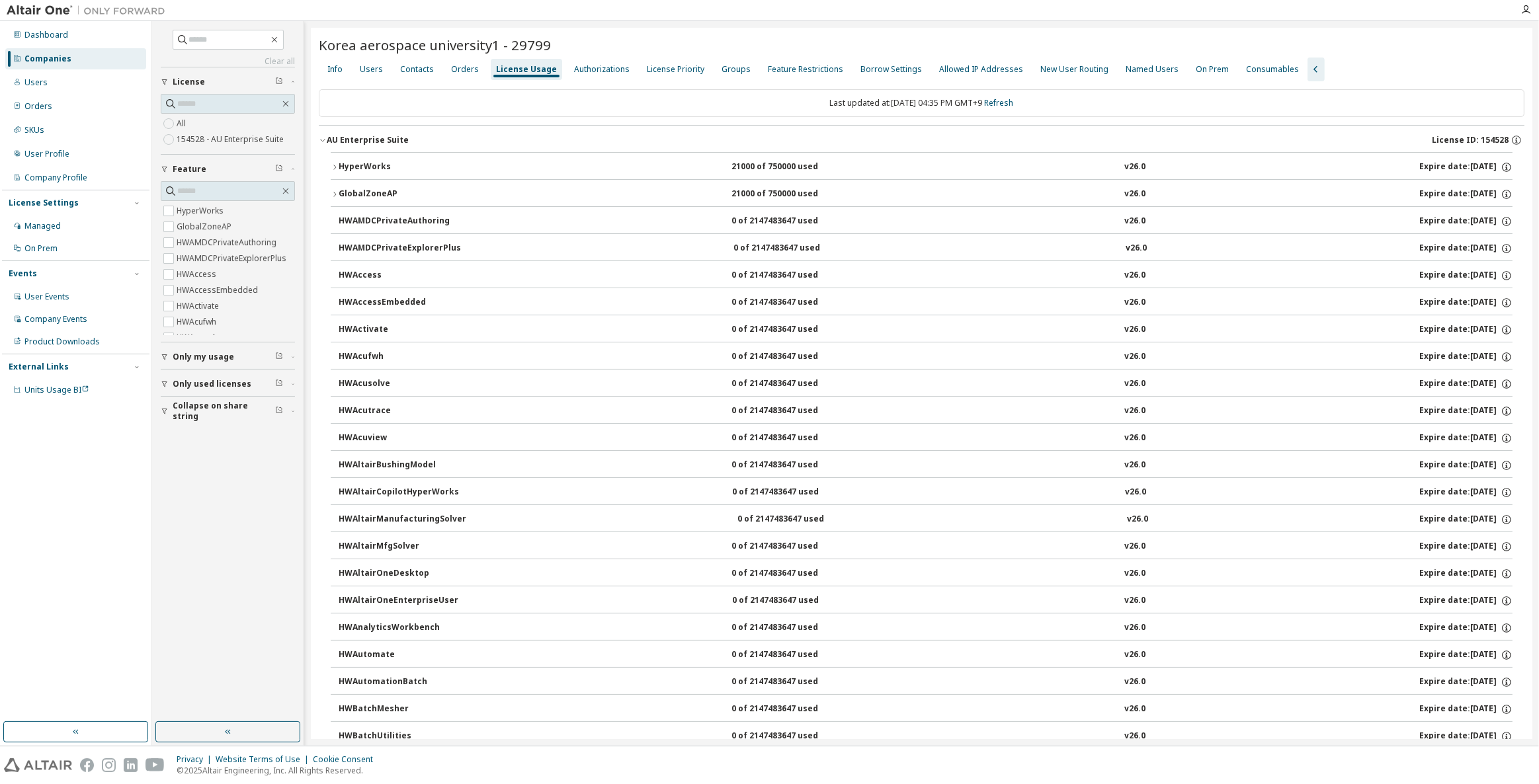
click at [928, 144] on div "AU Enterprise Suite License ID: 154528" at bounding box center [925, 140] width 1198 height 12
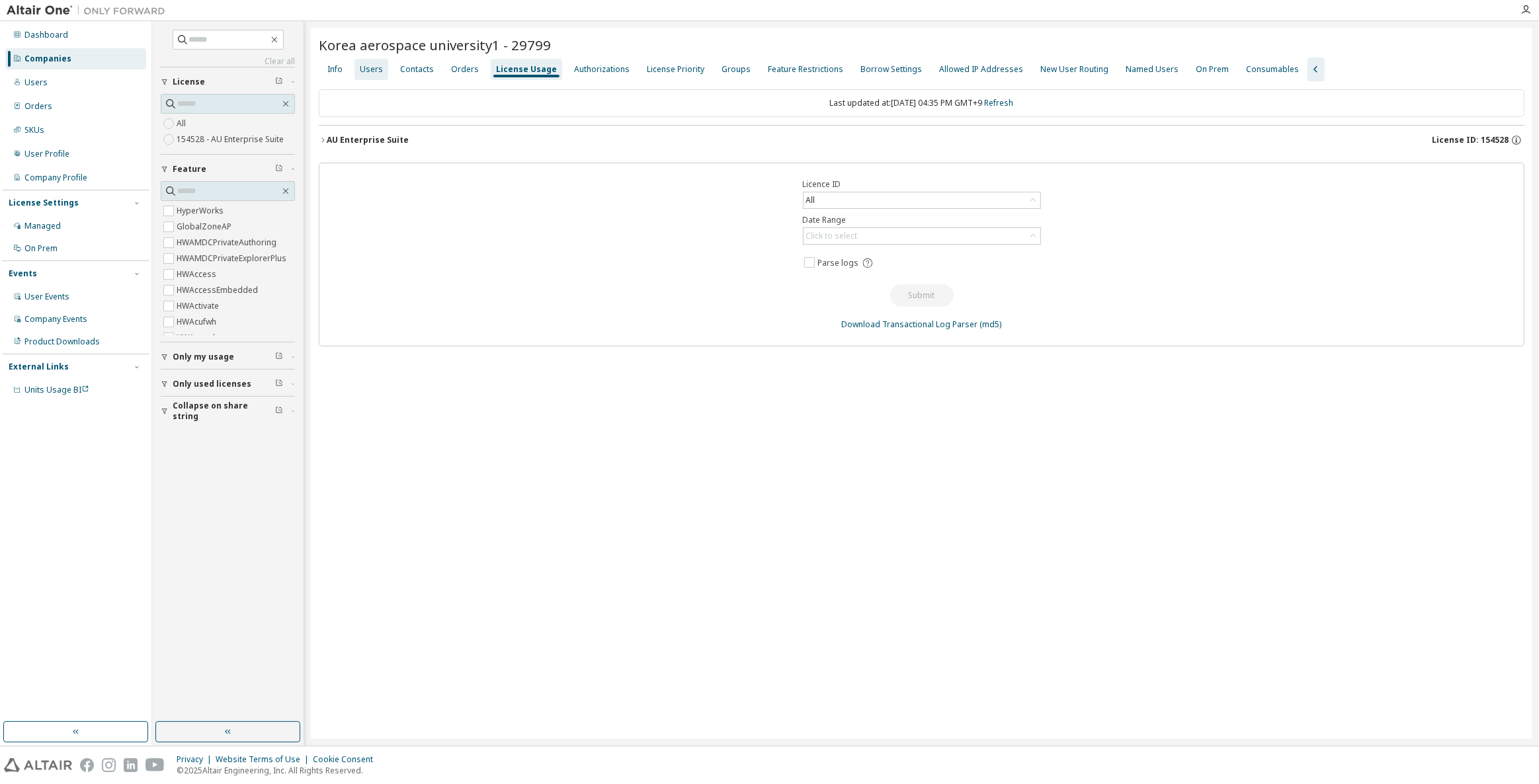
click at [365, 64] on div "Users" at bounding box center [371, 69] width 23 height 11
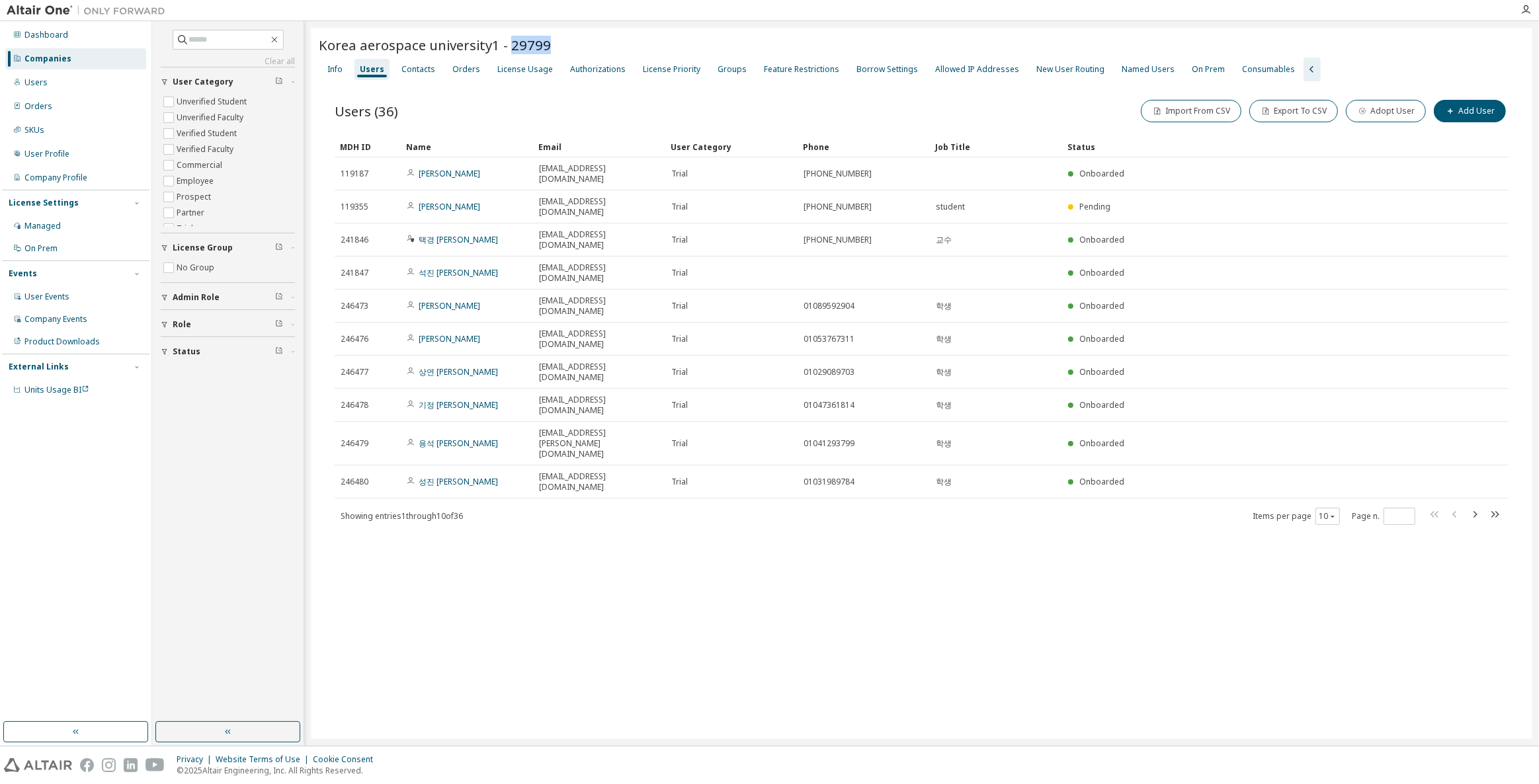
drag, startPoint x: 579, startPoint y: 48, endPoint x: 508, endPoint y: 52, distance: 71.1
click at [508, 52] on div "Korea aerospace university1 - 29799" at bounding box center [922, 45] width 1206 height 19
copy span "29799"
click at [900, 481] on div "Korea aerospace university1 - 29799 Clear Load Save Save As Field Operator Valu…" at bounding box center [922, 383] width 1222 height 711
click at [95, 65] on div "Companies" at bounding box center [75, 58] width 141 height 21
